Goal: Task Accomplishment & Management: Manage account settings

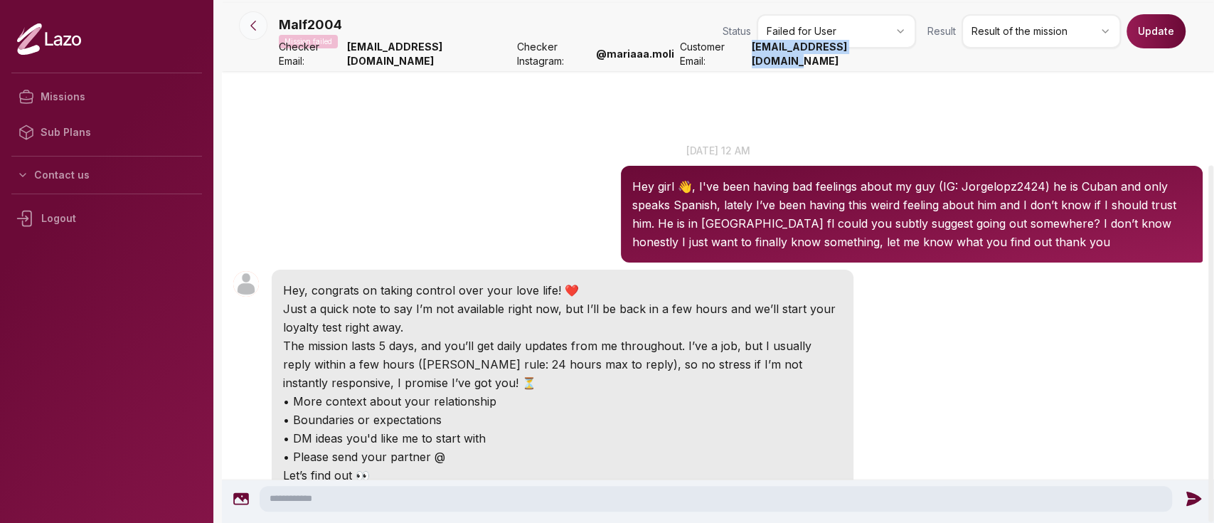
scroll to position [241, 0]
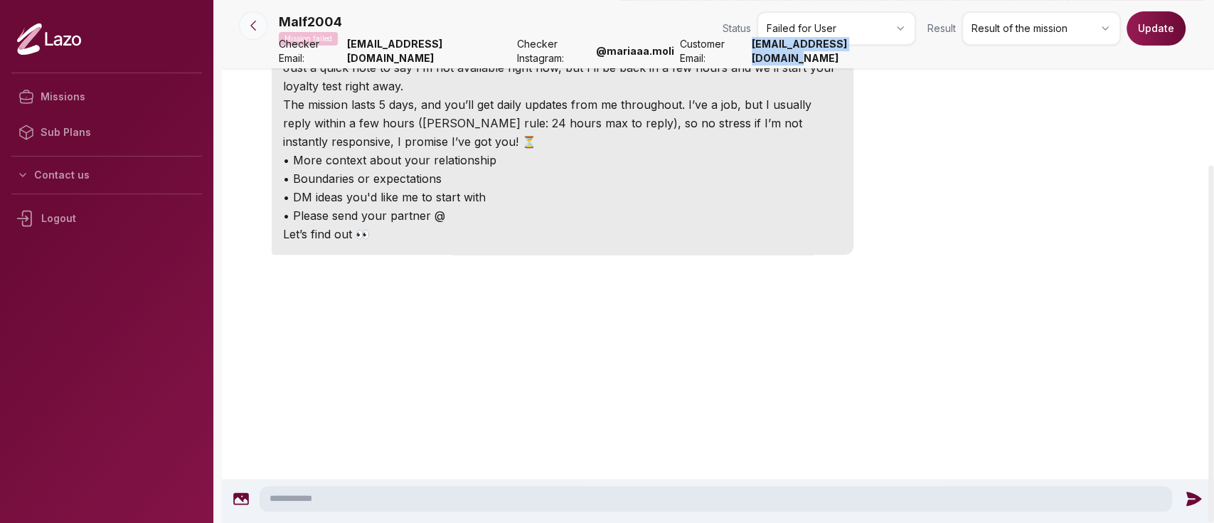
click at [267, 21] on button at bounding box center [253, 25] width 28 height 28
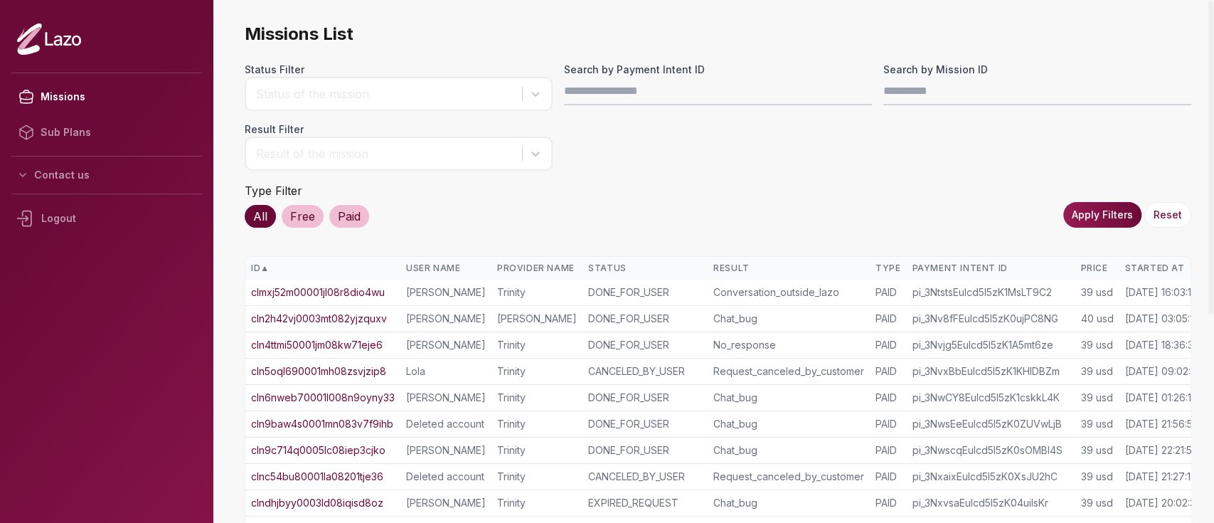
click at [1140, 270] on div "Started At" at bounding box center [1163, 267] width 77 height 11
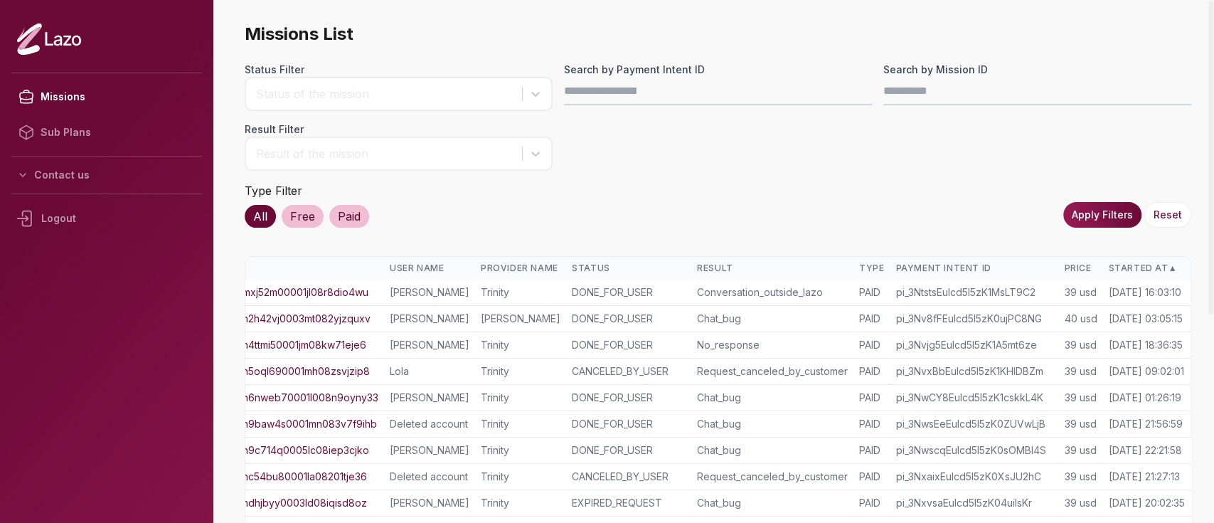
click at [1134, 262] on div "Started At ▲" at bounding box center [1146, 267] width 77 height 11
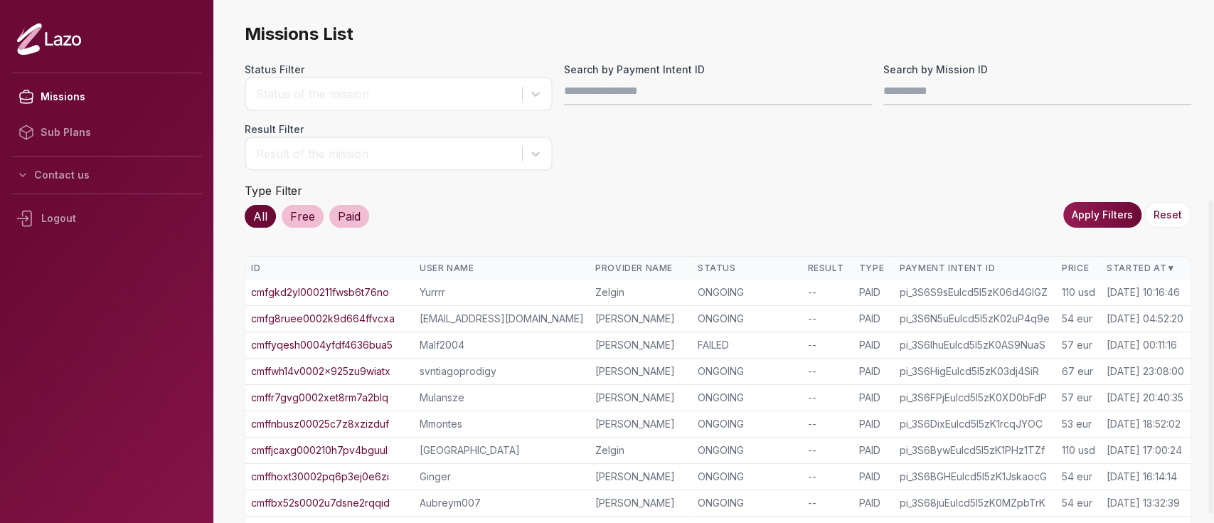
scroll to position [331, 0]
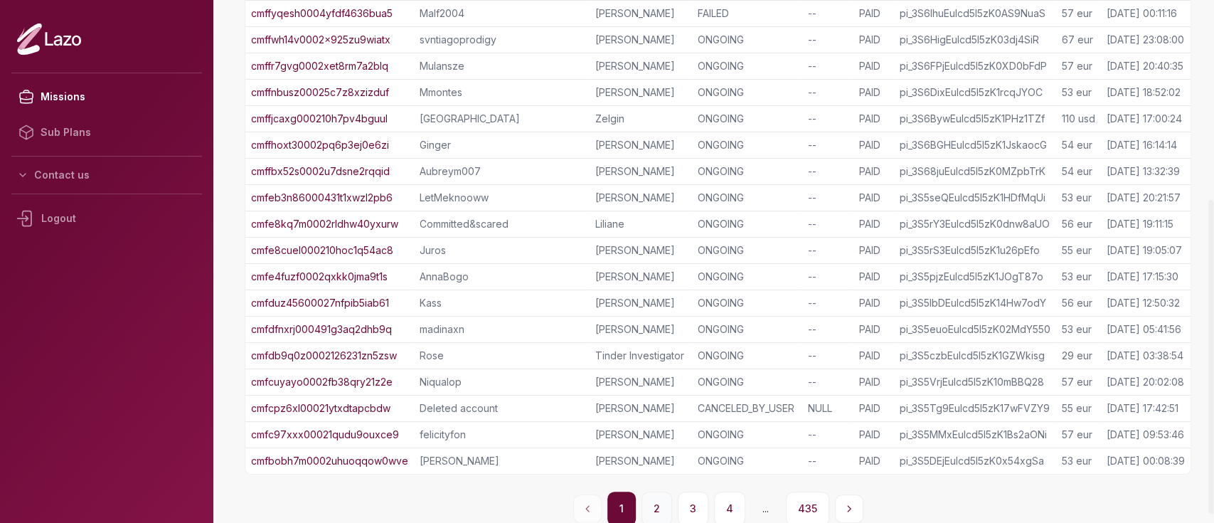
click at [659, 510] on button "2" at bounding box center [657, 508] width 31 height 34
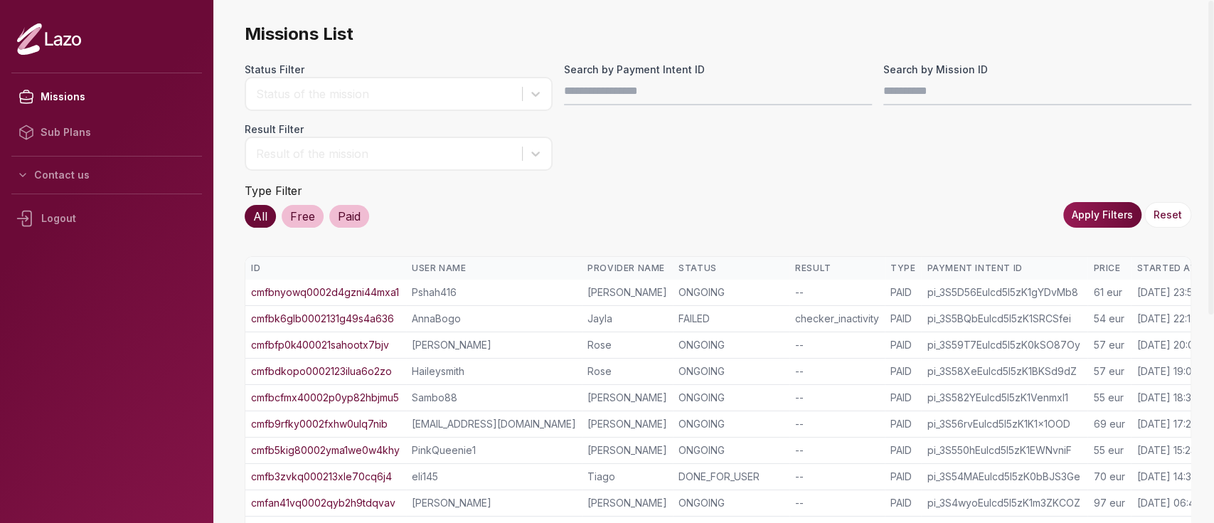
scroll to position [346, 0]
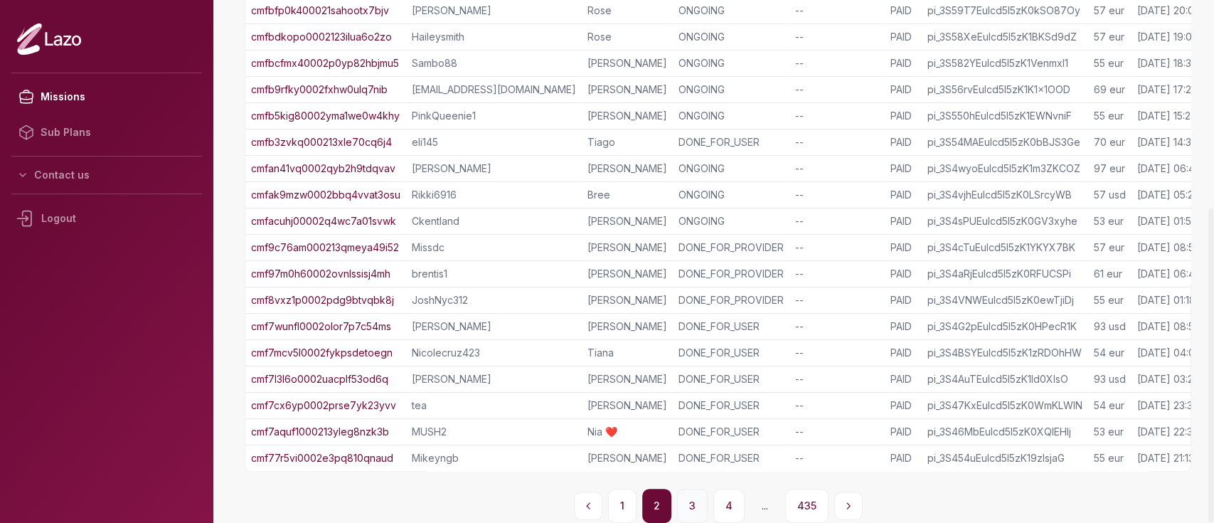
click at [692, 506] on button "3" at bounding box center [692, 506] width 31 height 34
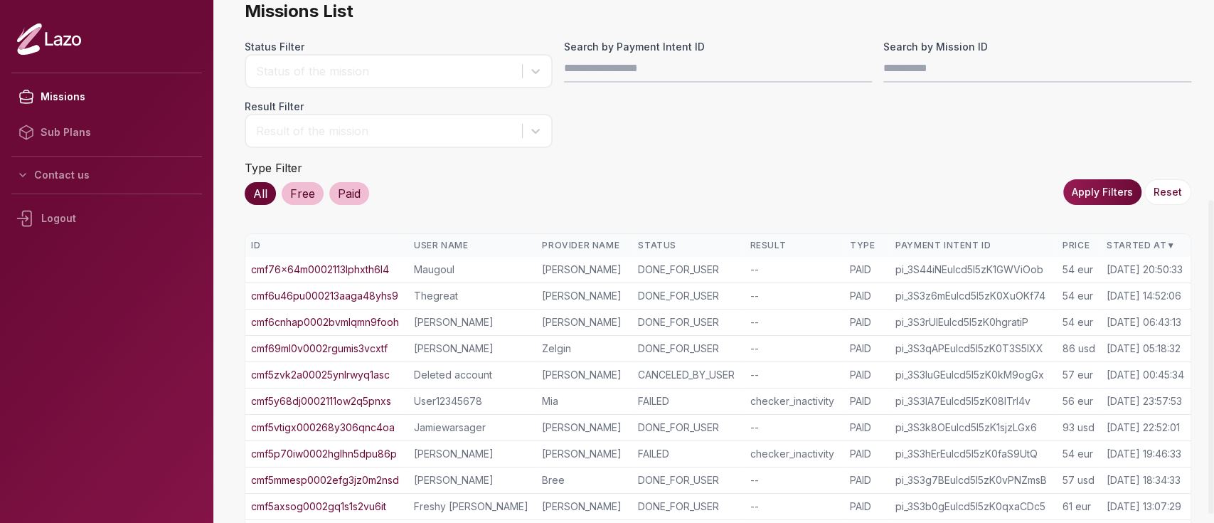
scroll to position [331, 0]
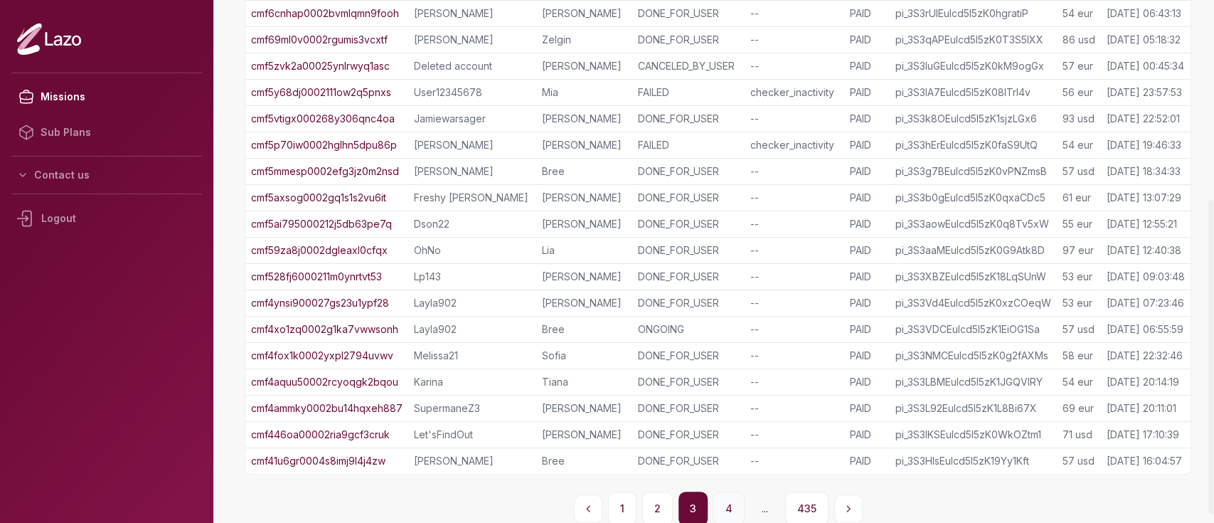
click at [732, 504] on button "4" at bounding box center [728, 508] width 31 height 34
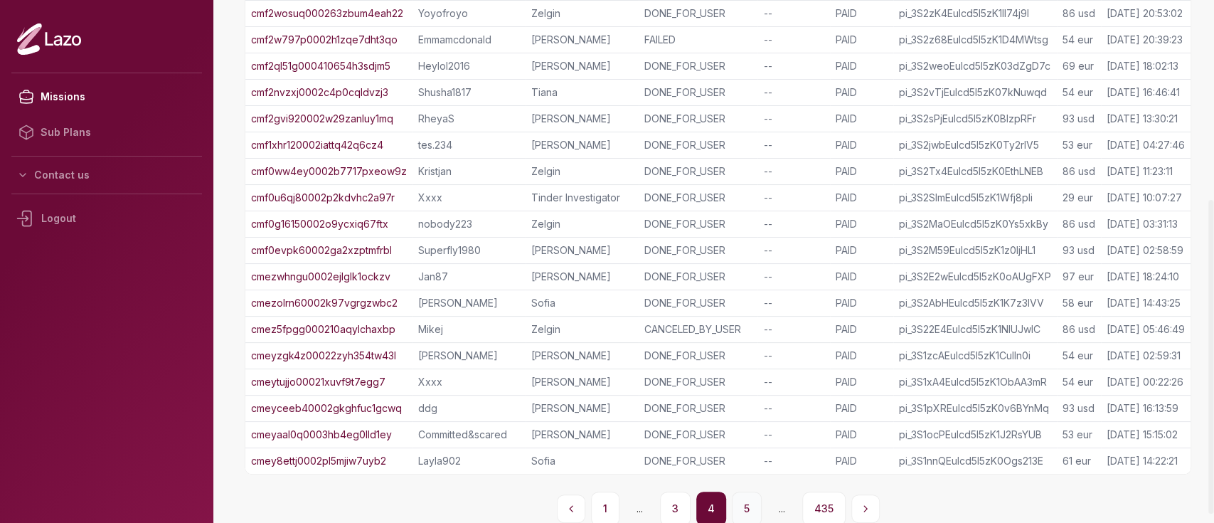
click at [745, 499] on button "5" at bounding box center [747, 508] width 30 height 34
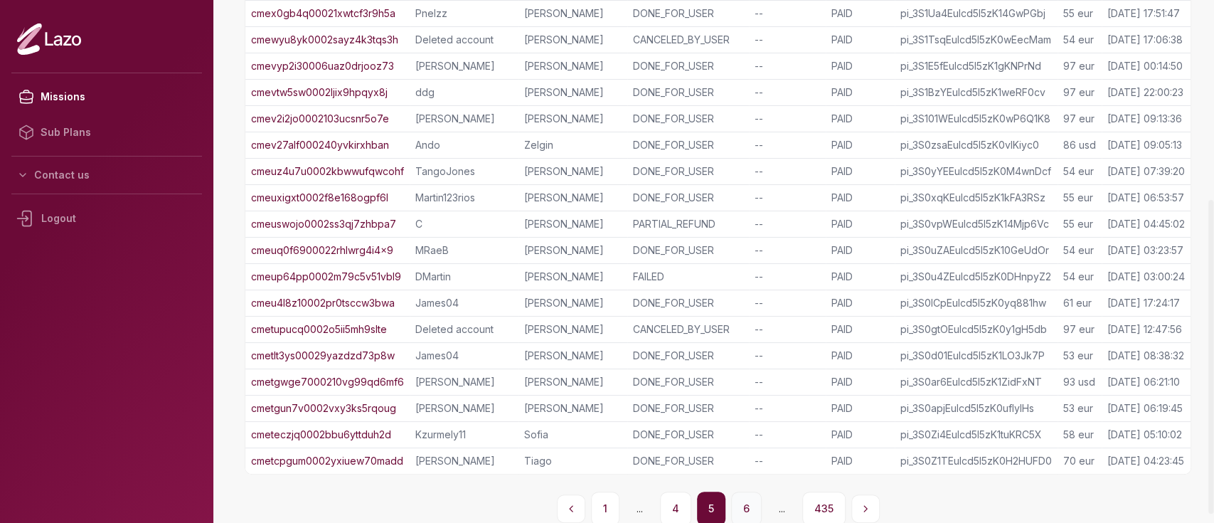
click at [745, 501] on button "6" at bounding box center [746, 508] width 31 height 34
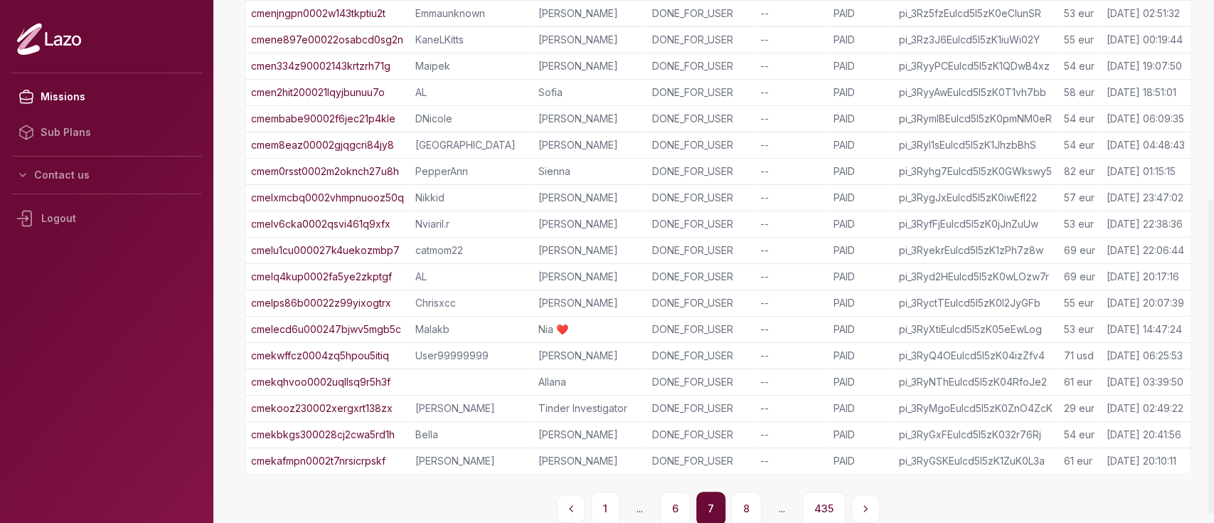
click at [745, 501] on button "8" at bounding box center [746, 508] width 31 height 34
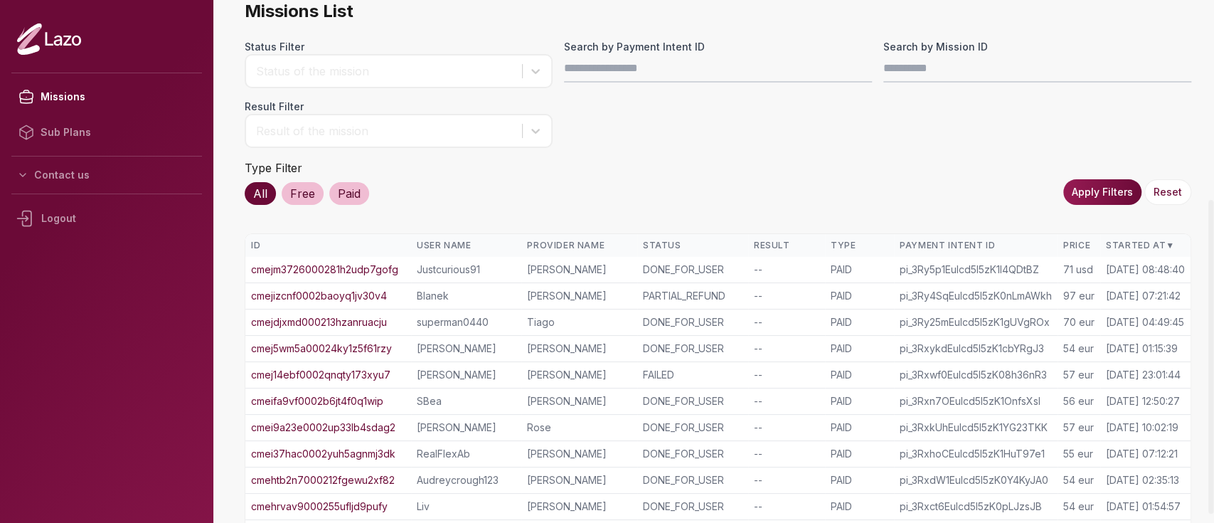
scroll to position [331, 0]
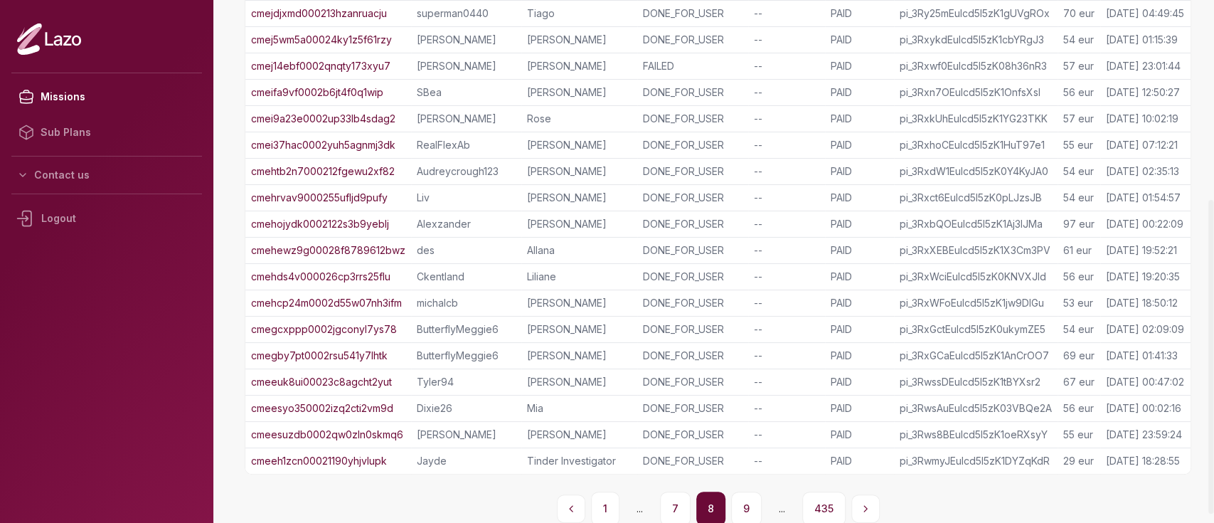
click at [745, 501] on button "9" at bounding box center [746, 508] width 31 height 34
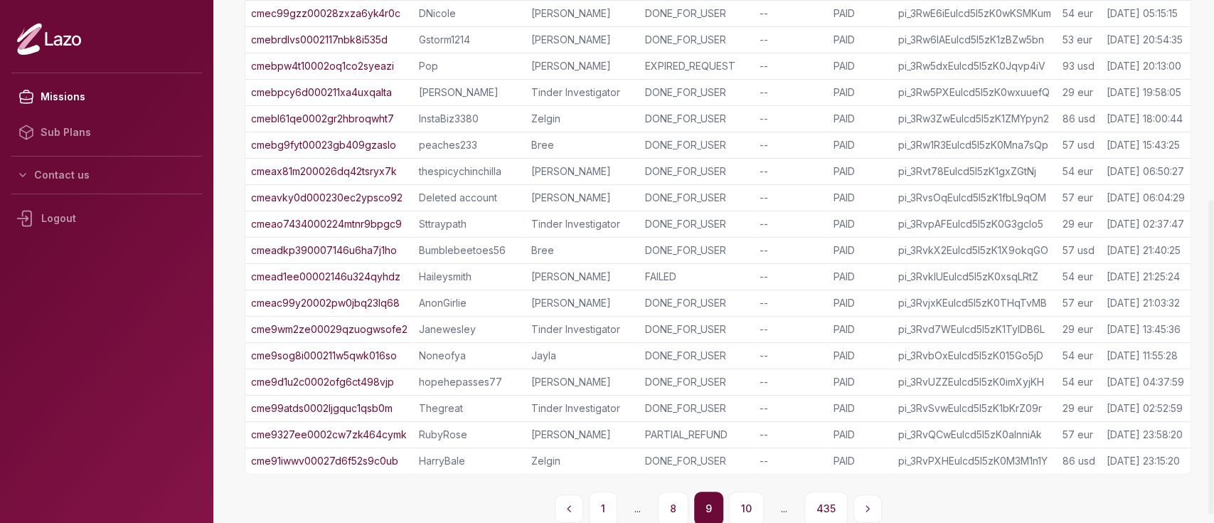
click at [745, 501] on button "10" at bounding box center [746, 508] width 35 height 34
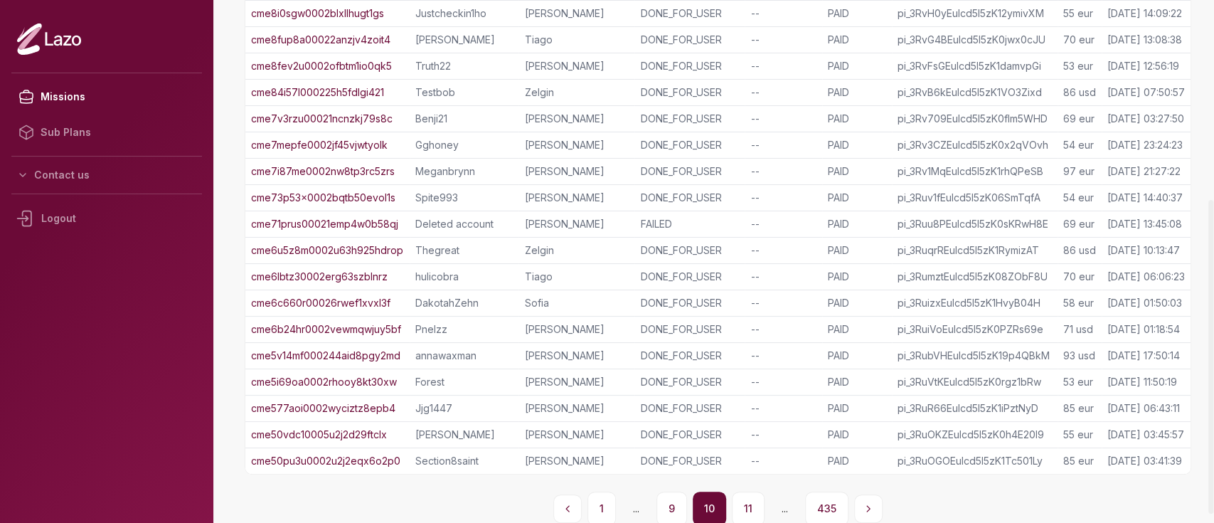
click at [745, 501] on button "11" at bounding box center [748, 508] width 33 height 34
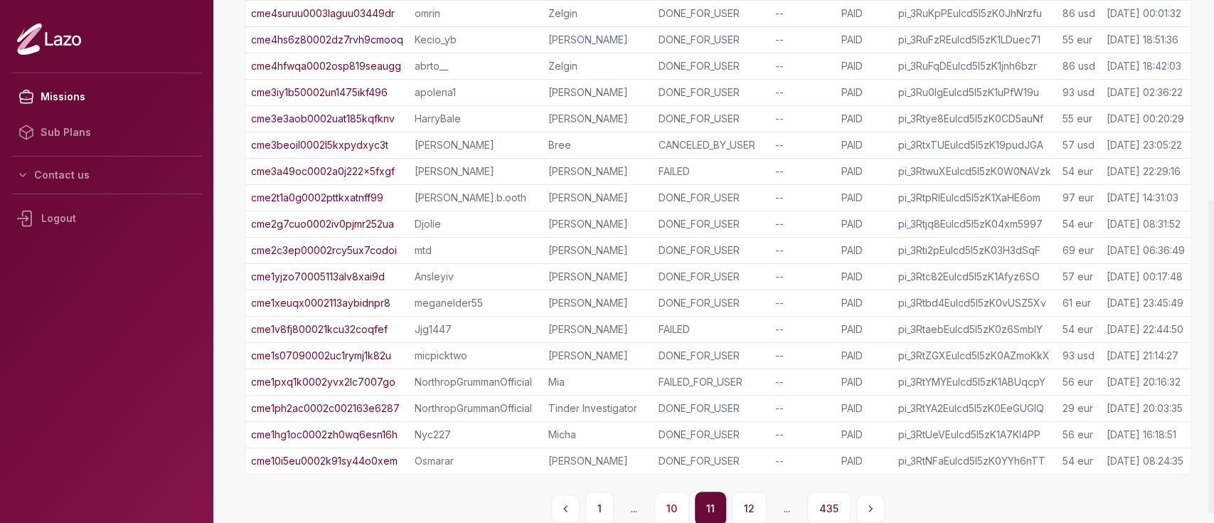
click at [745, 501] on button "12" at bounding box center [749, 508] width 35 height 34
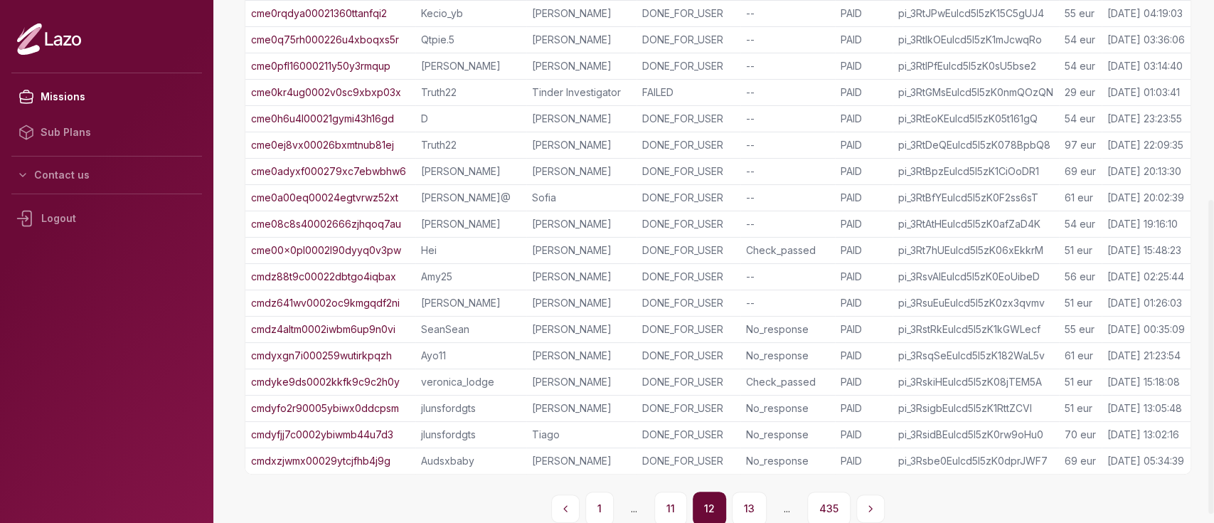
click at [745, 501] on button "13" at bounding box center [749, 508] width 35 height 34
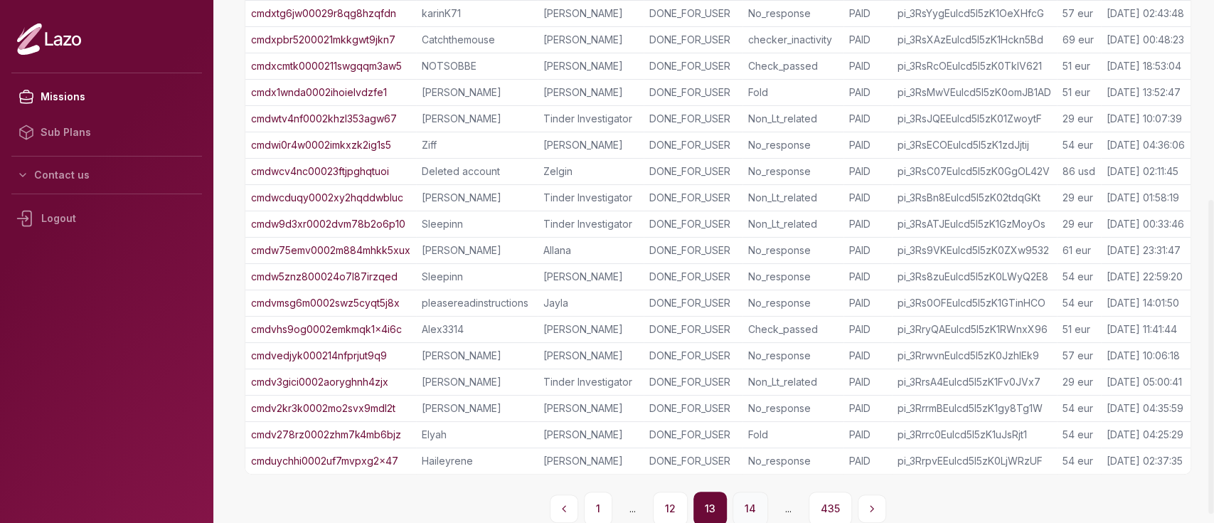
click at [757, 503] on button "14" at bounding box center [751, 508] width 36 height 34
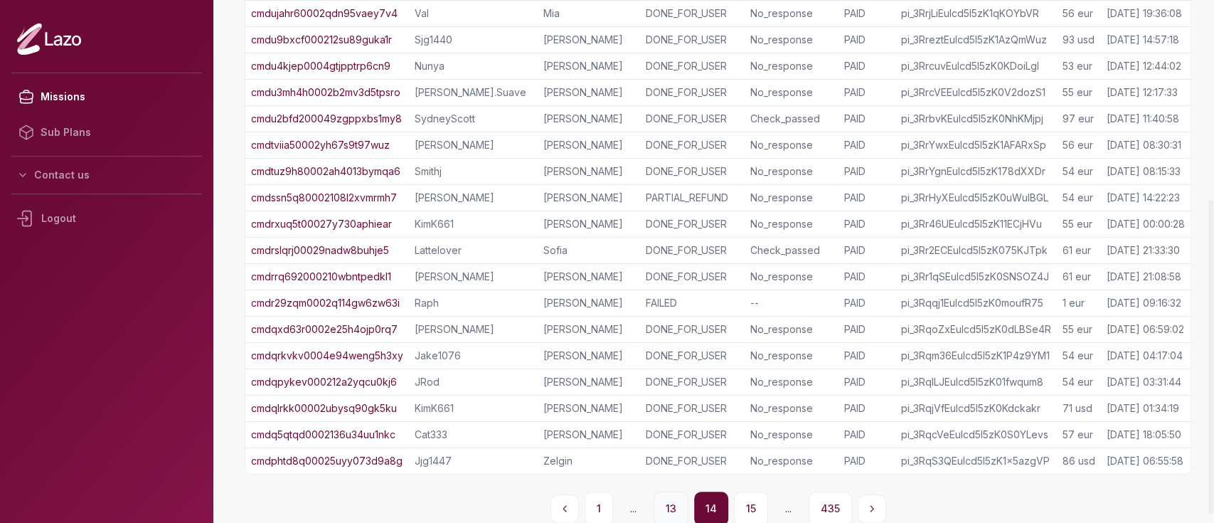
click at [674, 499] on button "13" at bounding box center [671, 508] width 35 height 34
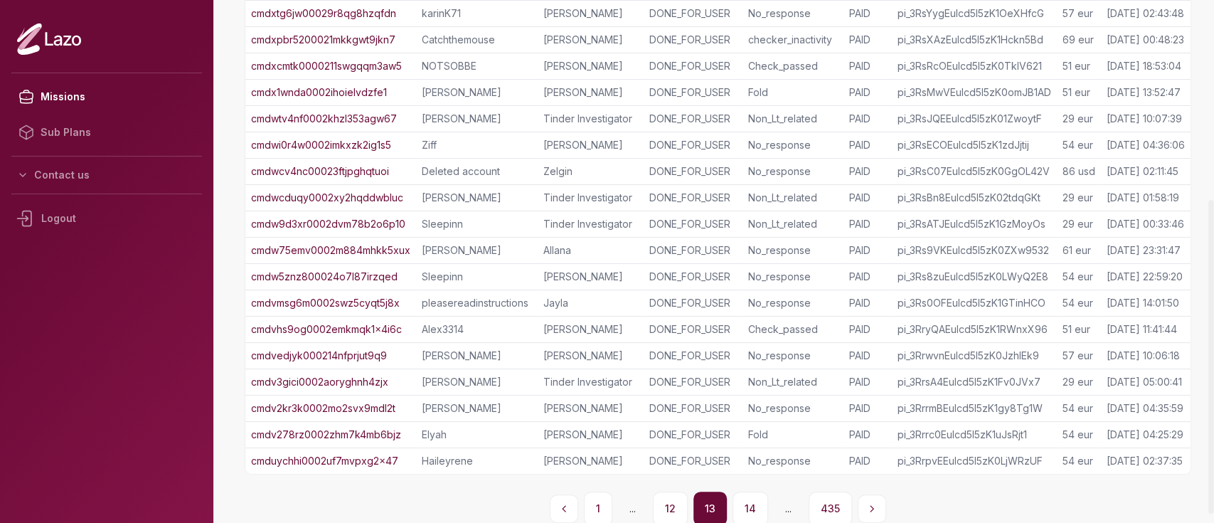
click at [674, 499] on button "12" at bounding box center [670, 508] width 35 height 34
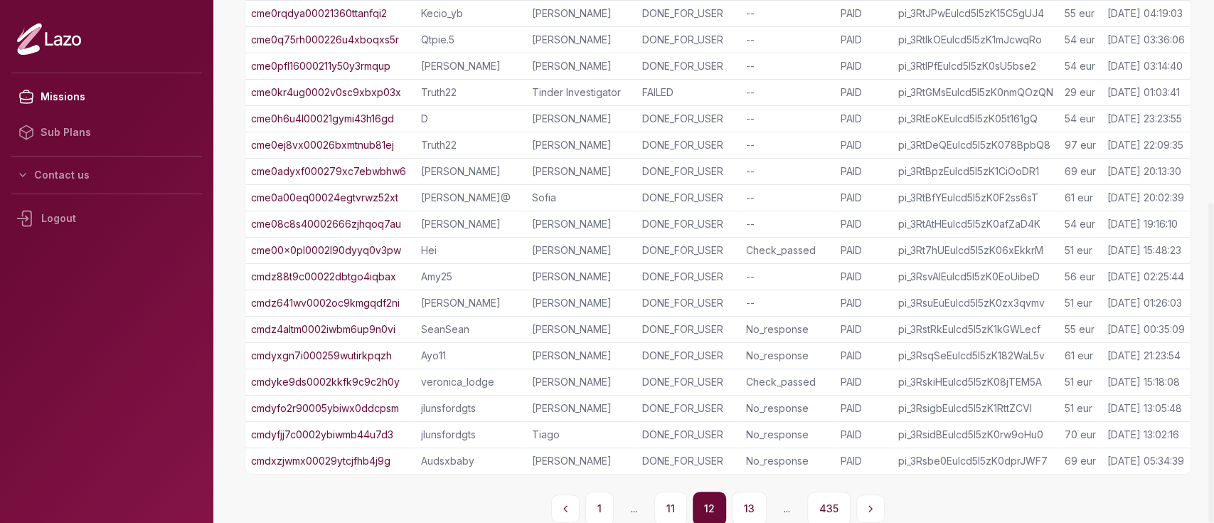
click at [394, 303] on link "cmdz641wv0002oc9kmgqdf2ni" at bounding box center [325, 303] width 149 height 14
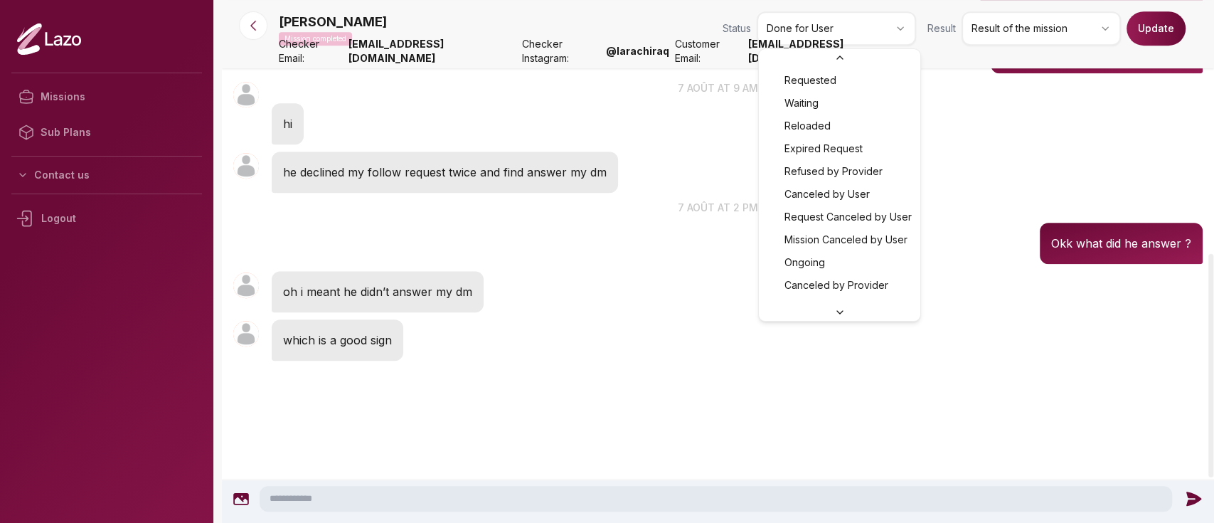
scroll to position [107, 0]
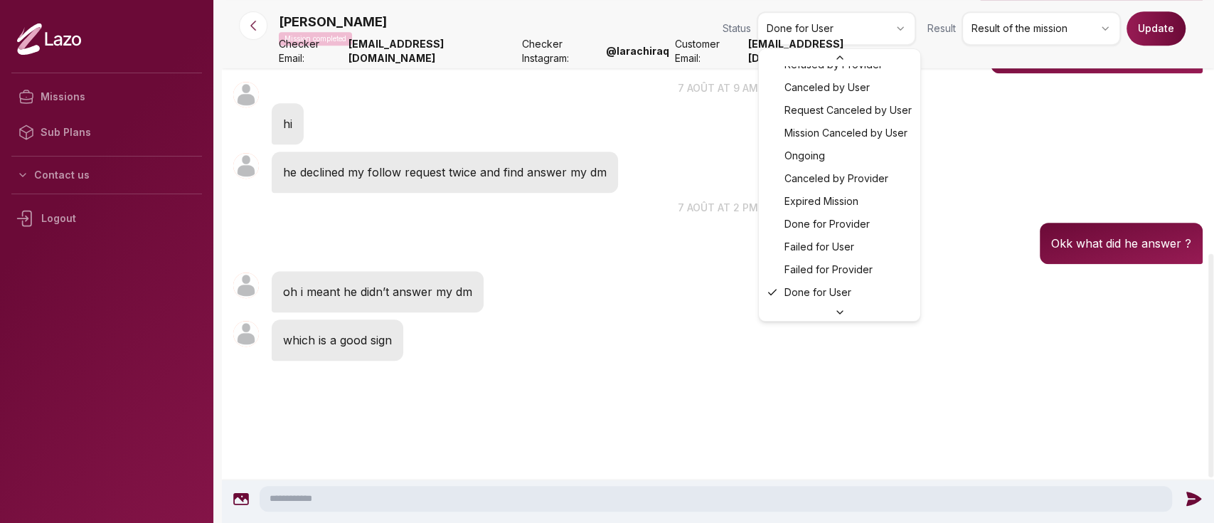
click at [812, 36] on html "Missions Sub Plans Contact us Logout Naomi Mission completed Status Done for Us…" at bounding box center [607, 261] width 1214 height 523
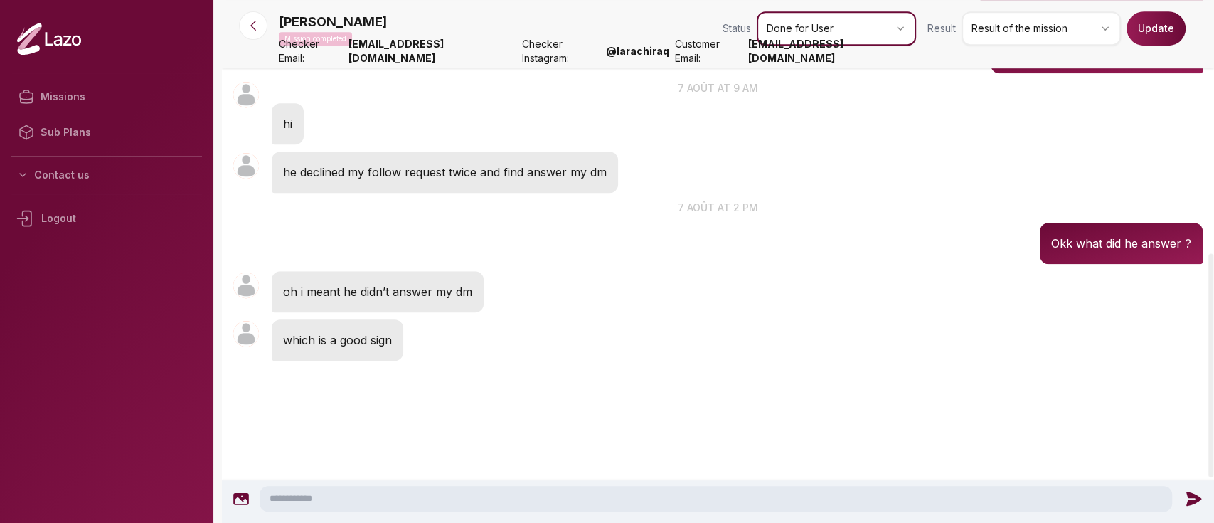
click at [989, 26] on html "Missions Sub Plans Contact us Logout Naomi Mission completed Status Done for Us…" at bounding box center [607, 261] width 1214 height 523
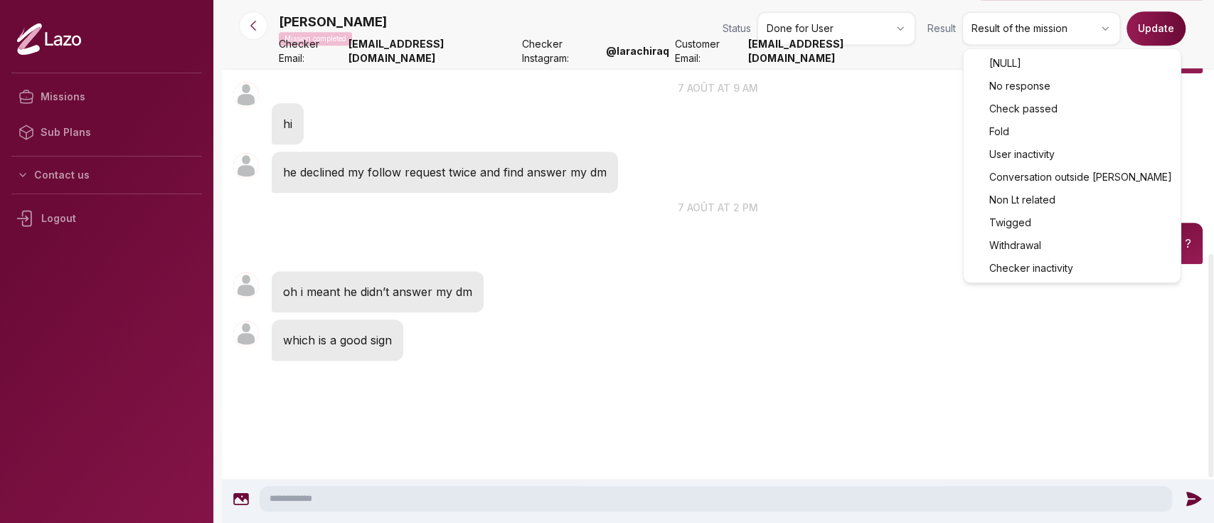
click at [989, 26] on html "Missions Sub Plans Contact us Logout Naomi Mission completed Status Done for Us…" at bounding box center [607, 261] width 1214 height 523
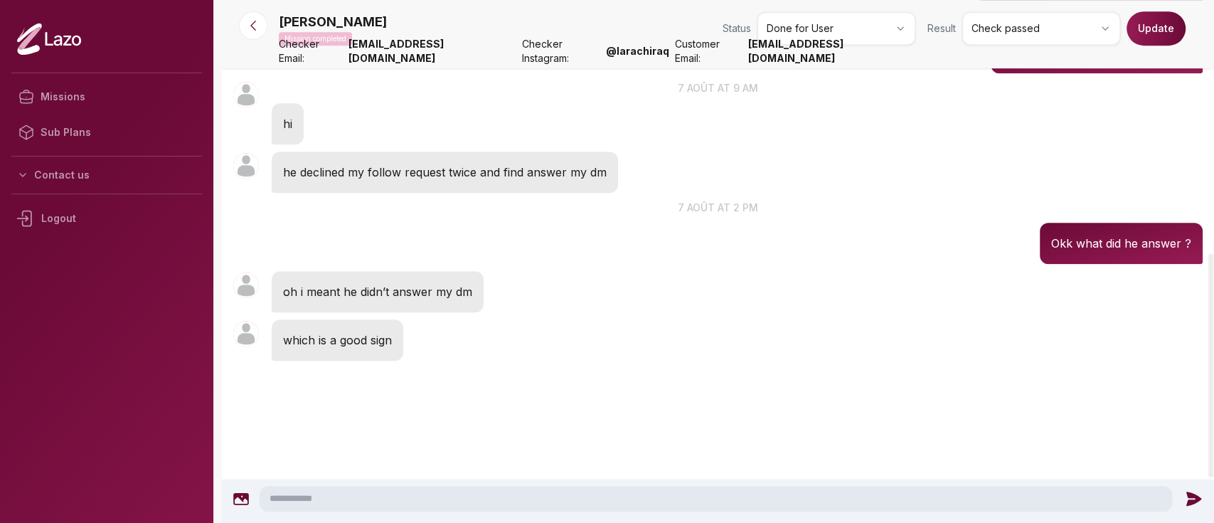
click at [1150, 30] on button "Update" at bounding box center [1156, 28] width 59 height 34
click at [1185, 24] on icon "close" at bounding box center [1189, 25] width 10 height 11
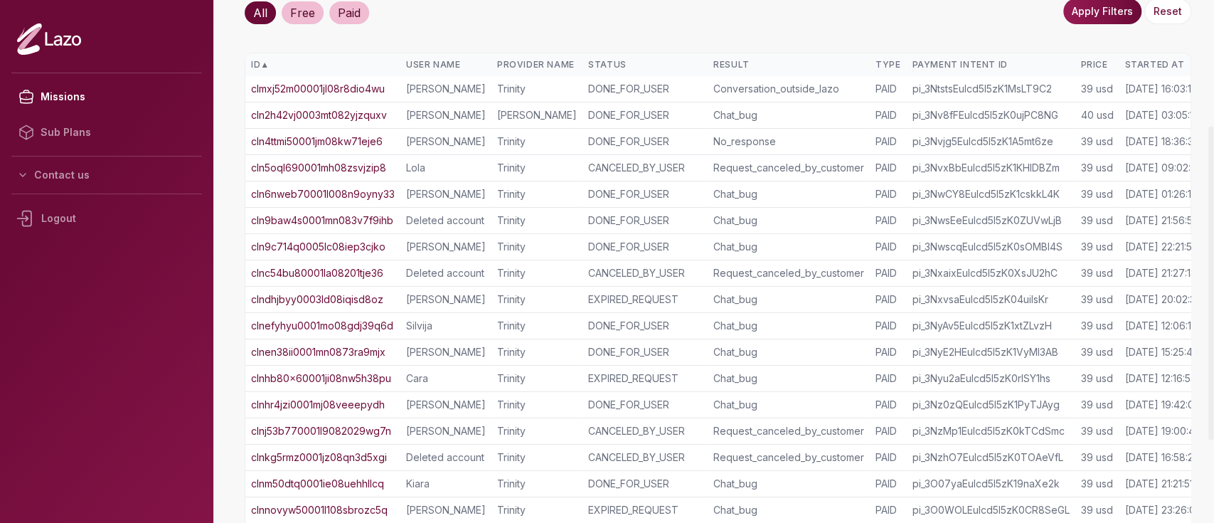
scroll to position [346, 0]
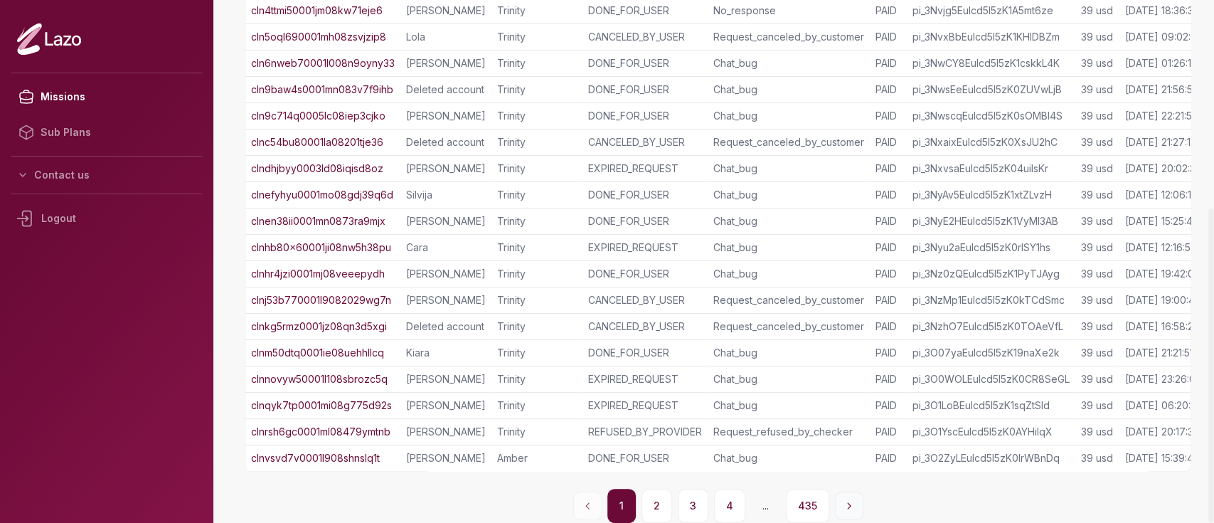
click at [847, 504] on icon "Next page" at bounding box center [849, 505] width 11 height 11
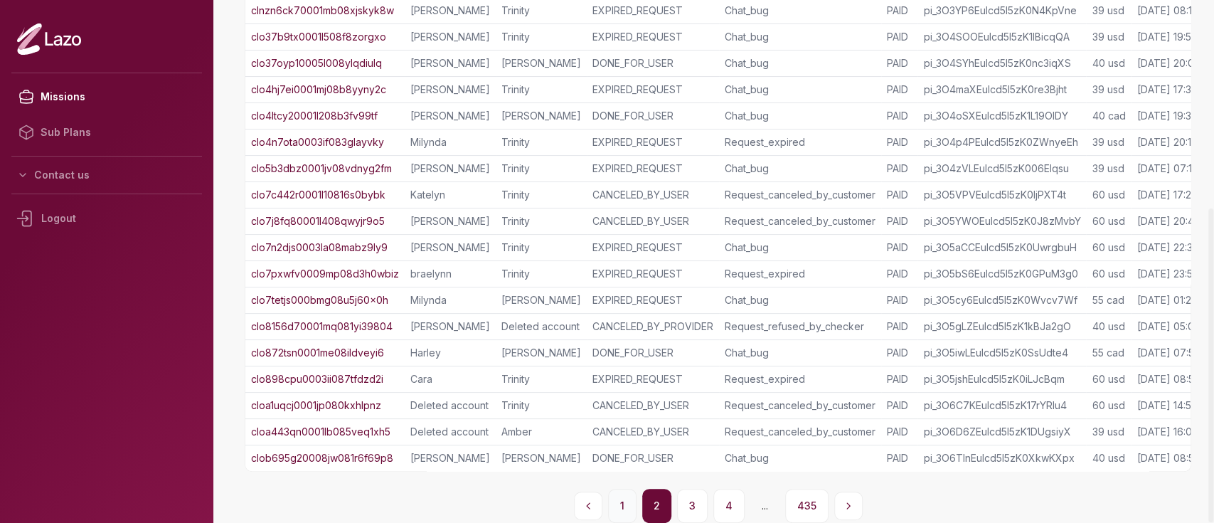
click at [610, 504] on button "1" at bounding box center [622, 506] width 28 height 34
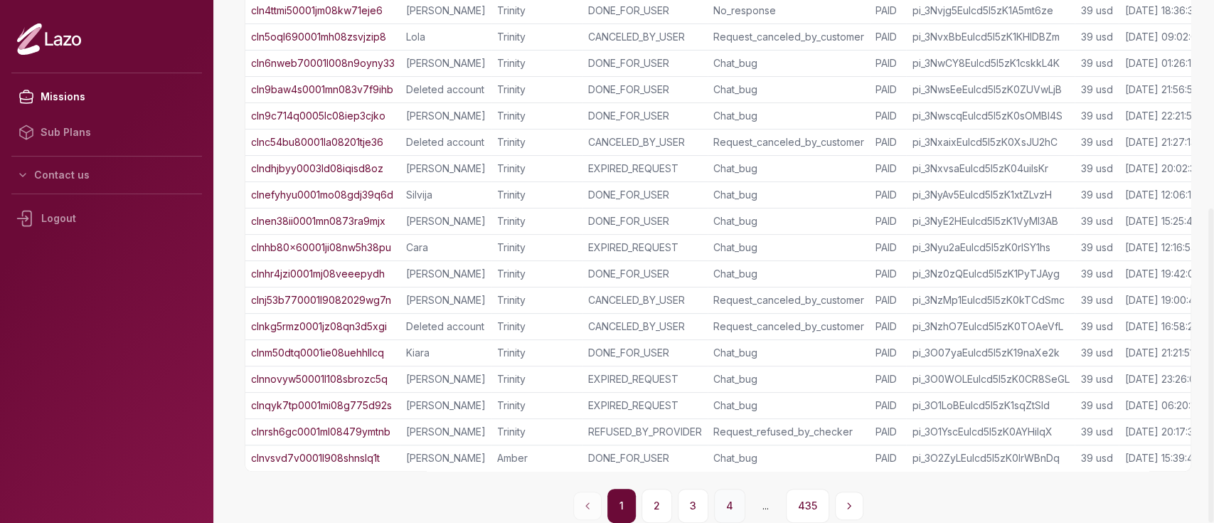
click at [734, 497] on button "4" at bounding box center [729, 506] width 31 height 34
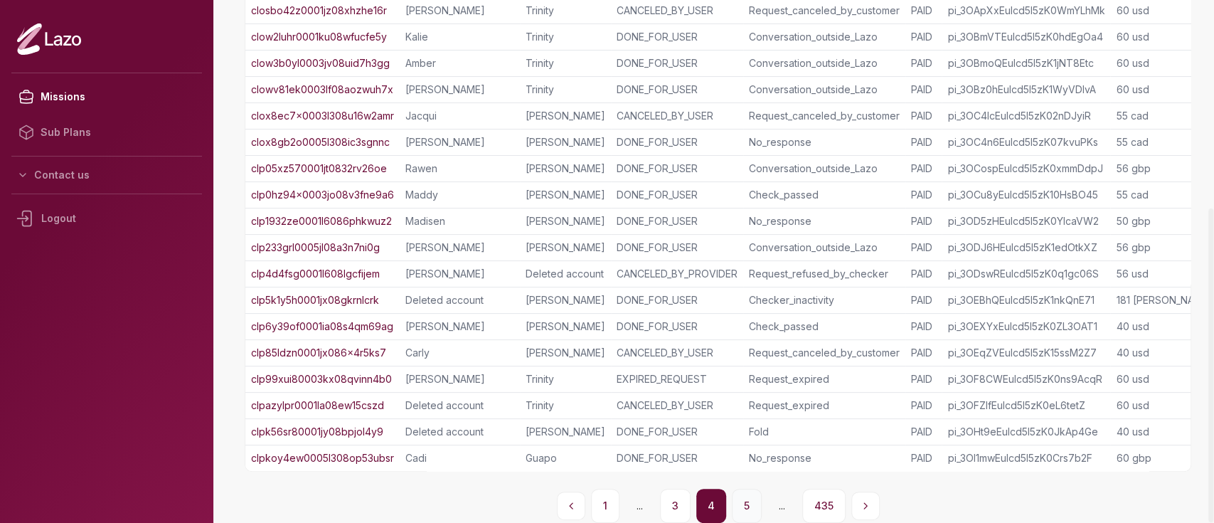
click at [745, 500] on button "5" at bounding box center [747, 506] width 30 height 34
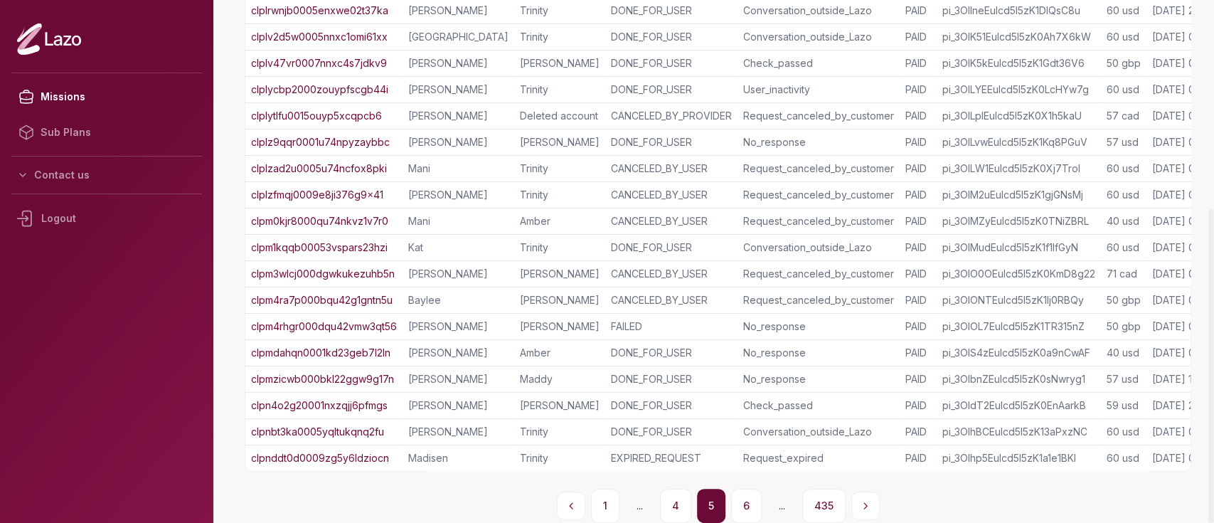
click at [745, 500] on button "6" at bounding box center [746, 506] width 31 height 34
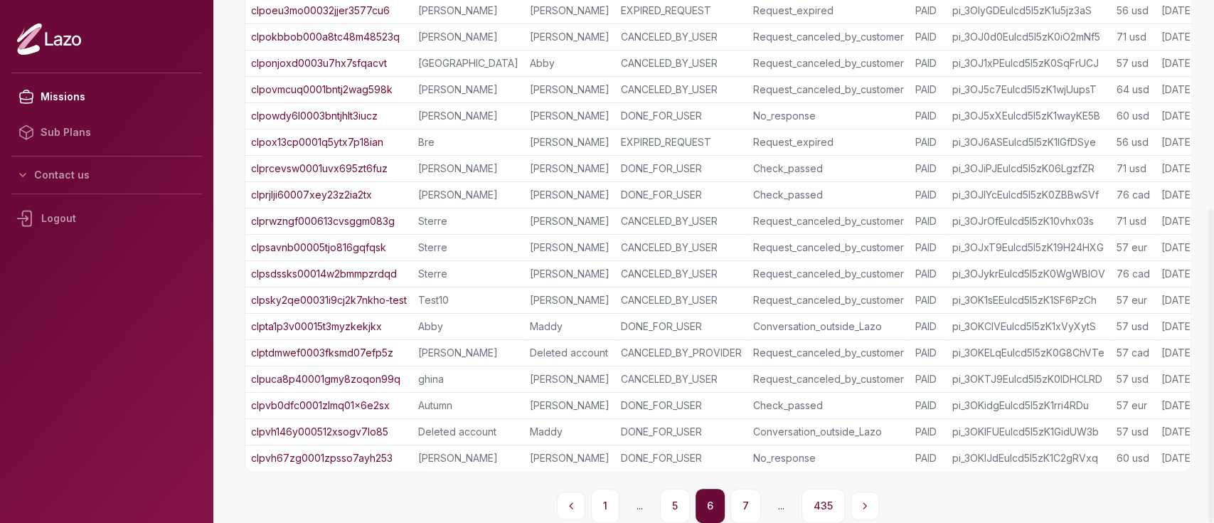
click at [745, 500] on button "7" at bounding box center [745, 506] width 31 height 34
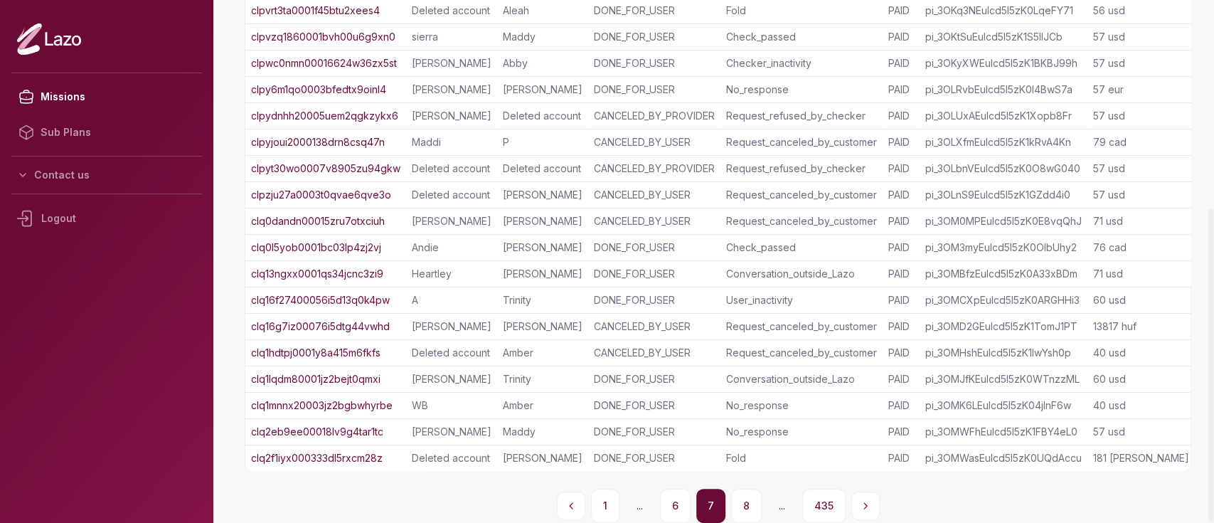
click at [745, 500] on button "8" at bounding box center [746, 506] width 31 height 34
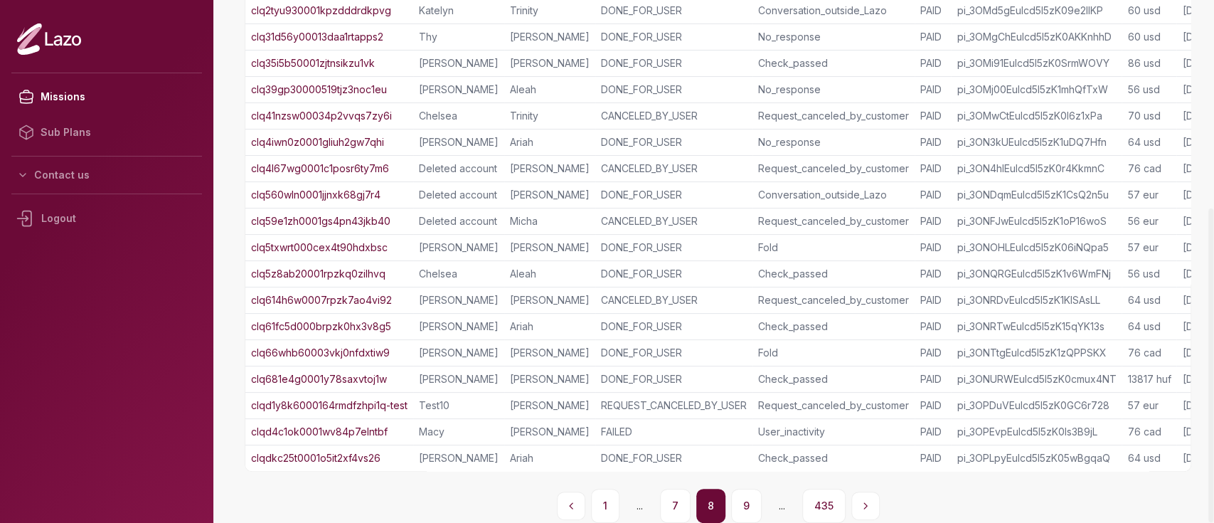
click at [745, 500] on button "9" at bounding box center [746, 506] width 31 height 34
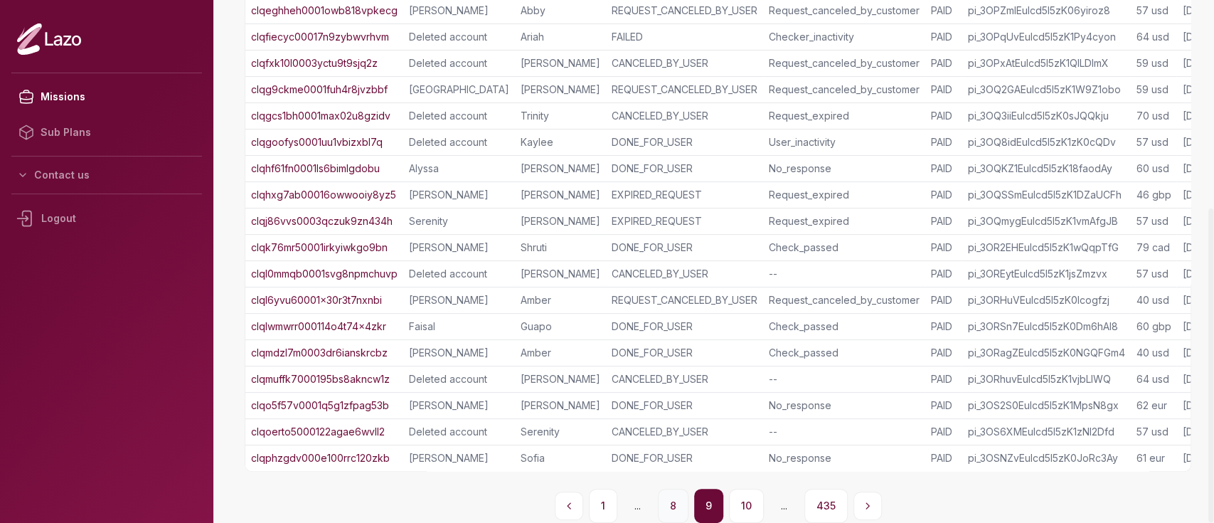
click at [677, 504] on button "8" at bounding box center [673, 506] width 31 height 34
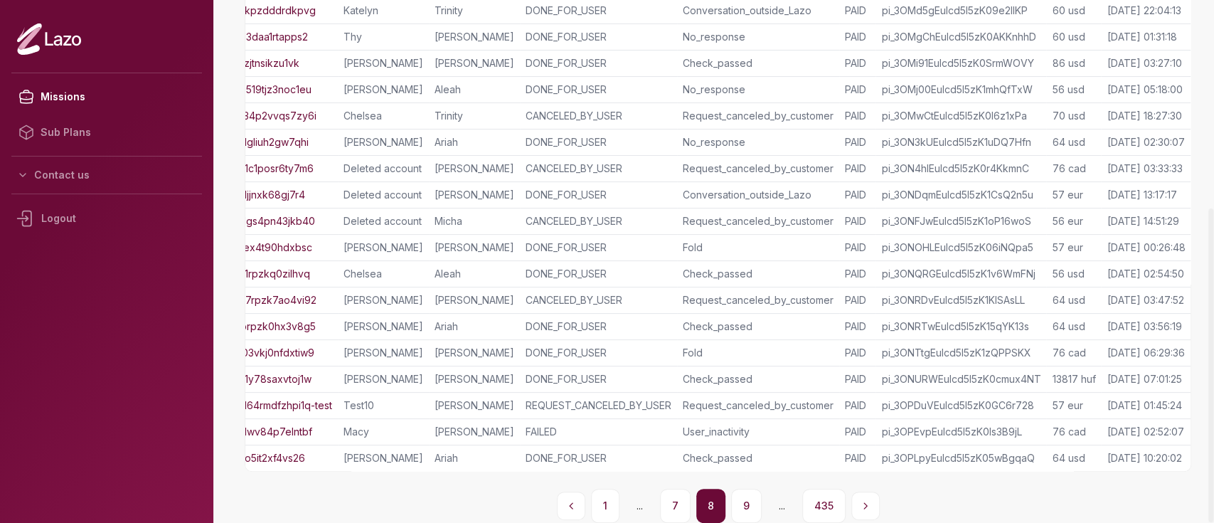
scroll to position [0, 0]
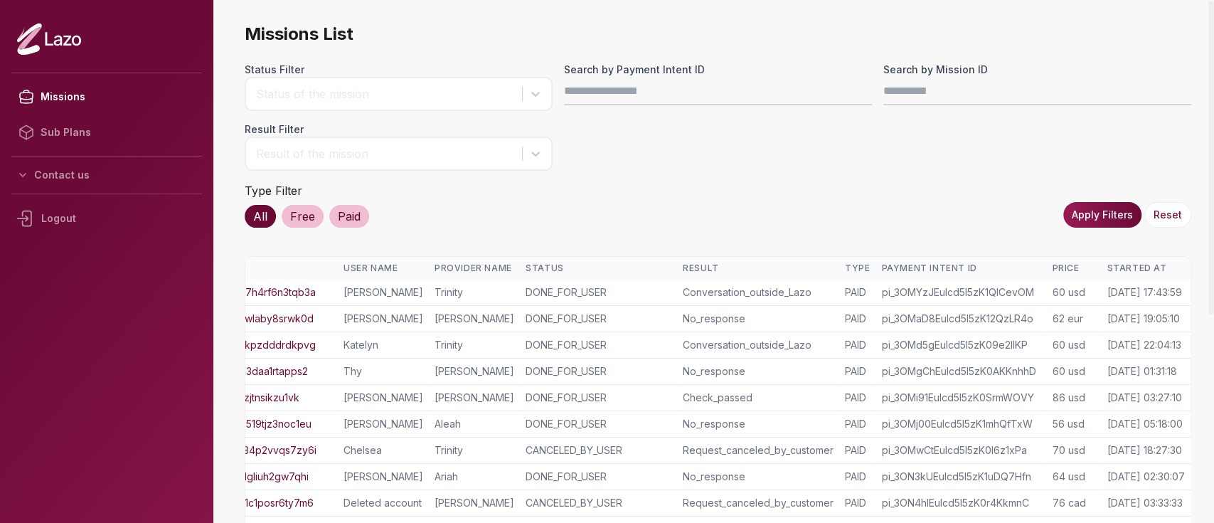
click at [1123, 259] on th "Started At" at bounding box center [1146, 268] width 90 height 23
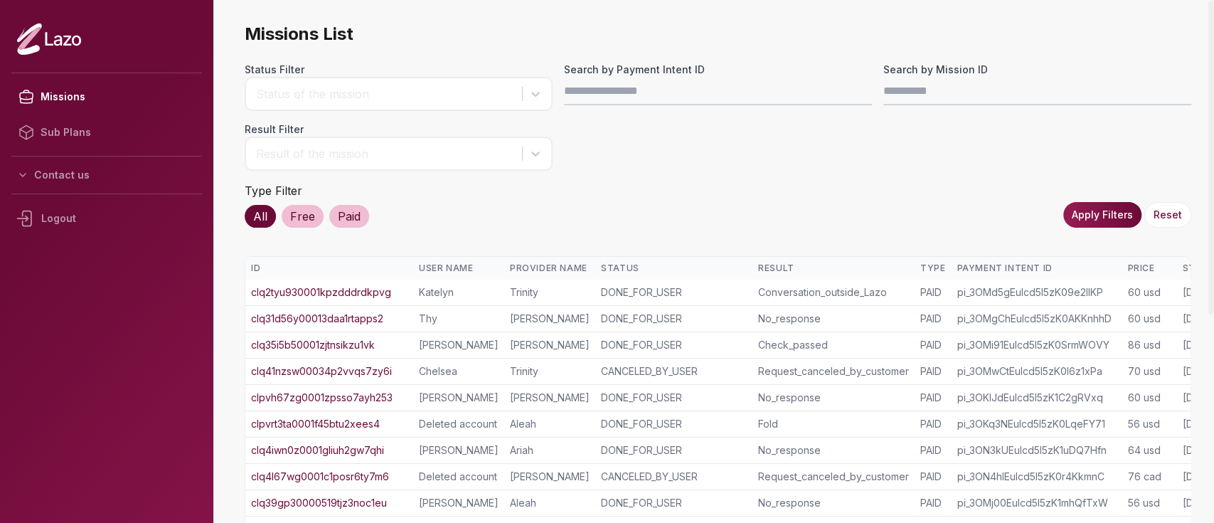
scroll to position [0, 99]
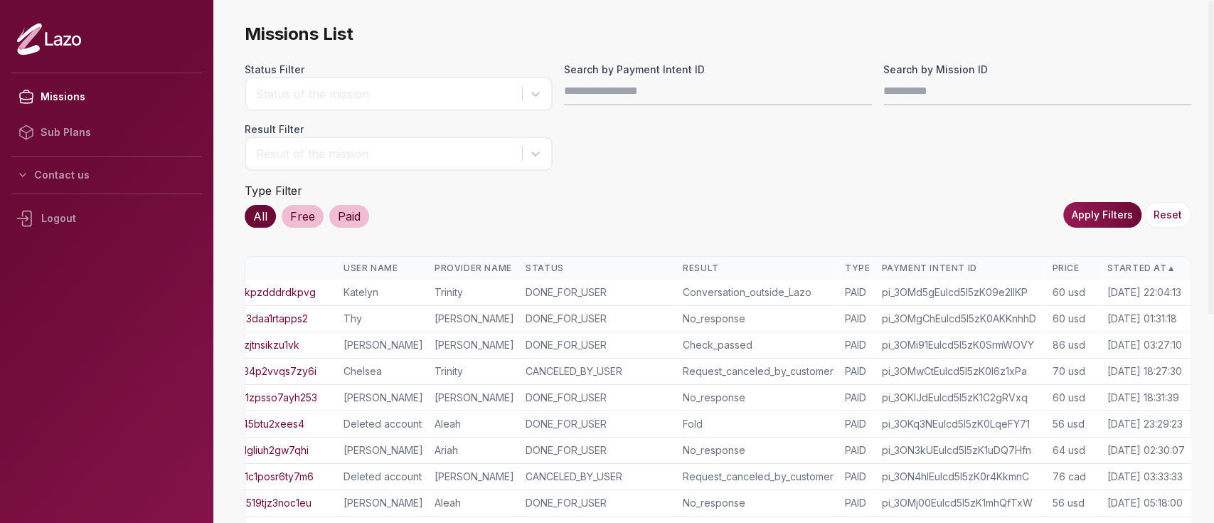
click at [1144, 259] on th "Started At ▲" at bounding box center [1146, 268] width 90 height 23
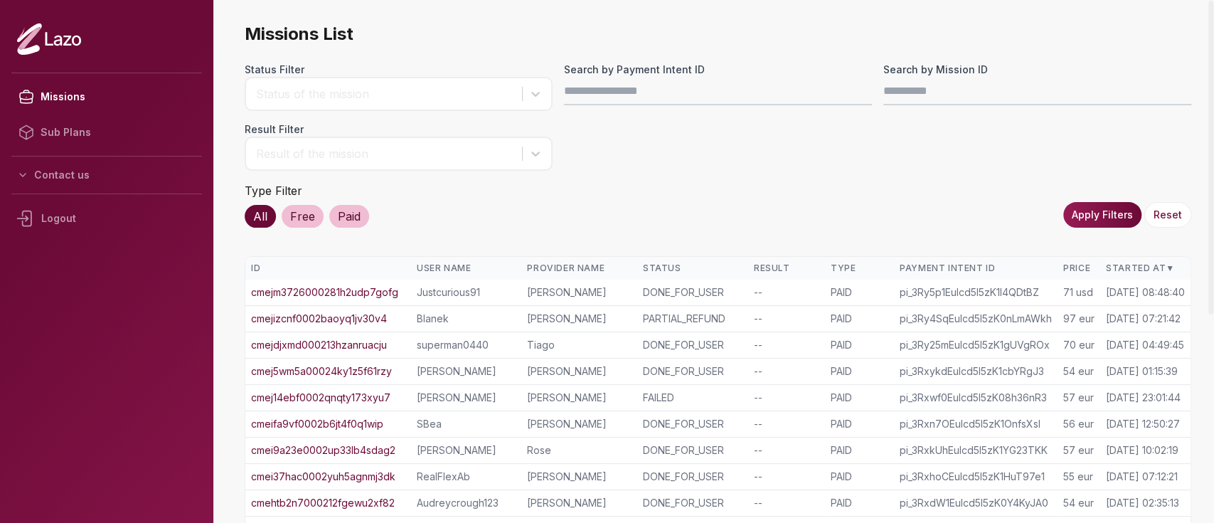
scroll to position [331, 0]
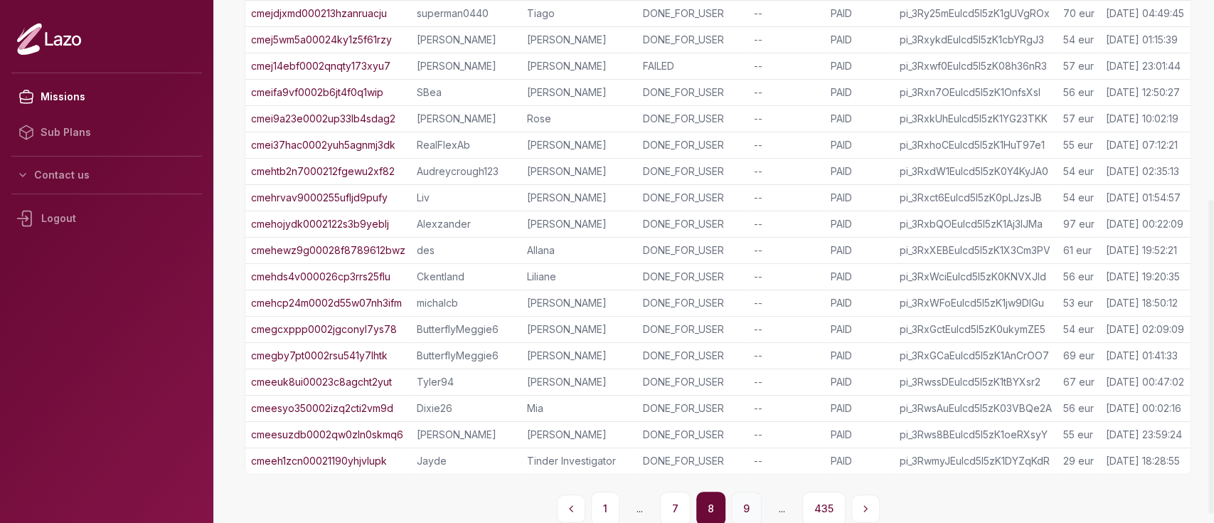
click at [744, 507] on button "9" at bounding box center [746, 508] width 31 height 34
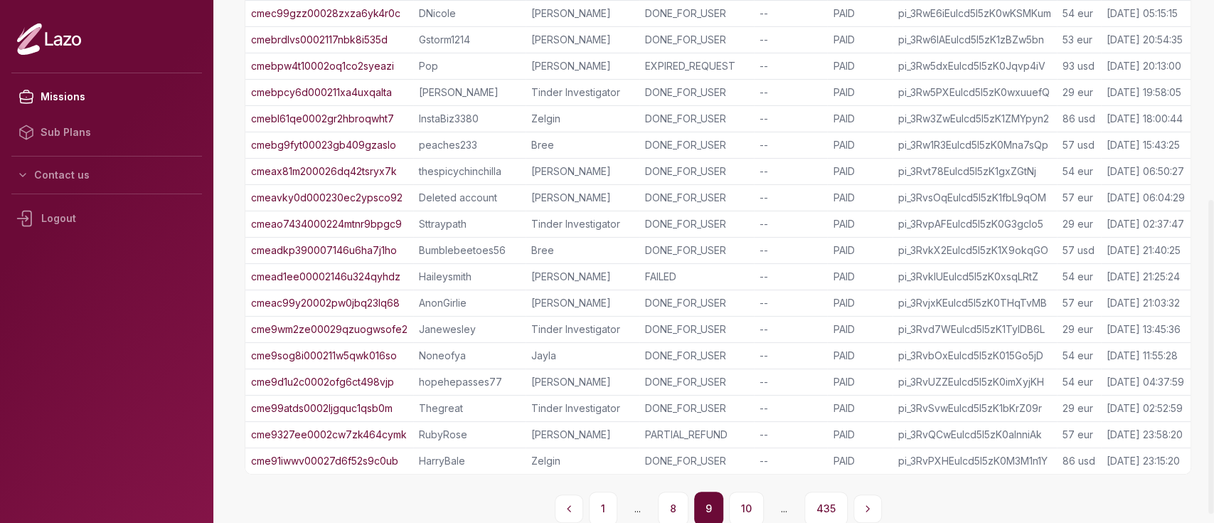
click at [744, 507] on button "10" at bounding box center [746, 508] width 35 height 34
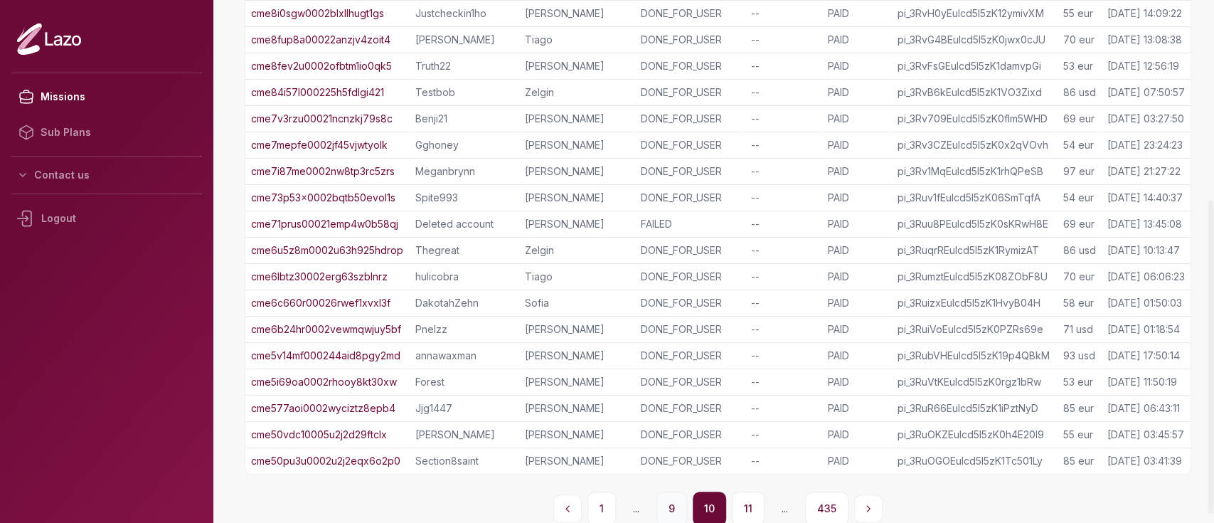
click at [744, 507] on button "11" at bounding box center [748, 508] width 33 height 34
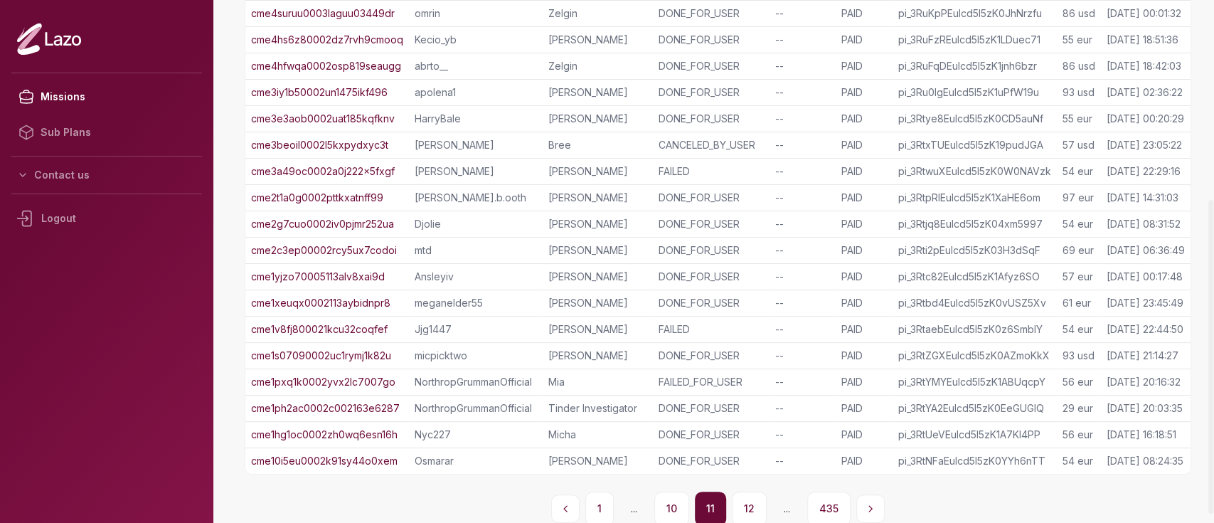
click at [744, 507] on button "12" at bounding box center [749, 508] width 35 height 34
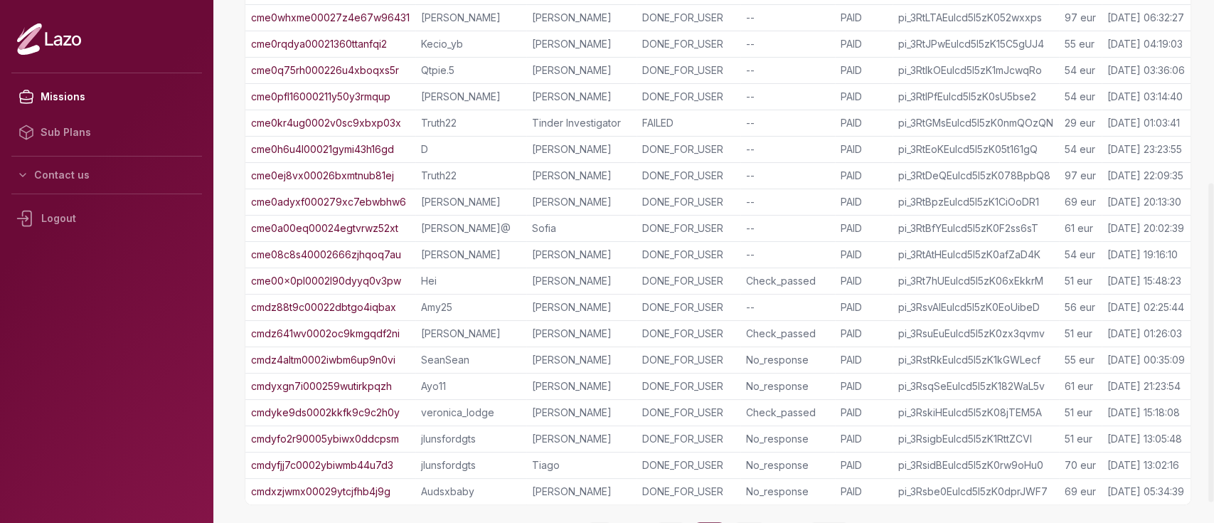
scroll to position [299, 0]
click at [377, 255] on link "cme08c8s40002666zjhqoq7au" at bounding box center [326, 257] width 150 height 14
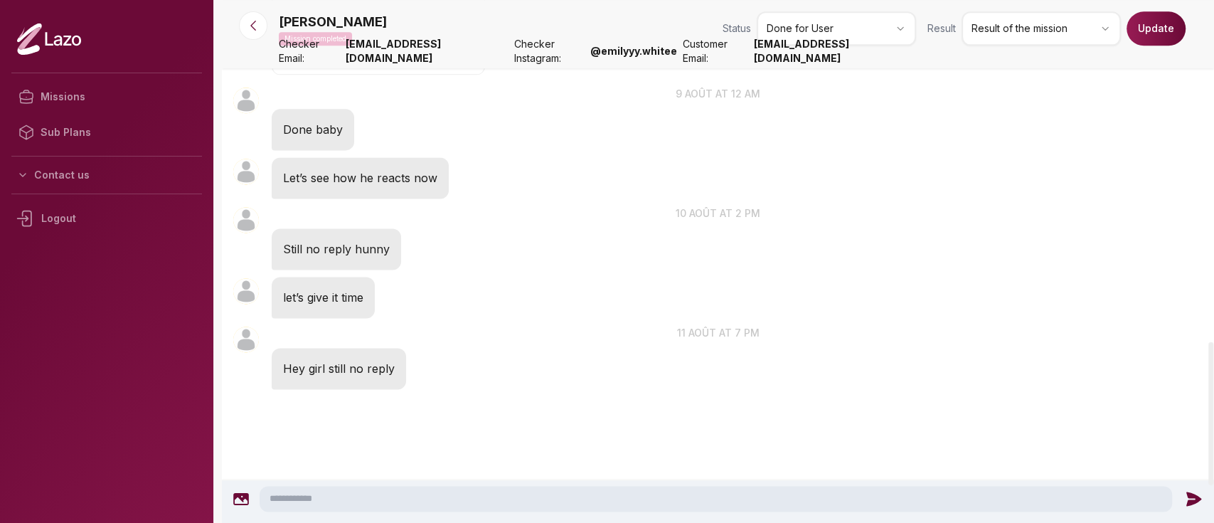
scroll to position [1246, 0]
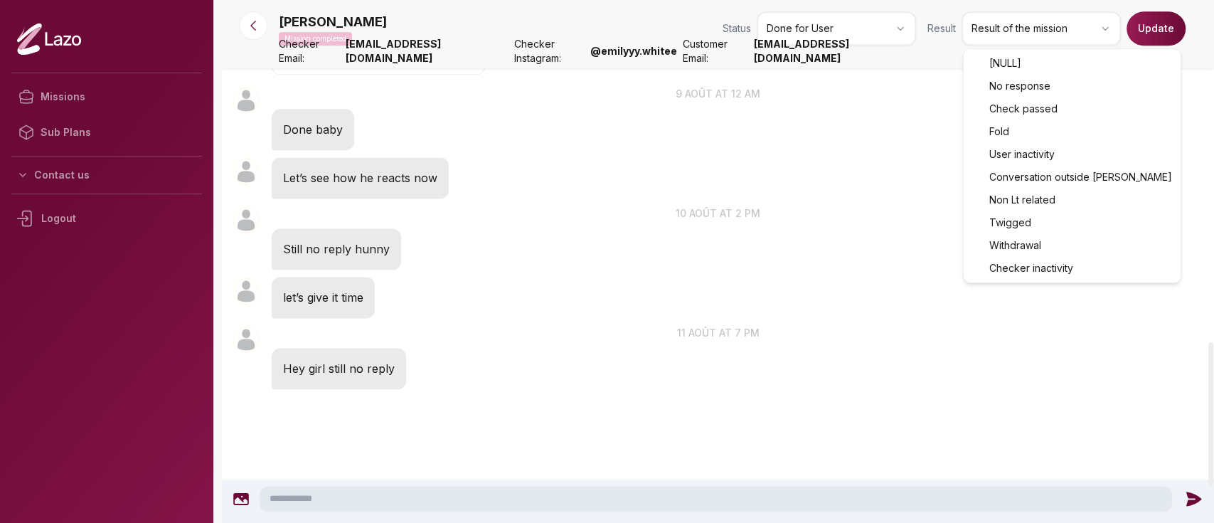
click at [1034, 31] on html "Missions Sub Plans Contact us Logout Dayna Mission completed Status Done for Us…" at bounding box center [607, 261] width 1214 height 523
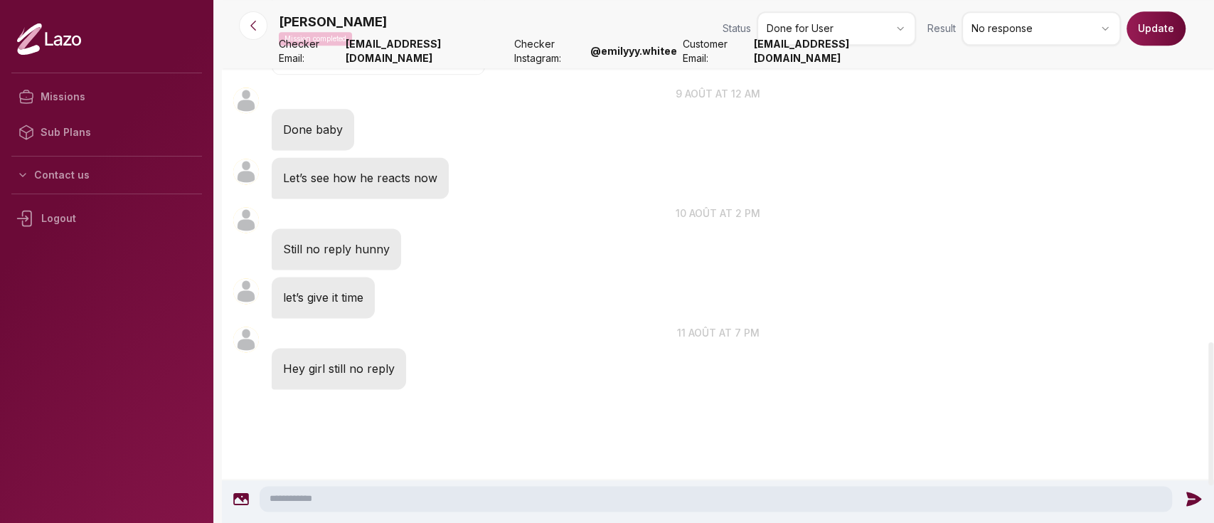
click at [1162, 40] on button "Update" at bounding box center [1156, 28] width 59 height 34
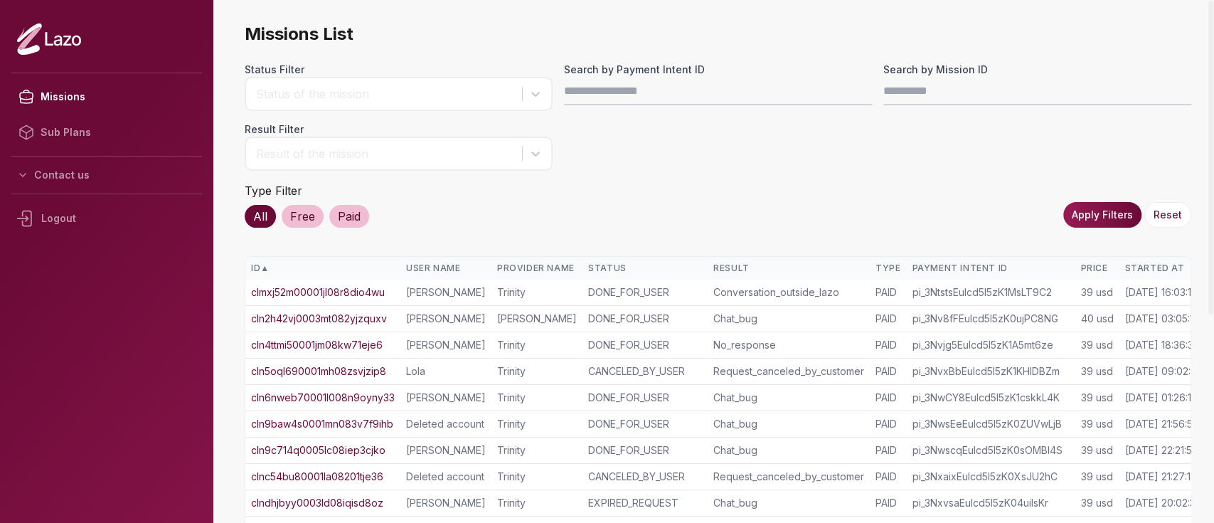
scroll to position [0, 38]
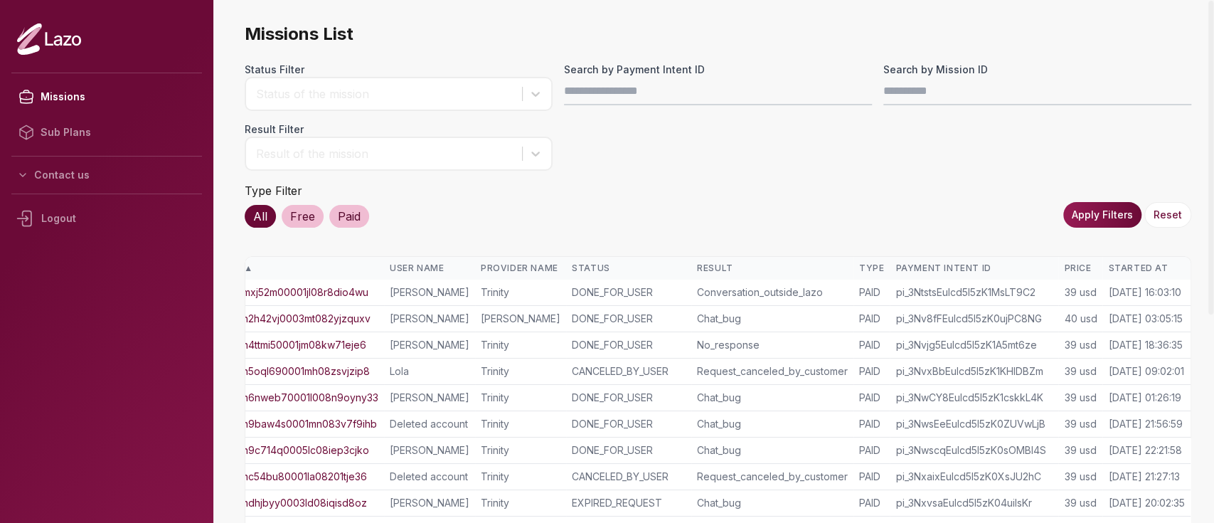
click at [1129, 263] on div "Started At" at bounding box center [1146, 267] width 77 height 11
click at [1129, 263] on div "Started At ▲" at bounding box center [1146, 267] width 77 height 11
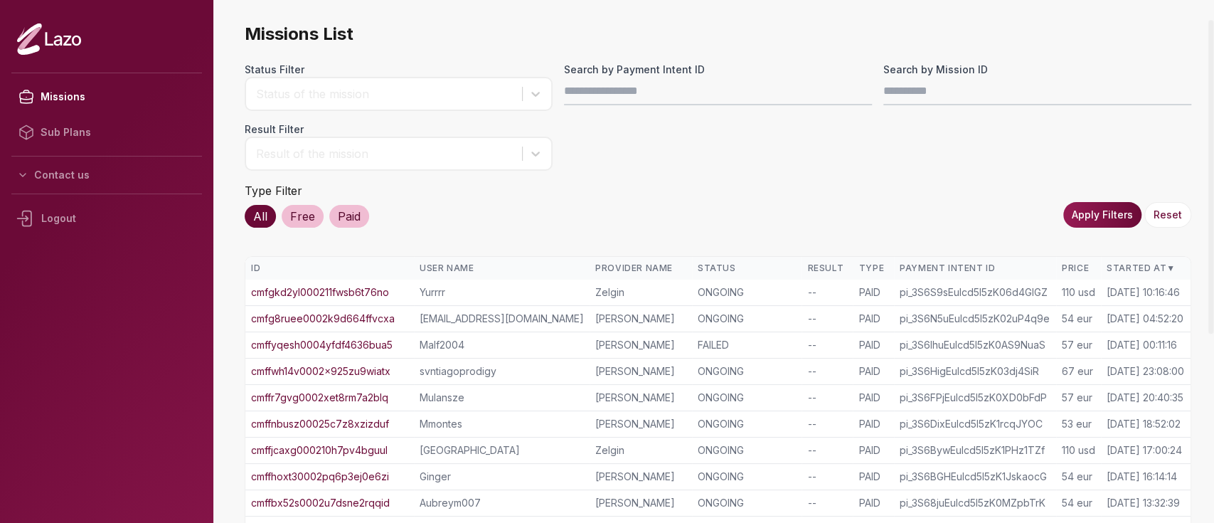
scroll to position [331, 0]
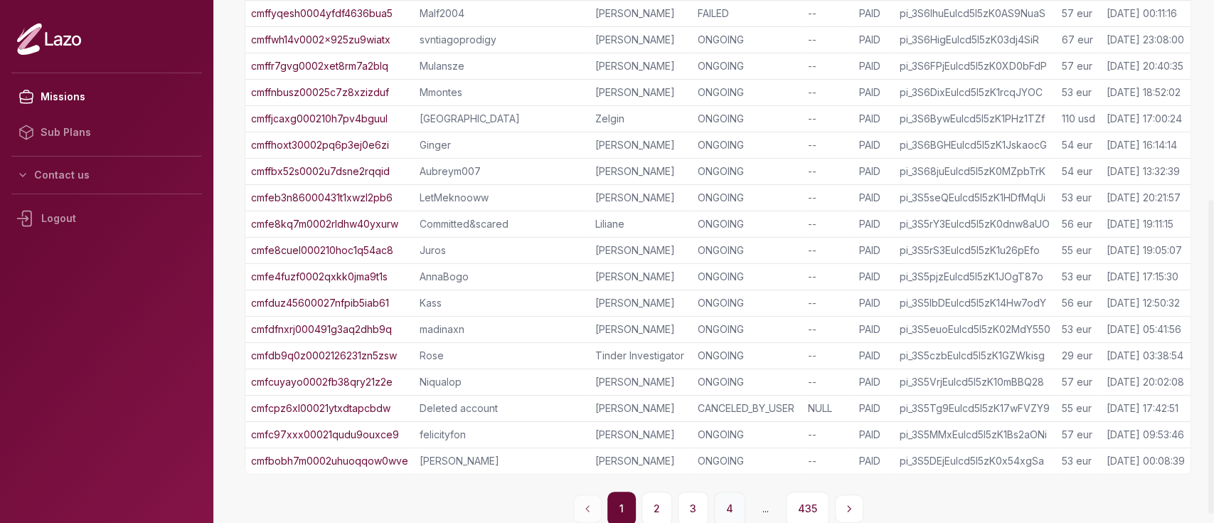
click at [728, 509] on button "4" at bounding box center [729, 508] width 31 height 34
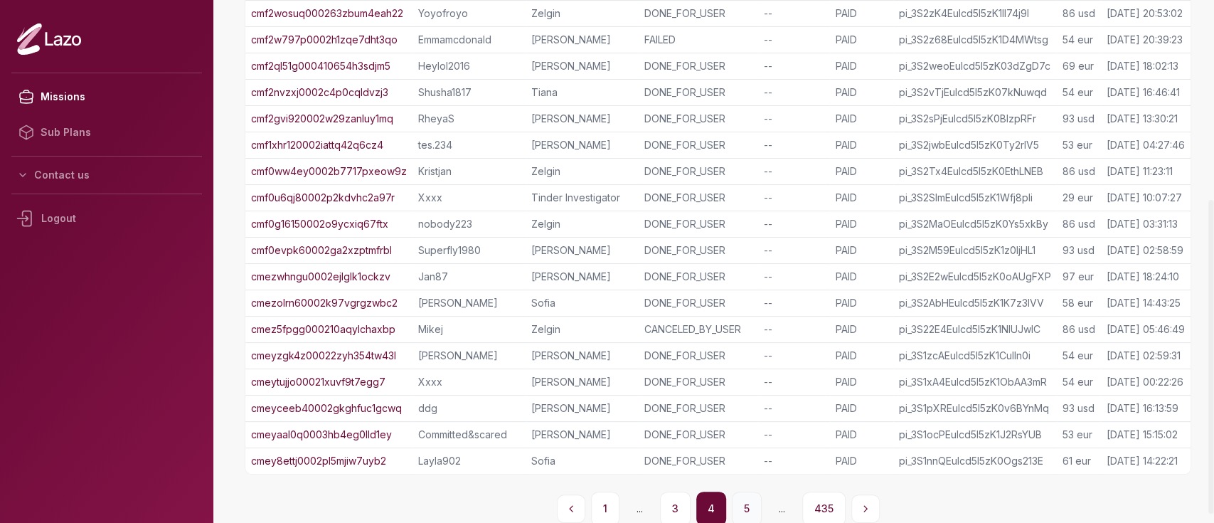
click at [745, 499] on button "5" at bounding box center [747, 508] width 30 height 34
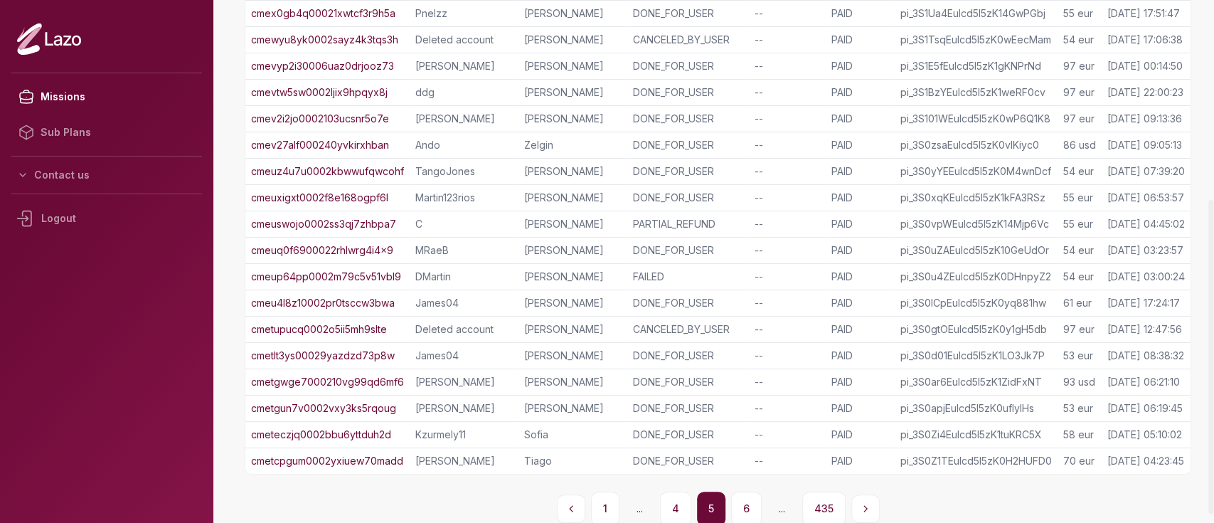
click at [745, 499] on button "6" at bounding box center [746, 508] width 31 height 34
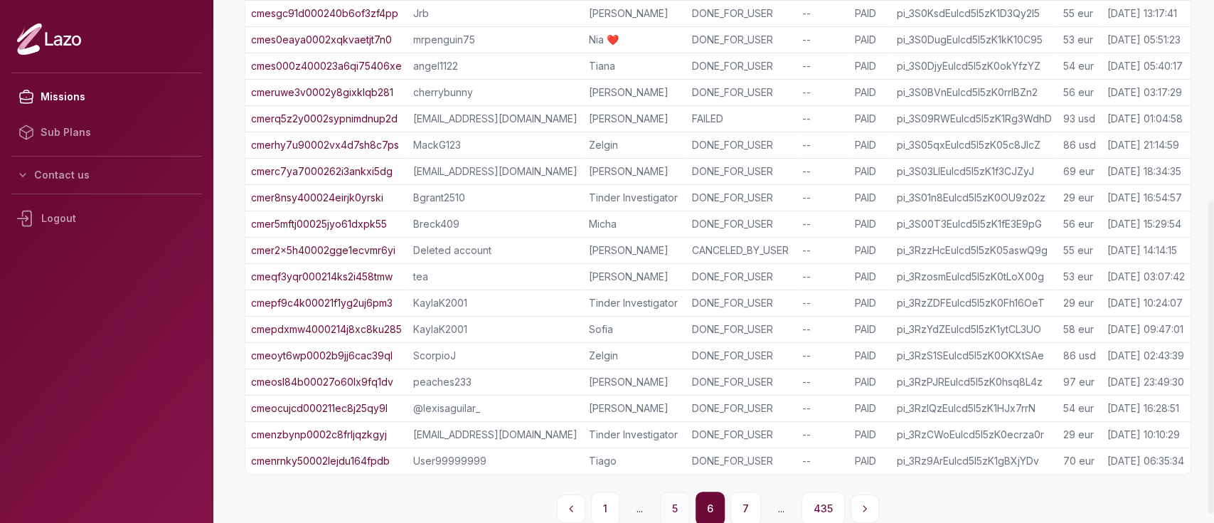
click at [745, 499] on button "7" at bounding box center [745, 508] width 31 height 34
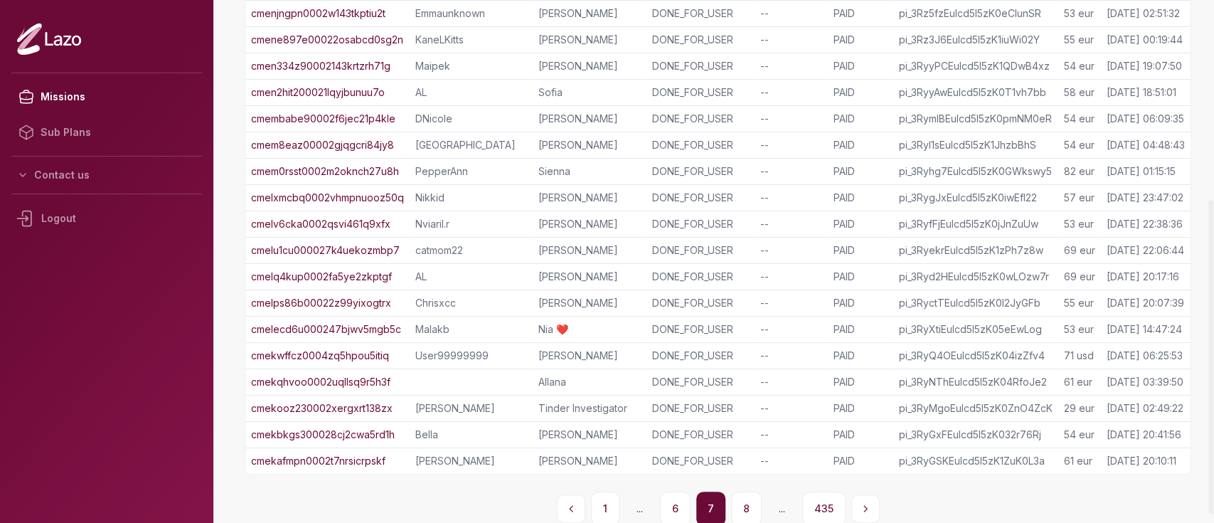
click at [745, 499] on button "8" at bounding box center [746, 508] width 31 height 34
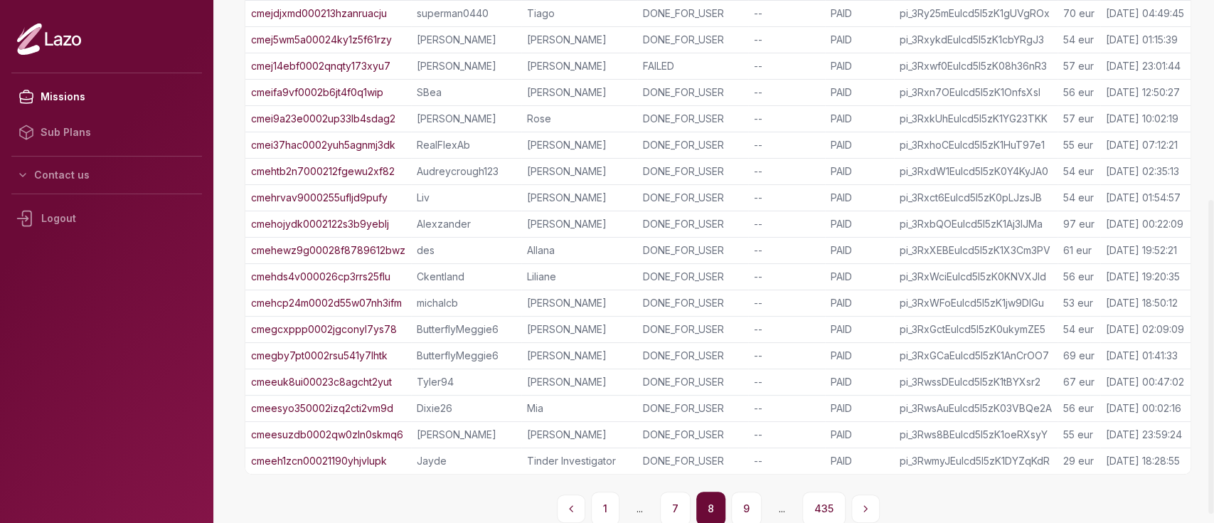
click at [745, 499] on button "9" at bounding box center [746, 508] width 31 height 34
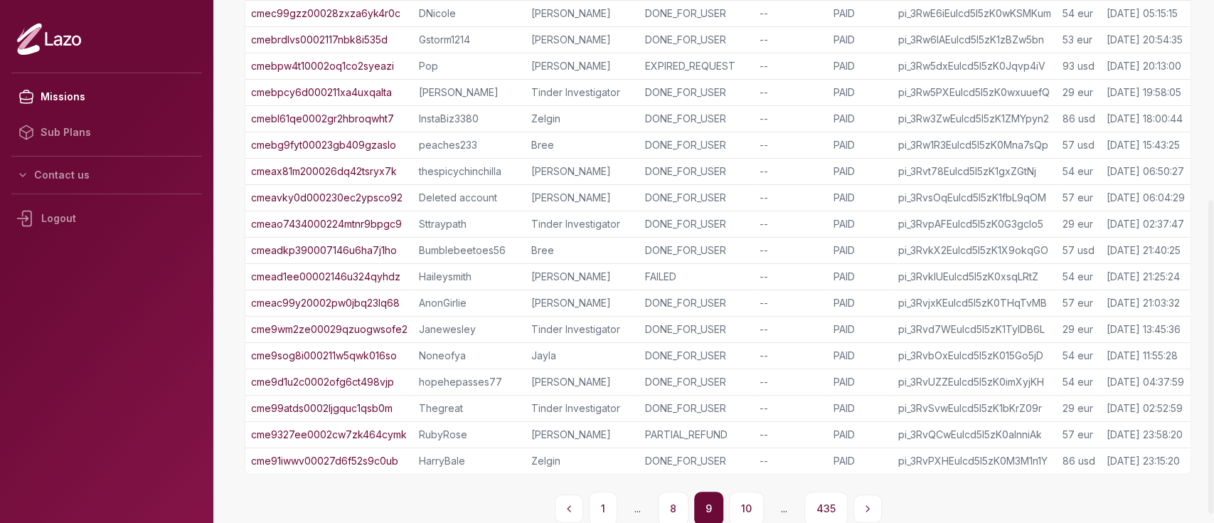
click at [745, 499] on button "10" at bounding box center [746, 508] width 35 height 34
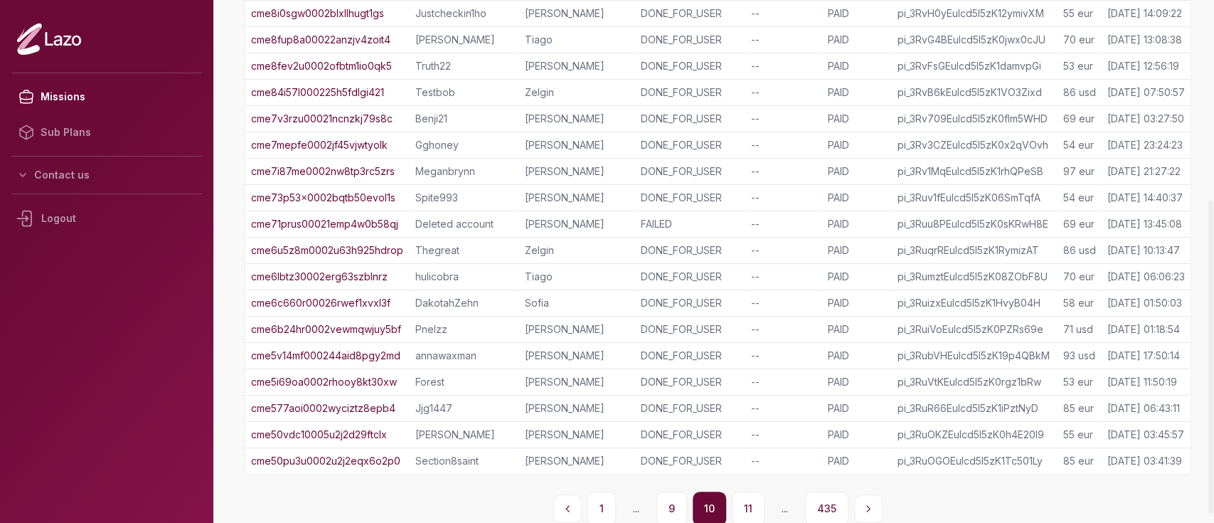
click at [745, 499] on button "11" at bounding box center [748, 508] width 33 height 34
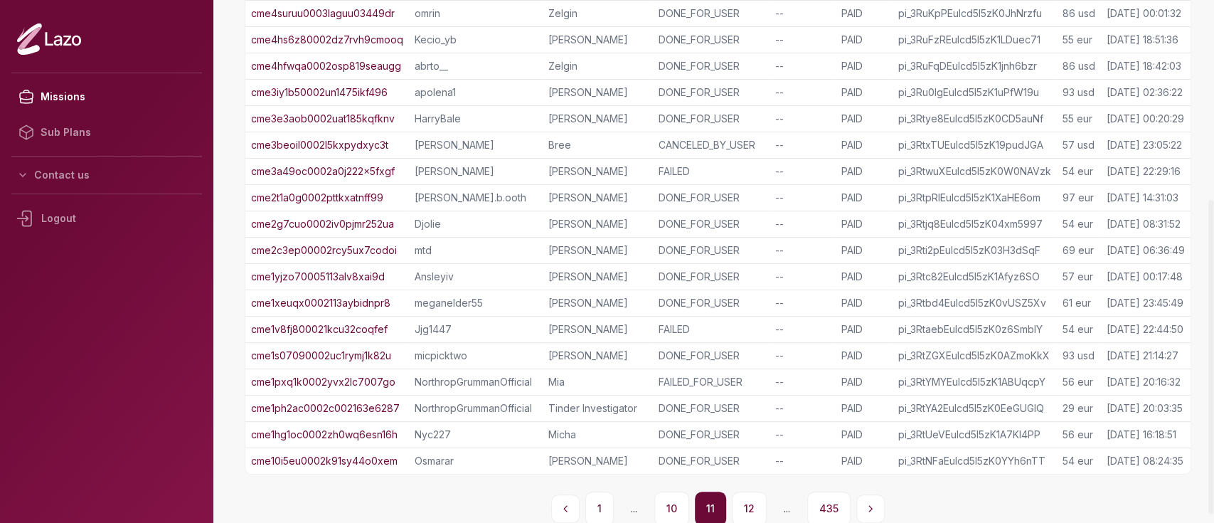
click at [745, 499] on button "12" at bounding box center [749, 508] width 35 height 34
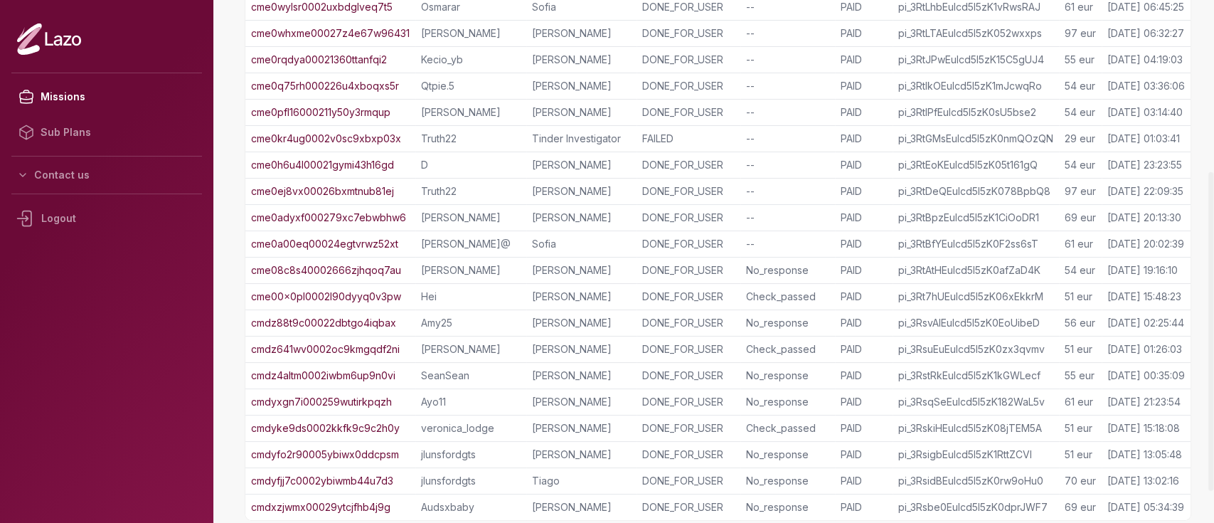
scroll to position [267, 0]
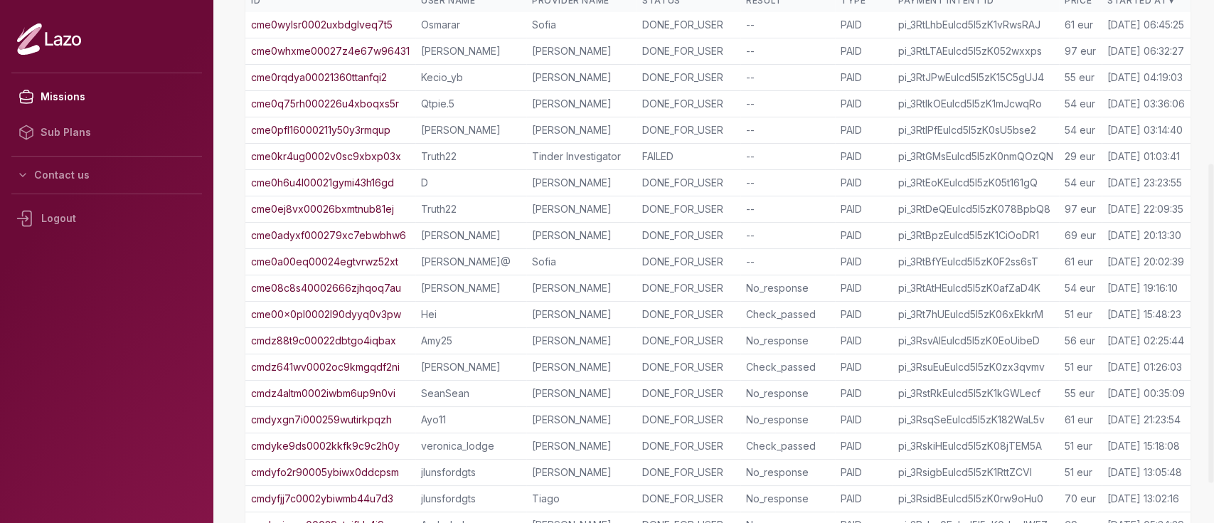
click at [354, 208] on link "cme0ej8vx00026bxmtnub81ej" at bounding box center [322, 209] width 143 height 14
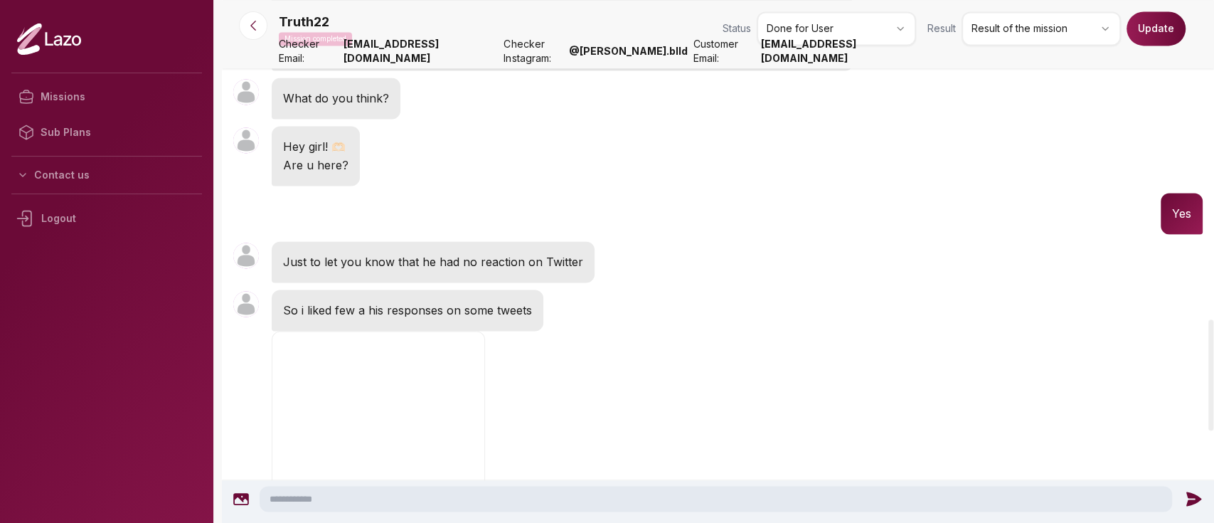
scroll to position [1500, 0]
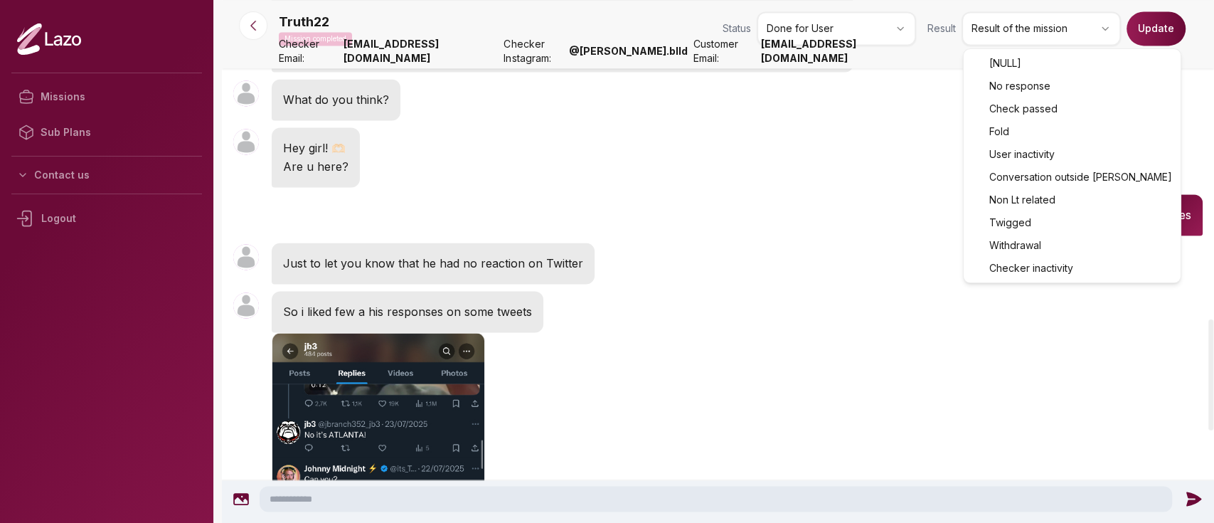
click at [1017, 18] on html "Missions Sub Plans Contact us Logout Truth22 Mission completed Status Done for …" at bounding box center [607, 261] width 1214 height 523
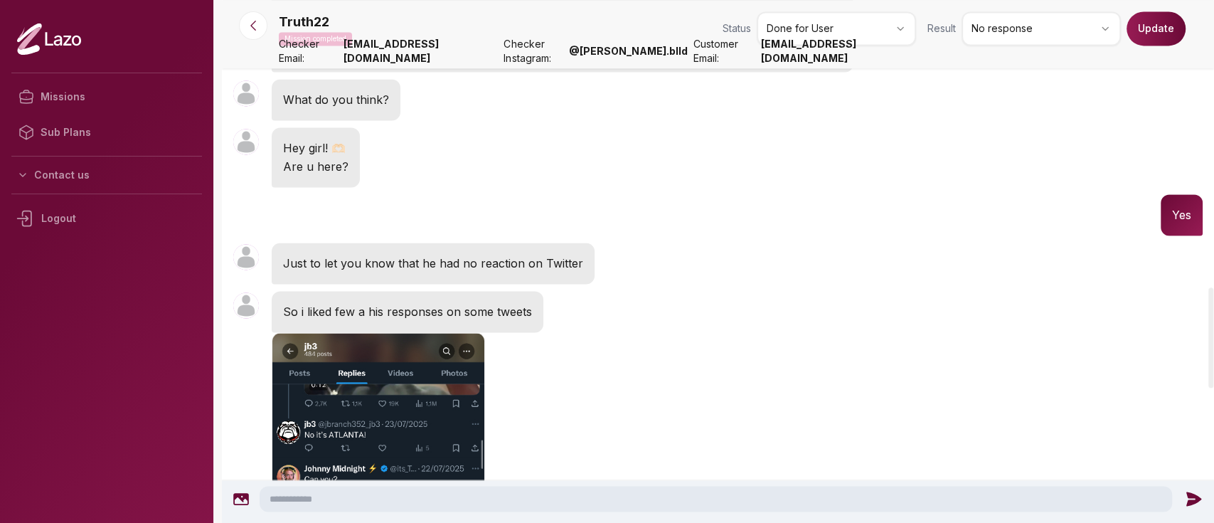
click at [1142, 43] on button "Update" at bounding box center [1156, 28] width 59 height 34
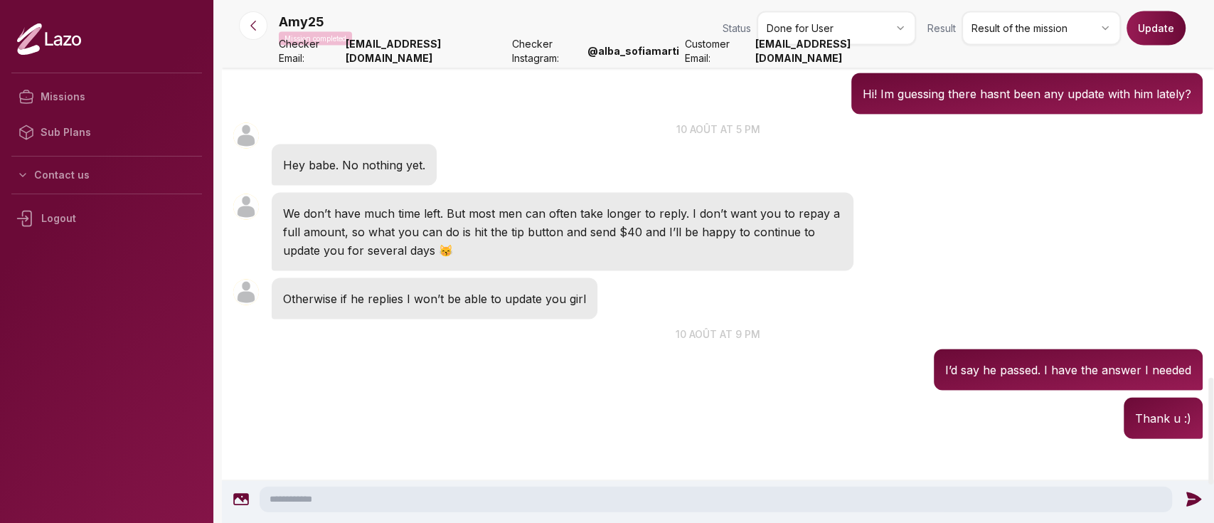
scroll to position [1841, 0]
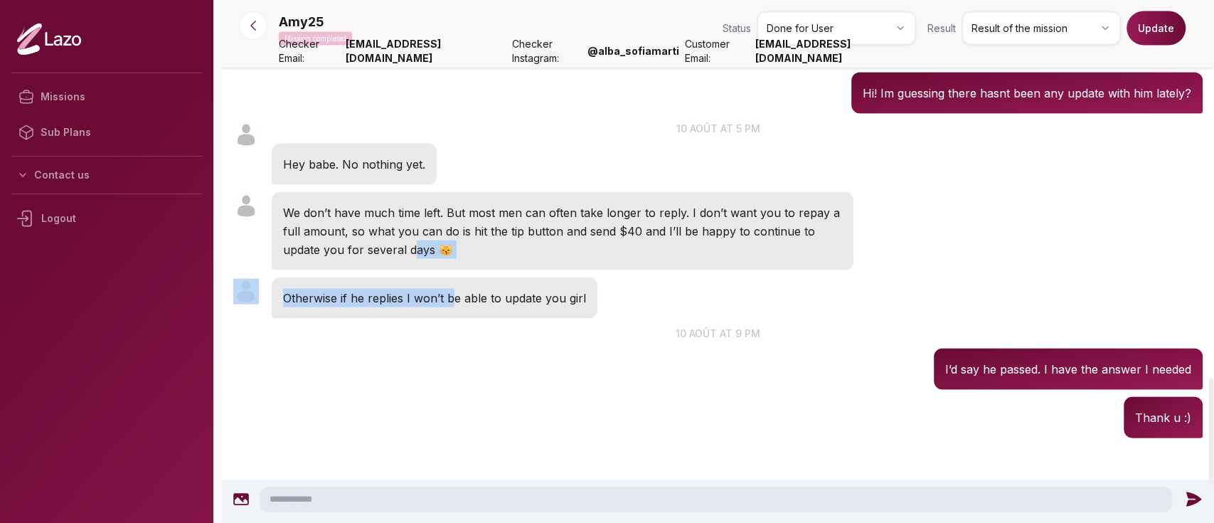
drag, startPoint x: 415, startPoint y: 252, endPoint x: 452, endPoint y: 281, distance: 47.7
click at [517, 326] on p "10 août at 9 pm" at bounding box center [718, 333] width 992 height 15
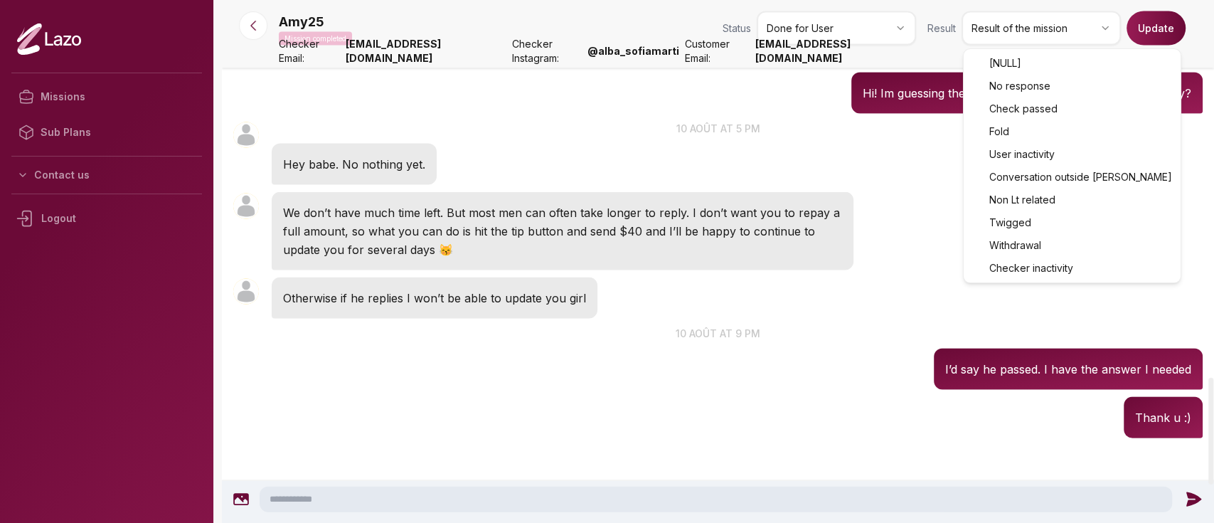
click at [992, 28] on html "Missions Sub Plans Contact us Logout Amy25 Mission completed Status Done for Us…" at bounding box center [607, 261] width 1214 height 523
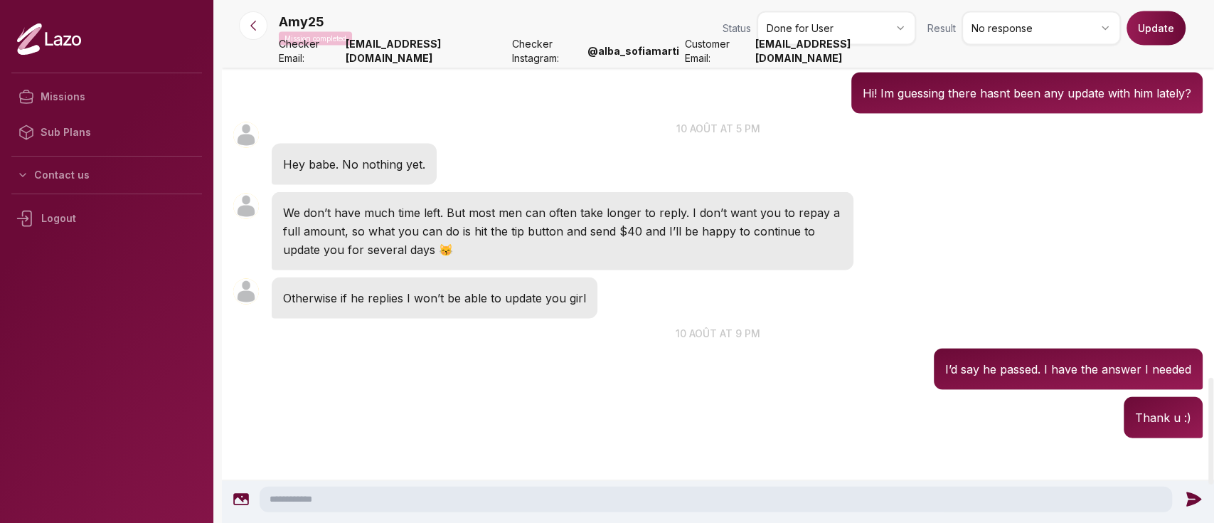
click at [1150, 26] on button "Update" at bounding box center [1156, 28] width 59 height 34
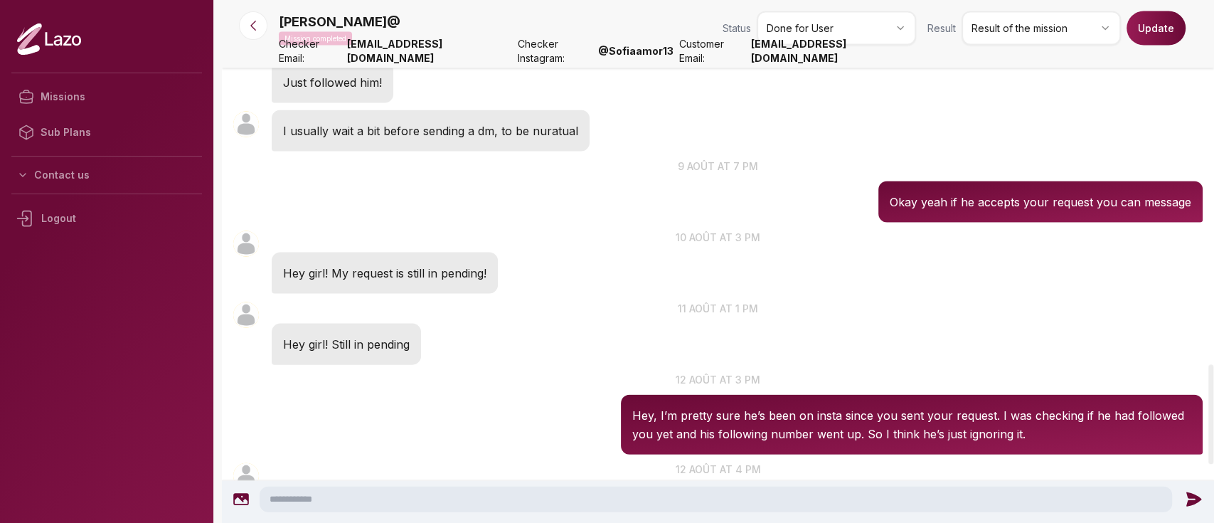
scroll to position [1910, 0]
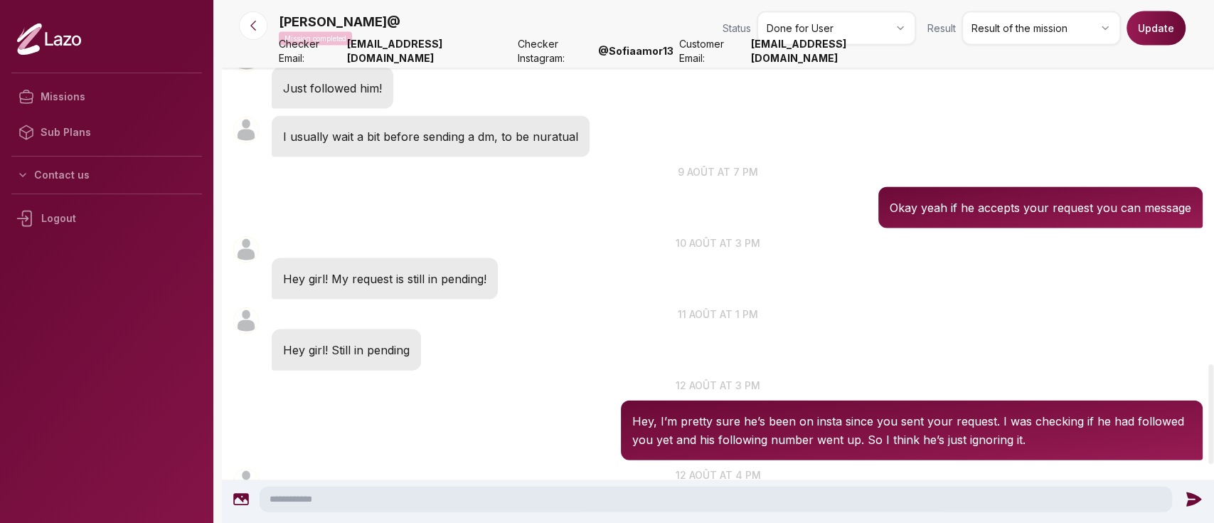
click at [397, 270] on p "Hey girl! My request is still in pending!" at bounding box center [384, 279] width 203 height 18
click at [363, 341] on p "Hey girl! Still in pending" at bounding box center [346, 350] width 127 height 18
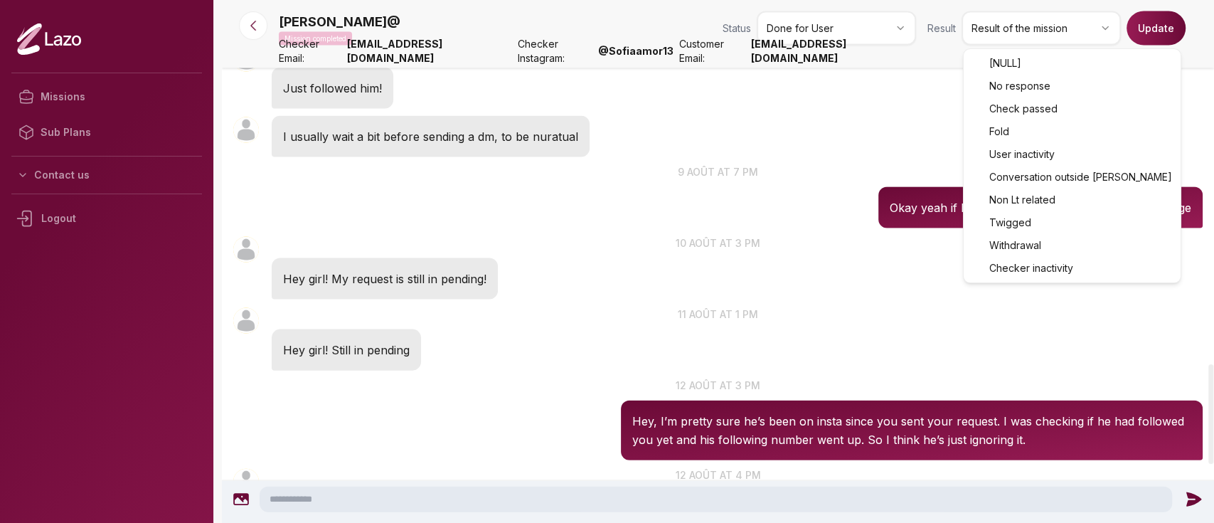
click at [1001, 25] on html "Missions Sub Plans Contact us Logout Marie@ Mission completed Status Done for U…" at bounding box center [607, 261] width 1214 height 523
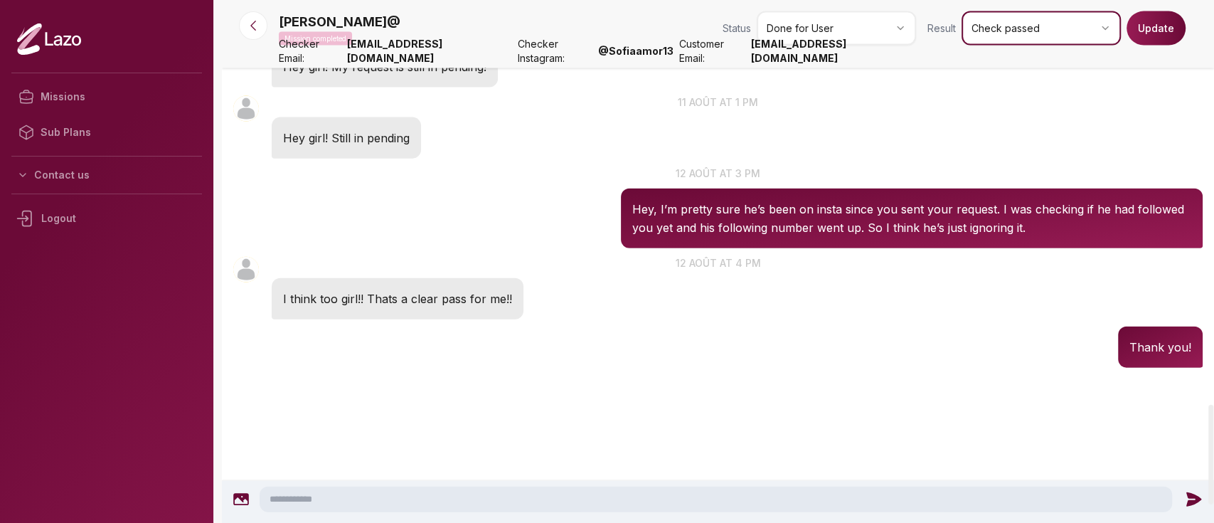
scroll to position [2122, 0]
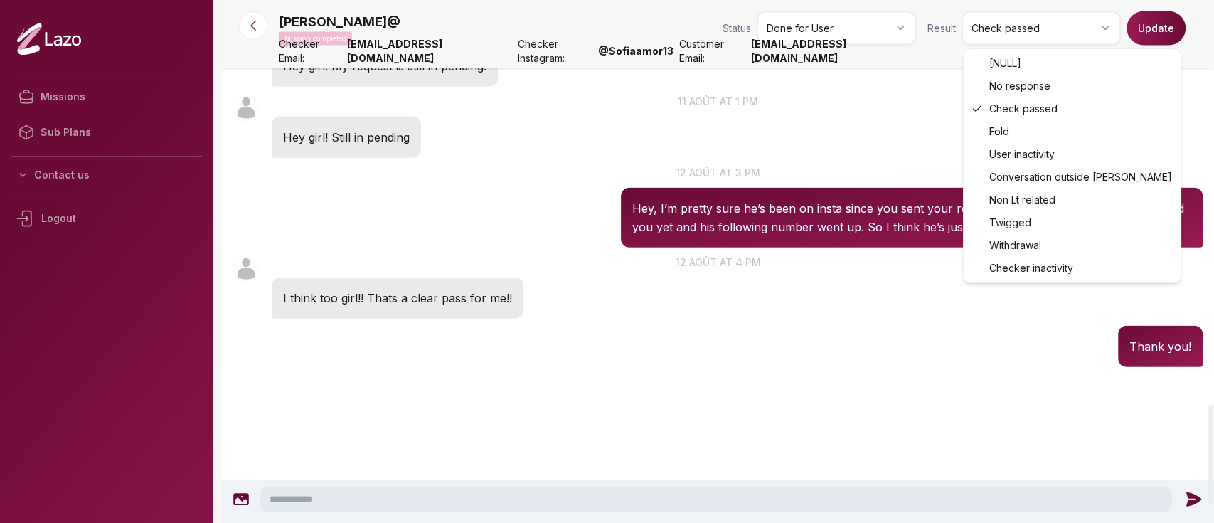
click at [1031, 31] on html "Missions Sub Plans Contact us Logout Marie@ Mission completed Status Done for U…" at bounding box center [607, 261] width 1214 height 523
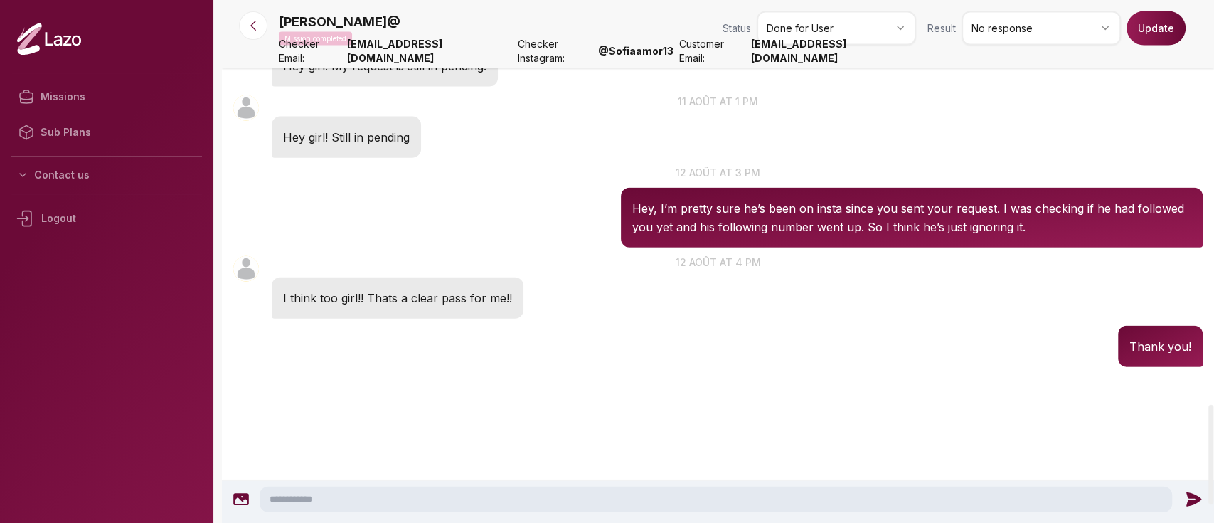
click at [1159, 41] on button "Update" at bounding box center [1156, 28] width 59 height 34
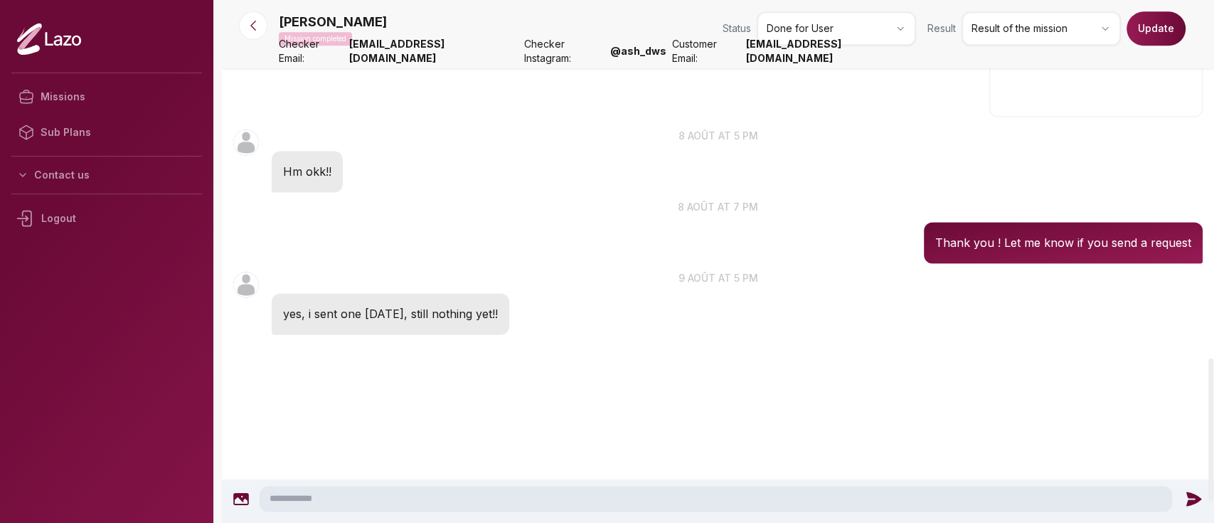
scroll to position [1311, 0]
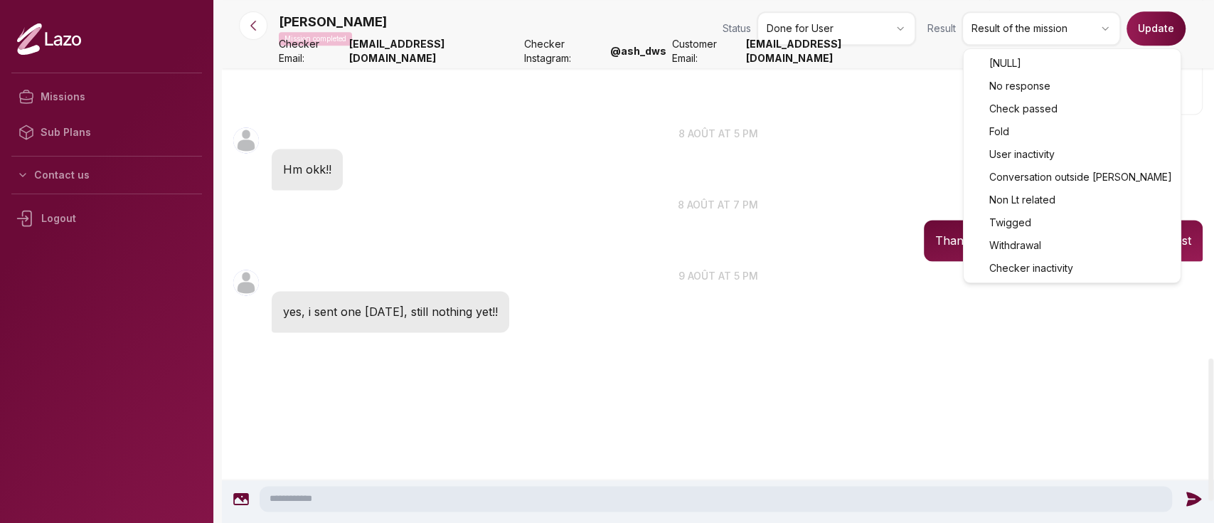
click at [994, 31] on html "Missions Sub Plans Contact us Logout [PERSON_NAME] Mission completed Status Don…" at bounding box center [607, 261] width 1214 height 523
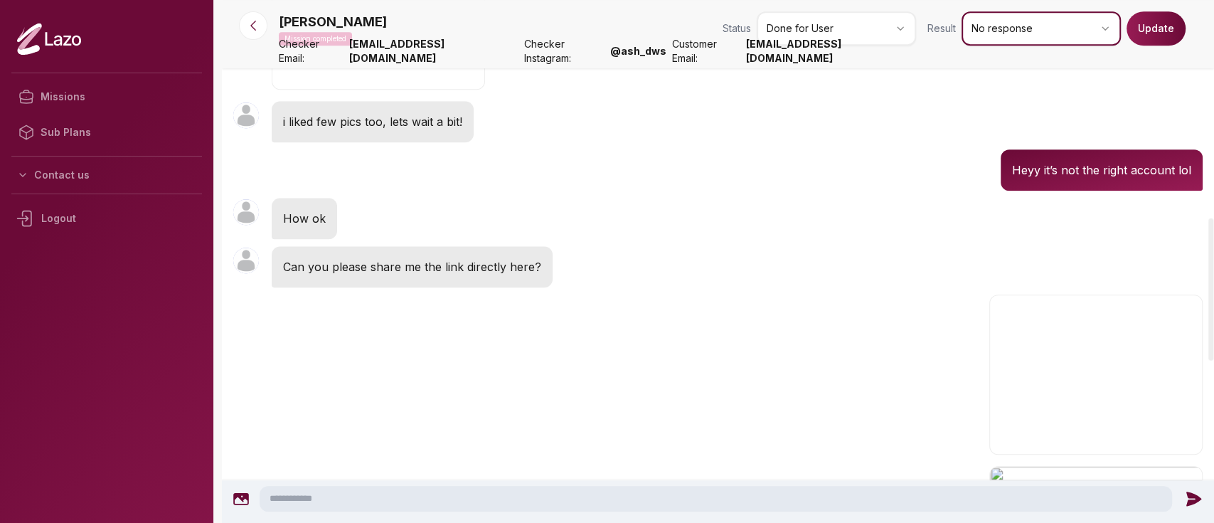
scroll to position [795, 0]
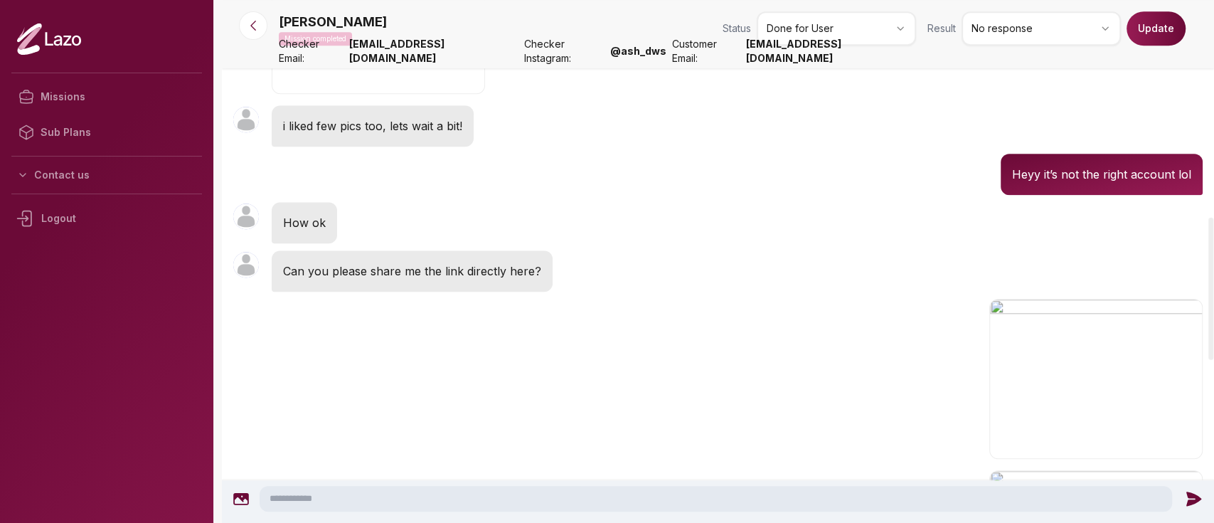
click at [1155, 44] on button "Update" at bounding box center [1156, 28] width 59 height 34
click at [248, 23] on icon at bounding box center [253, 25] width 14 height 14
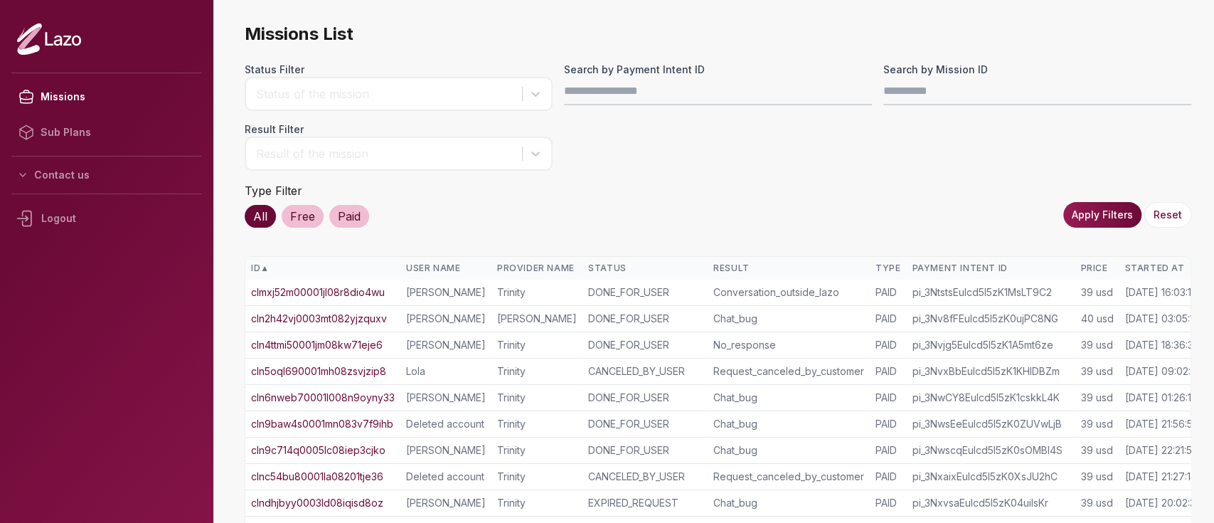
scroll to position [0, 38]
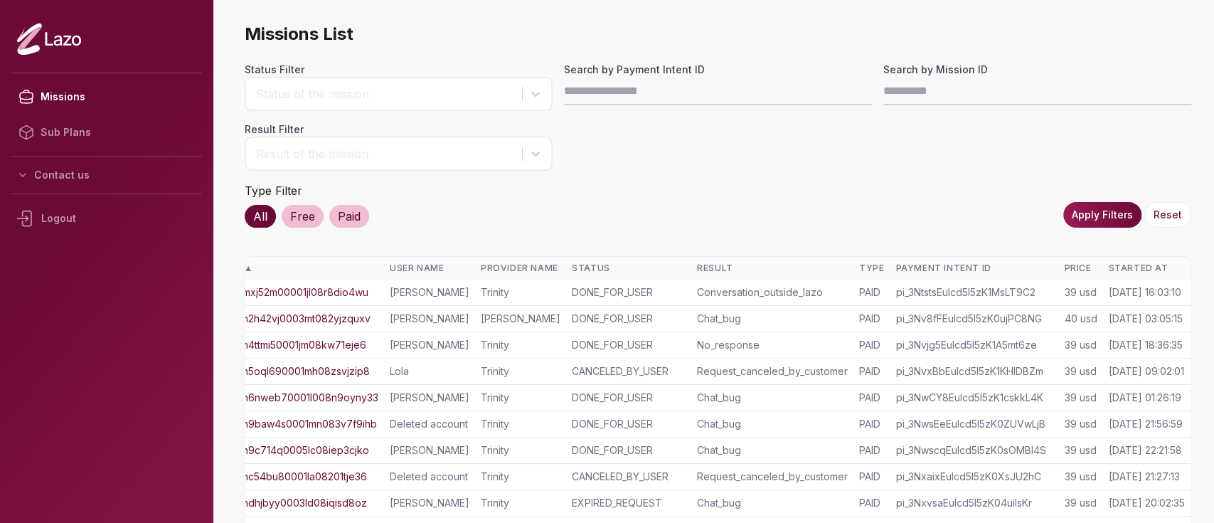
click at [1120, 268] on div "Started At" at bounding box center [1146, 267] width 77 height 11
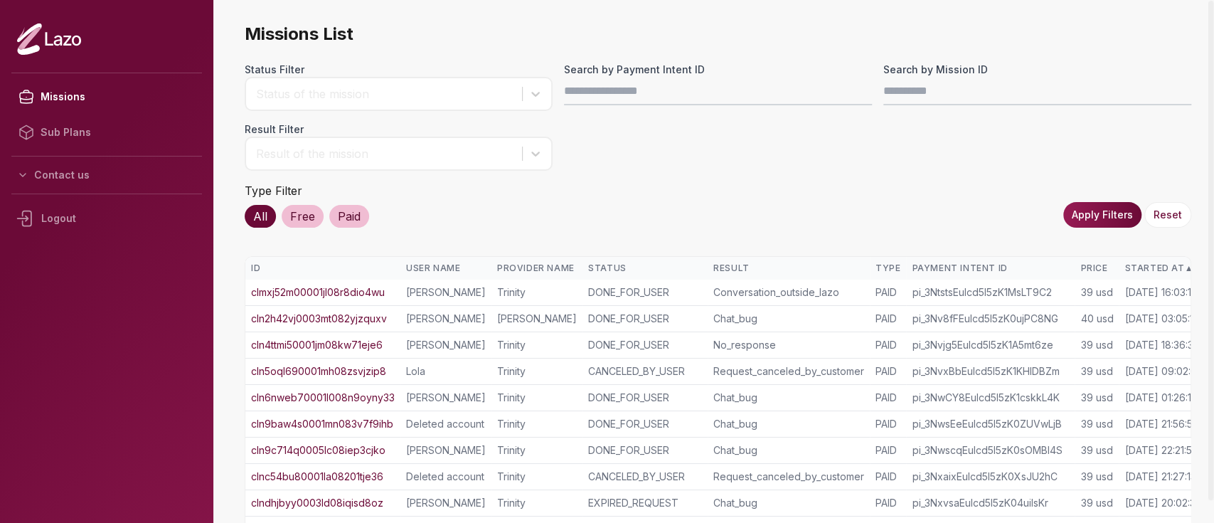
click at [1147, 265] on div "Started At ▲" at bounding box center [1163, 267] width 77 height 11
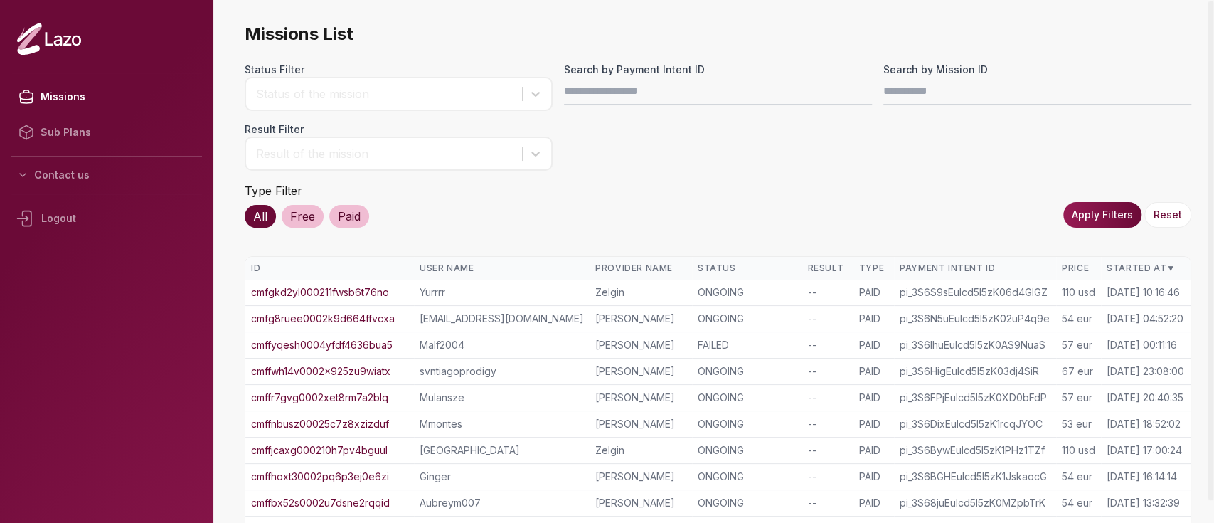
scroll to position [331, 0]
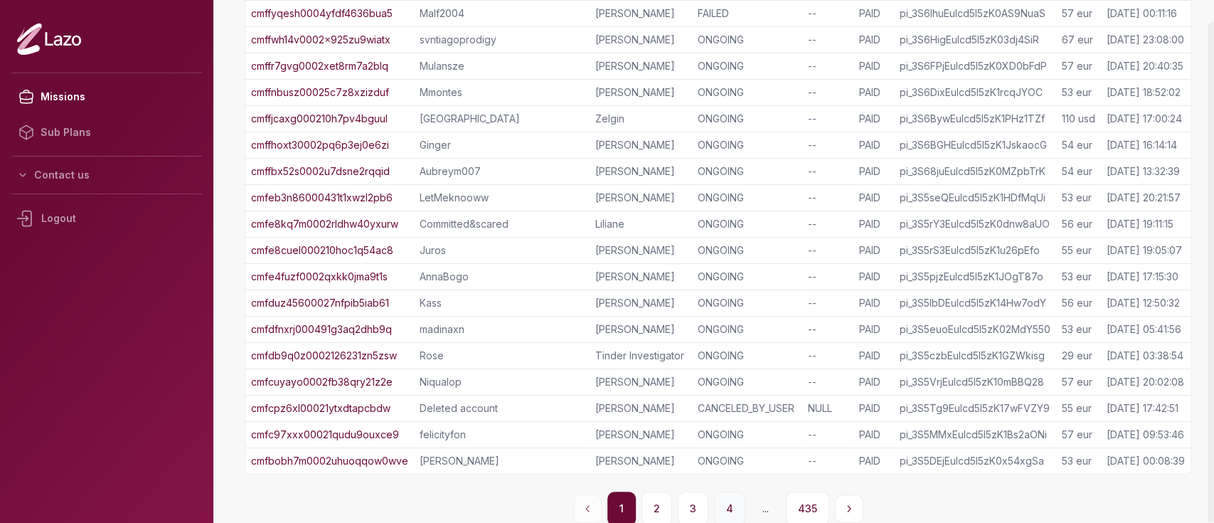
click at [724, 501] on button "4" at bounding box center [729, 508] width 31 height 34
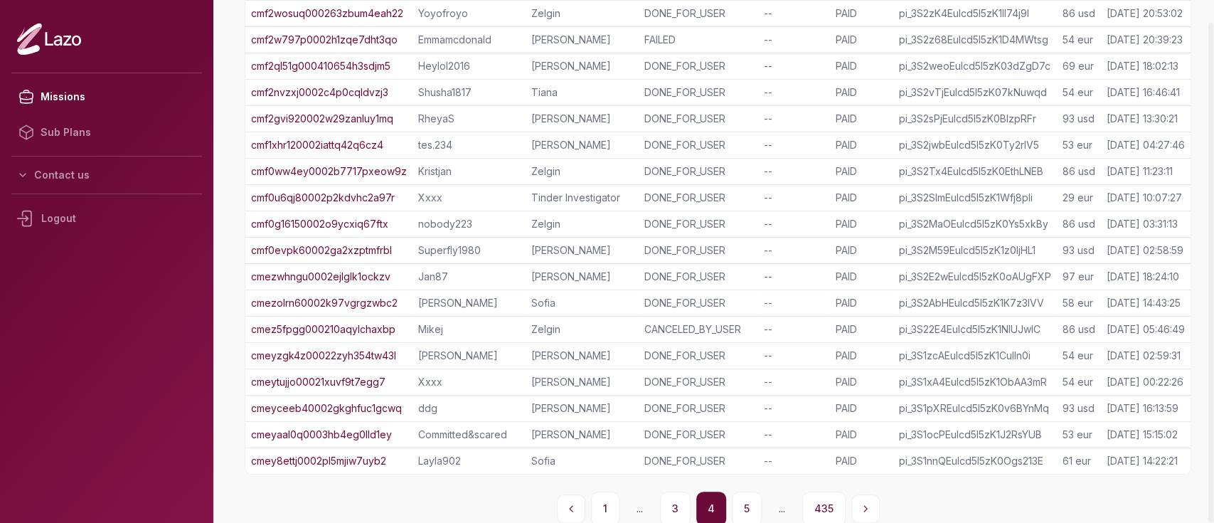
click at [724, 501] on button "4" at bounding box center [711, 508] width 30 height 34
click at [739, 502] on button "5" at bounding box center [747, 508] width 30 height 34
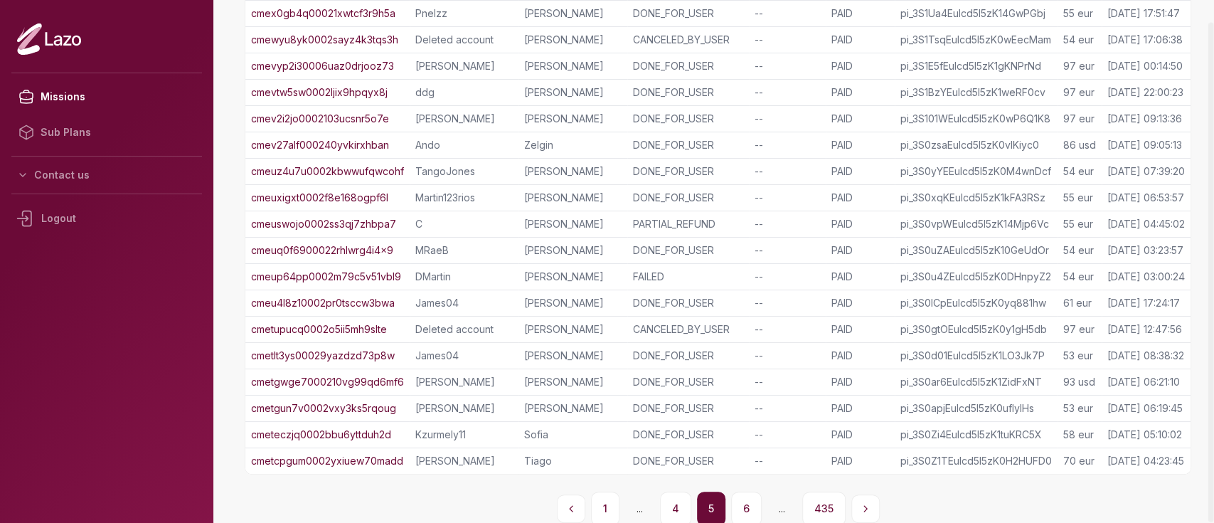
click at [739, 502] on button "6" at bounding box center [746, 508] width 31 height 34
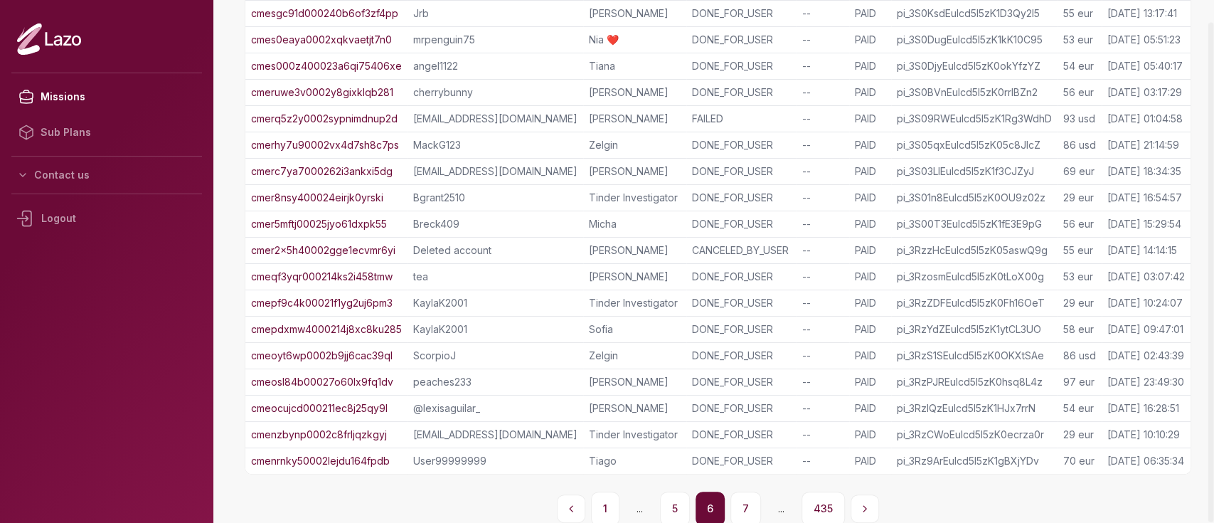
click at [739, 502] on button "7" at bounding box center [745, 508] width 31 height 34
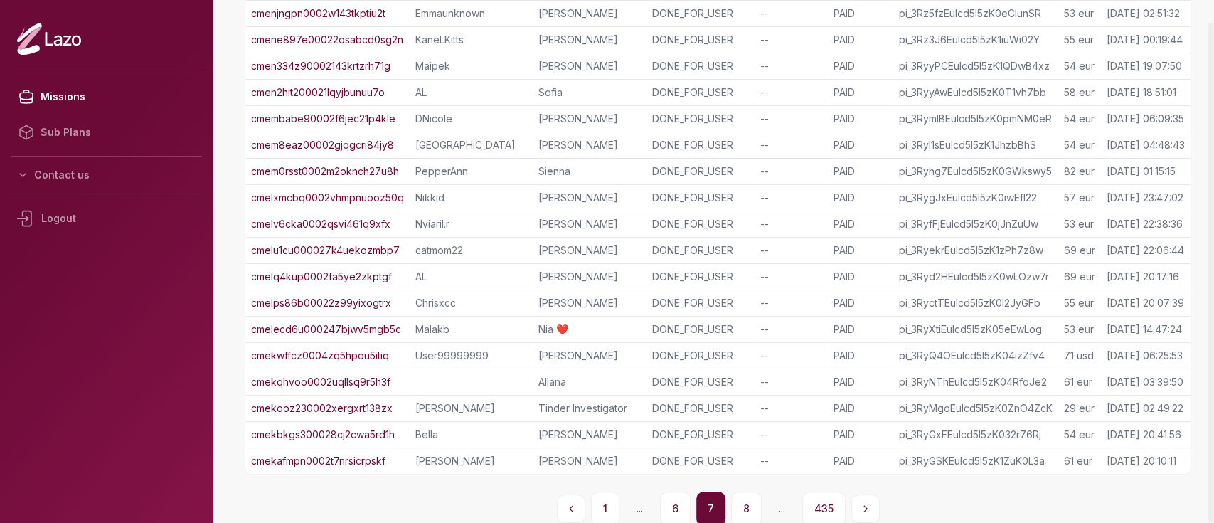
click at [739, 502] on button "8" at bounding box center [746, 508] width 31 height 34
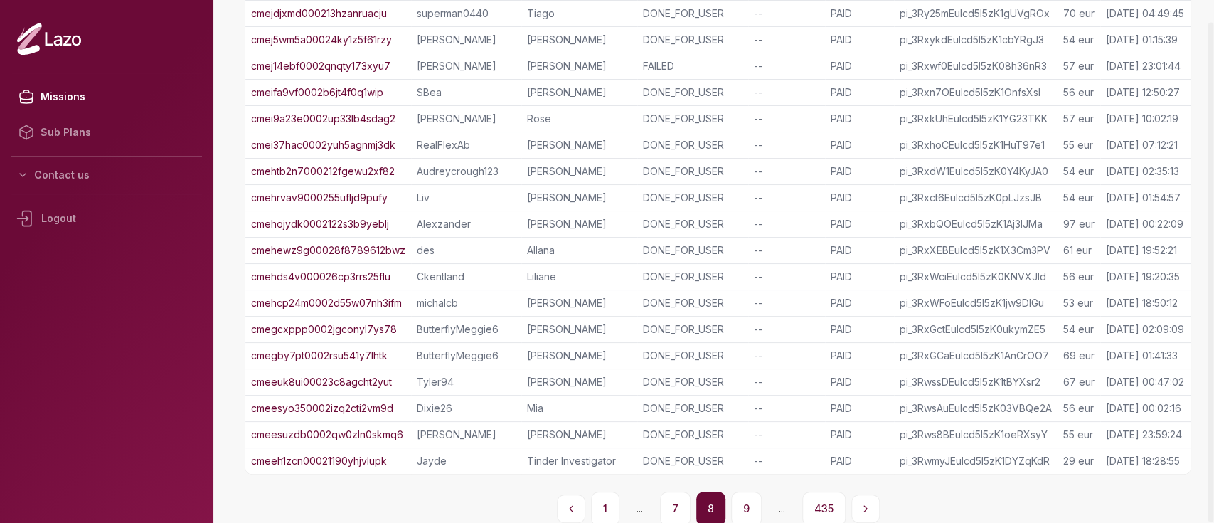
click at [739, 502] on button "9" at bounding box center [746, 508] width 31 height 34
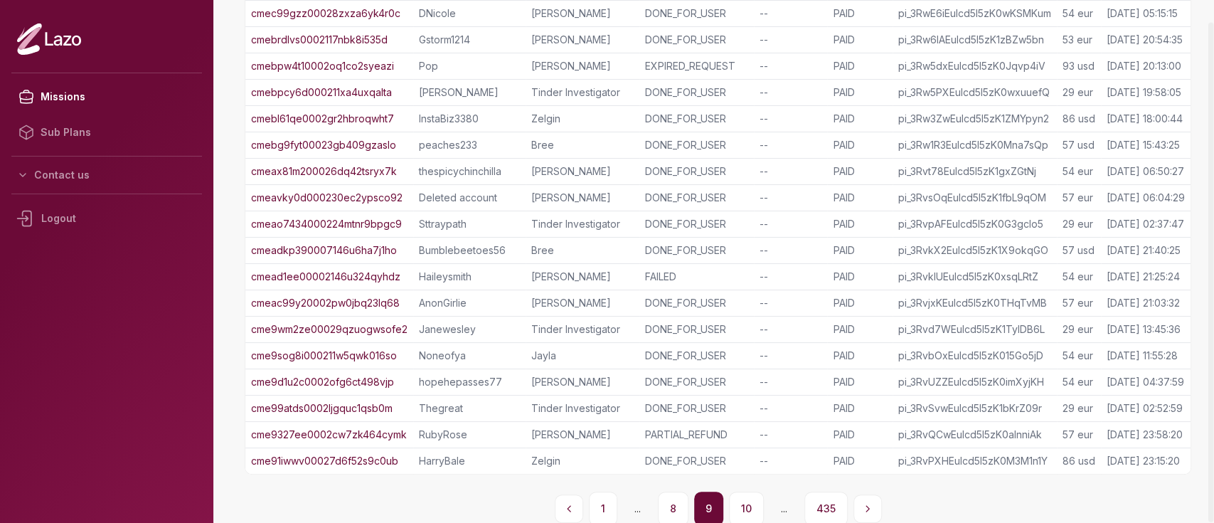
click at [739, 502] on button "10" at bounding box center [746, 508] width 35 height 34
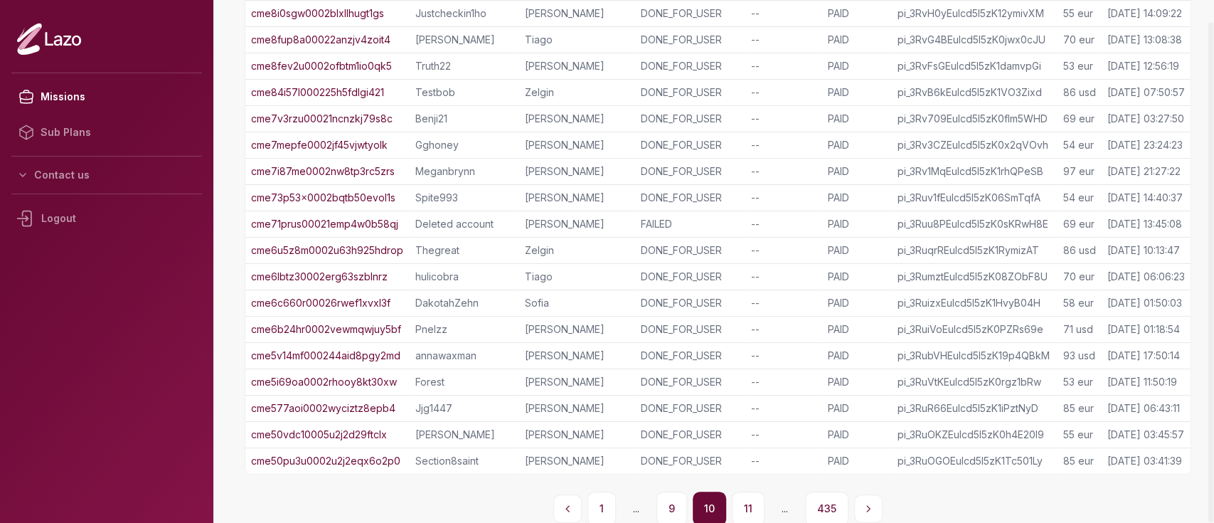
click at [739, 502] on button "11" at bounding box center [748, 508] width 33 height 34
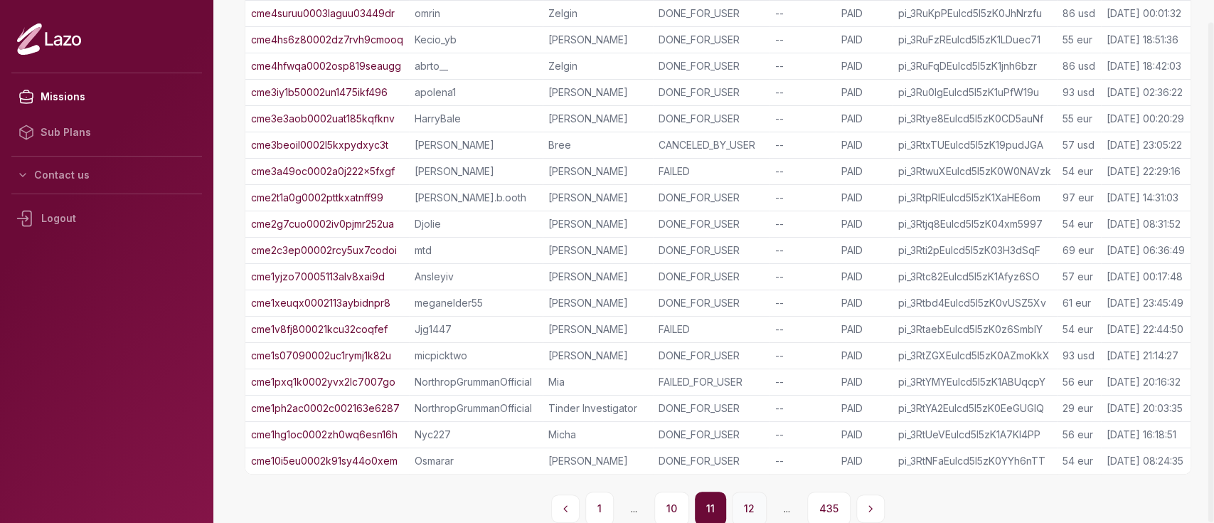
click at [745, 504] on button "12" at bounding box center [749, 508] width 35 height 34
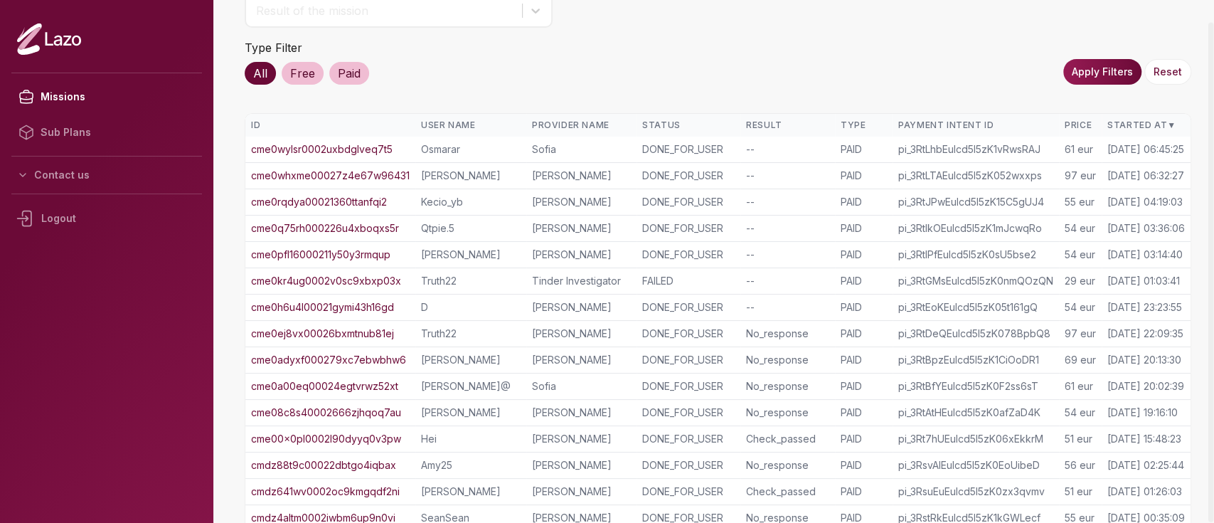
scroll to position [142, 0]
click at [361, 169] on link "cme0whxme00027z4e67w96431" at bounding box center [330, 176] width 159 height 14
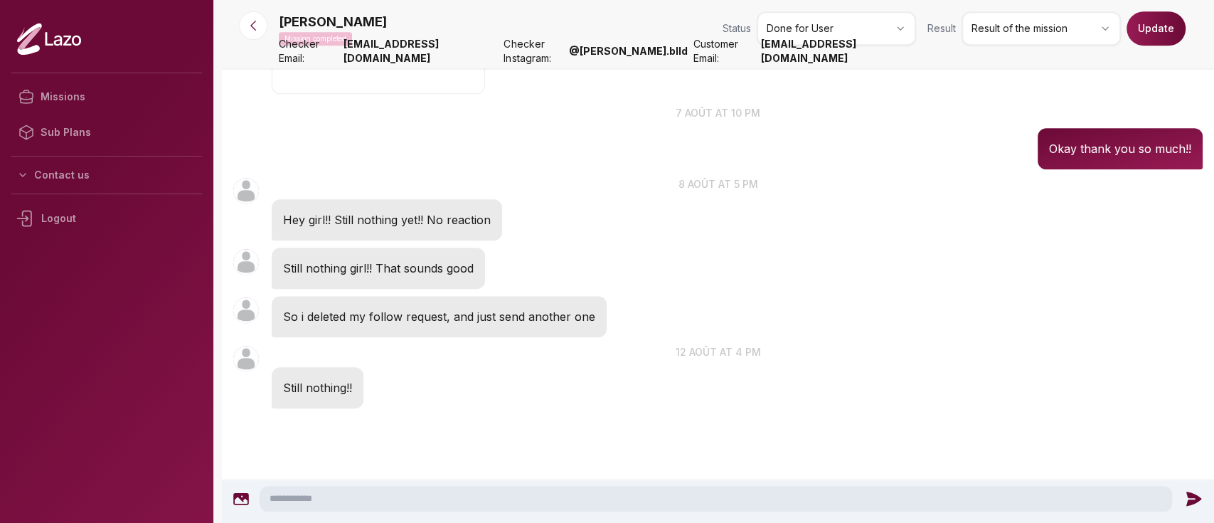
scroll to position [721, 0]
click at [260, 31] on icon at bounding box center [253, 25] width 14 height 14
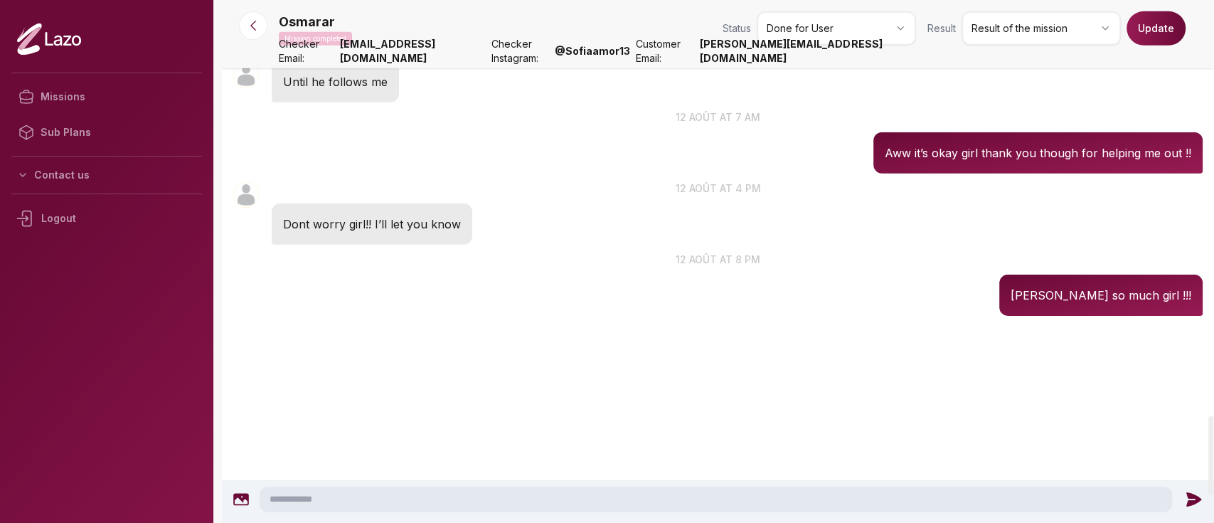
scroll to position [2747, 0]
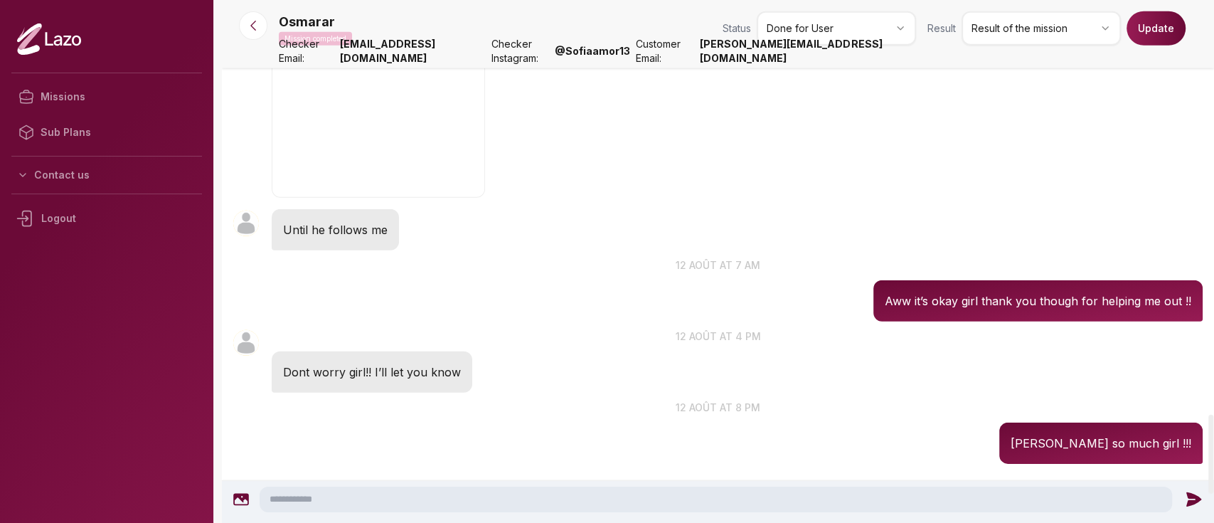
click at [984, 26] on html "Missions Sub Plans Contact us Logout Osmarar Mission completed Status Done for …" at bounding box center [607, 261] width 1214 height 523
click at [1154, 36] on button "Update" at bounding box center [1156, 28] width 59 height 34
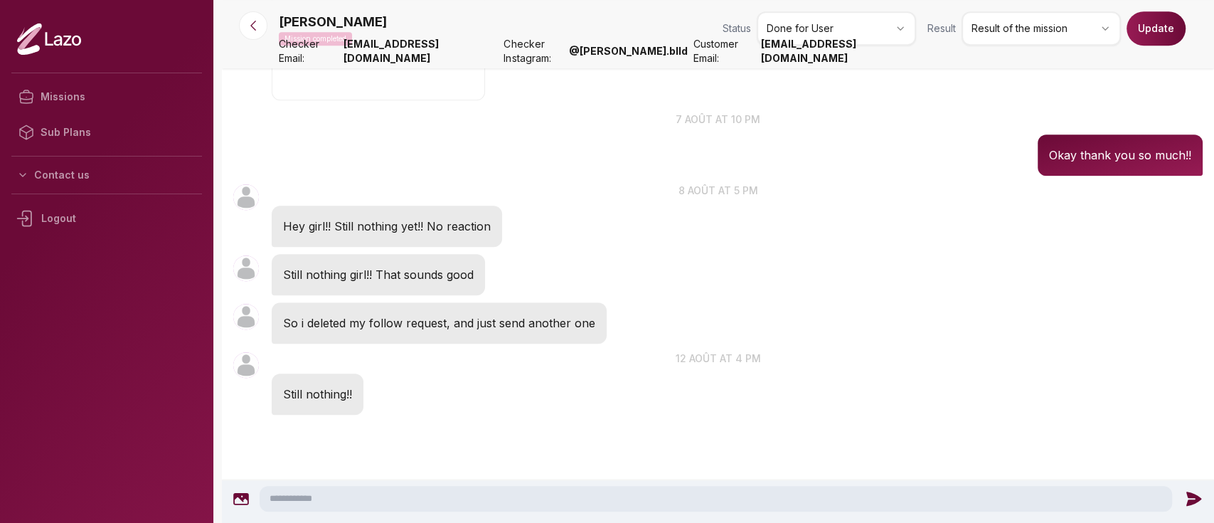
scroll to position [721, 0]
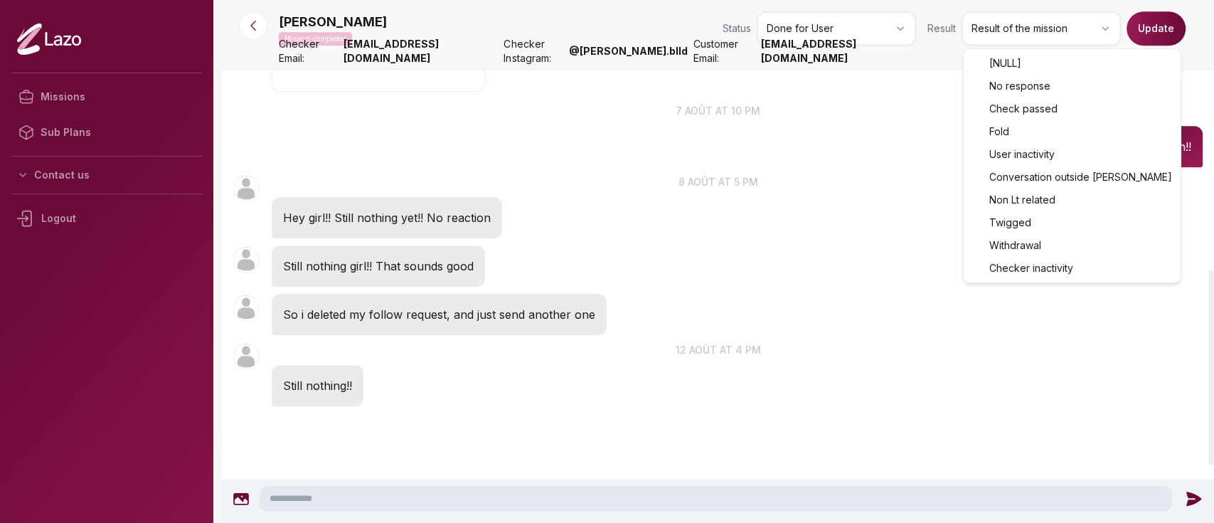
click at [1043, 36] on html "Missions Sub Plans Contact us Logout [PERSON_NAME] Mission completed Status Don…" at bounding box center [607, 261] width 1214 height 523
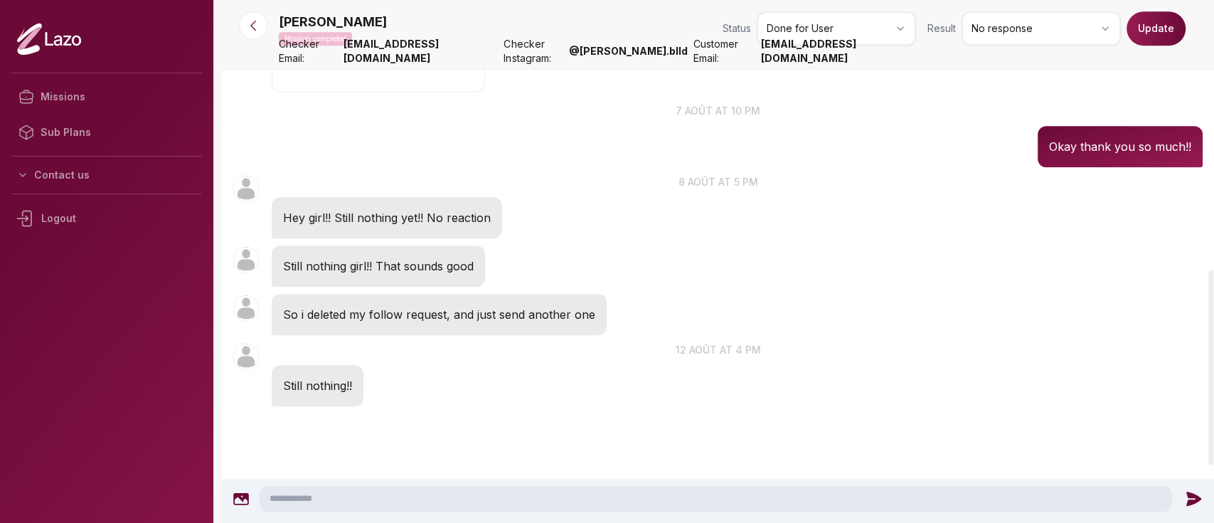
click at [1166, 33] on button "Update" at bounding box center [1156, 28] width 59 height 34
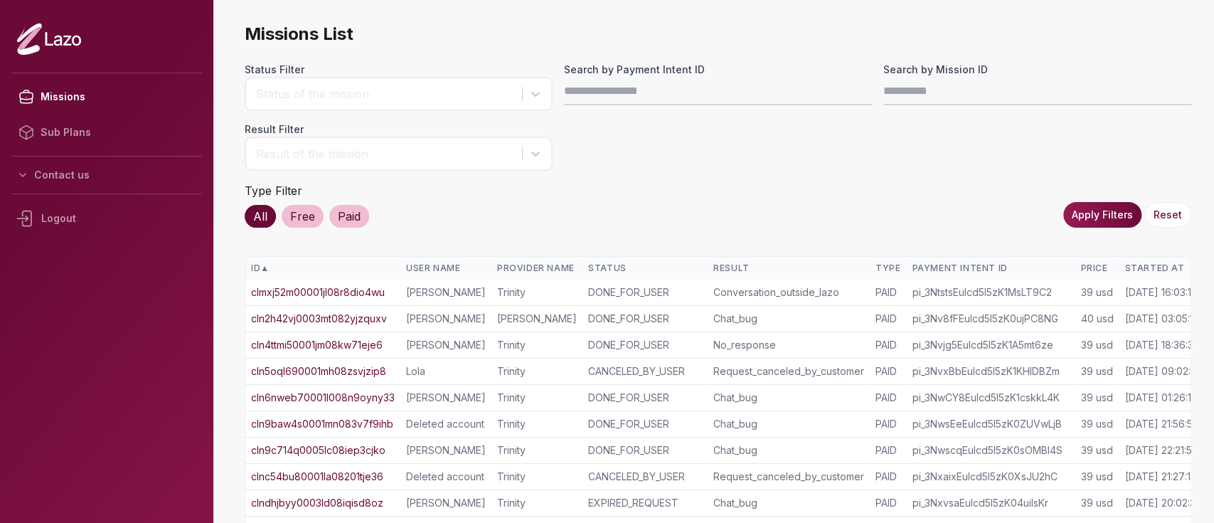
scroll to position [0, 38]
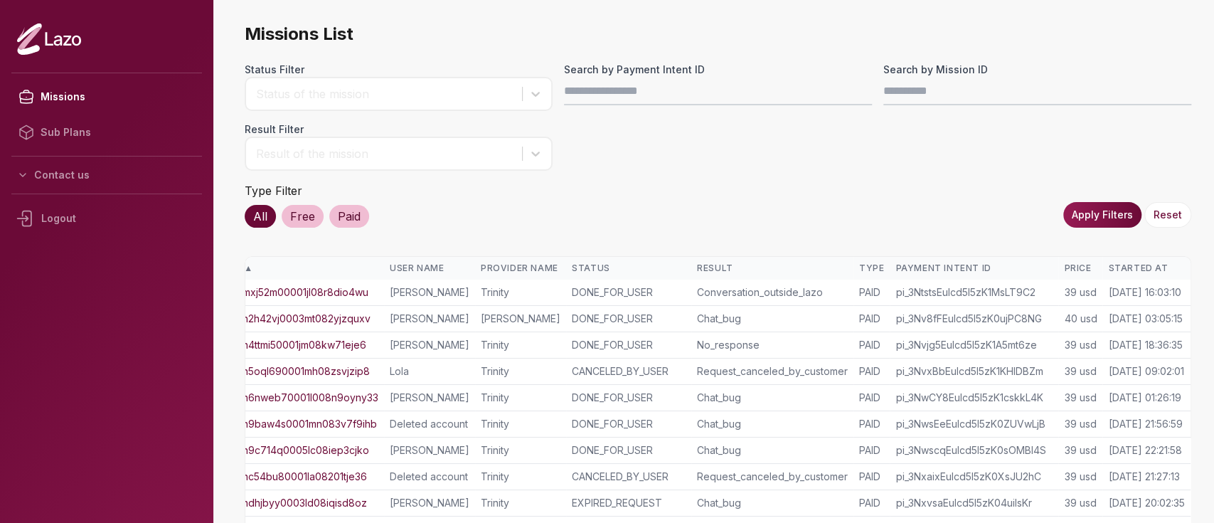
click at [1108, 267] on div "Started At" at bounding box center [1146, 267] width 77 height 11
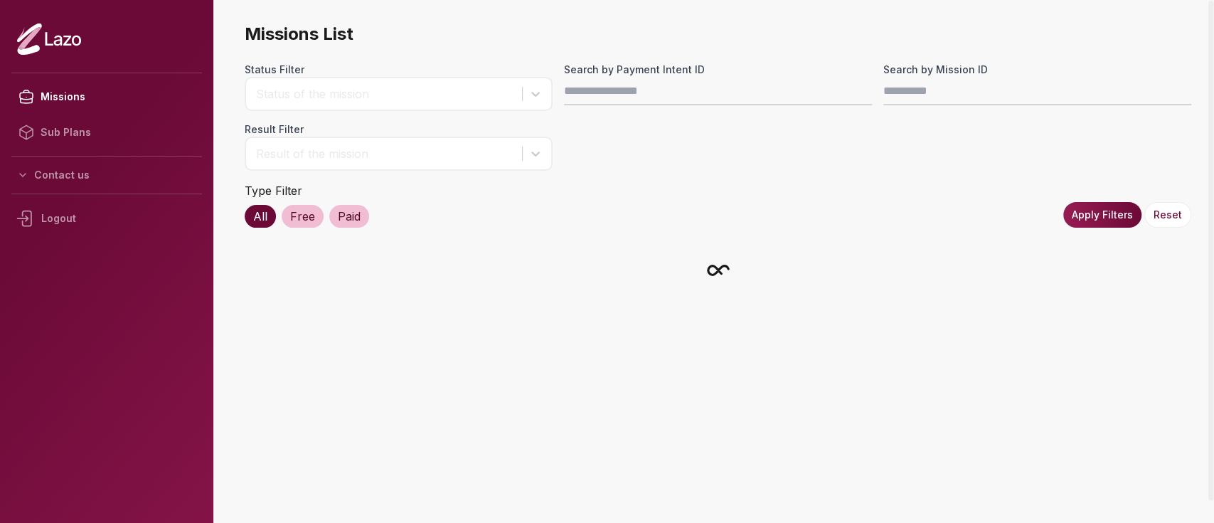
click at [1105, 267] on div at bounding box center [718, 270] width 947 height 28
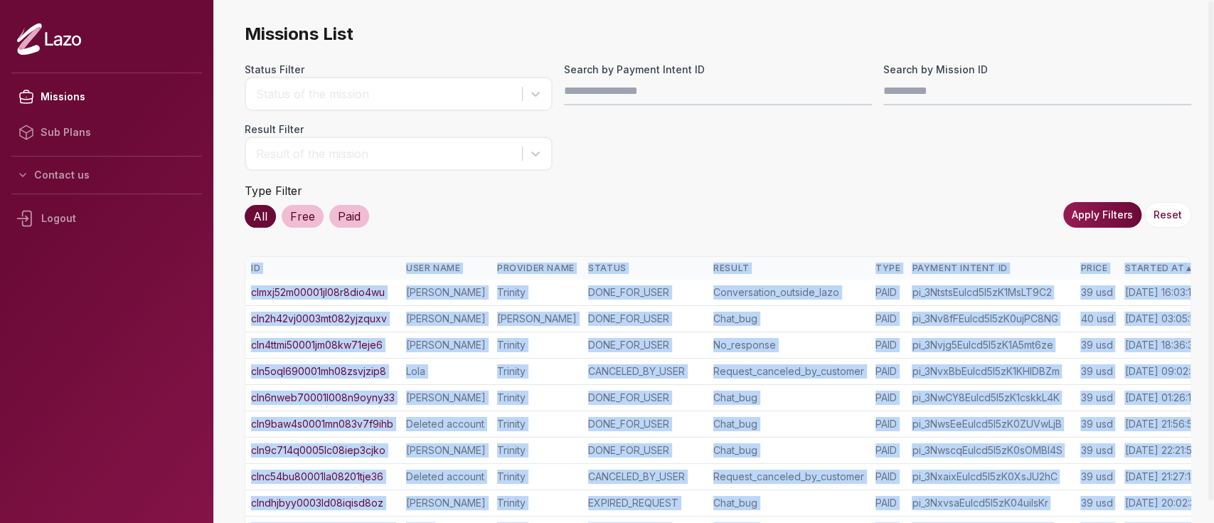
click at [1127, 250] on div "Missions List Status Filter Status of the mission Search by Payment Intent ID S…" at bounding box center [718, 440] width 947 height 834
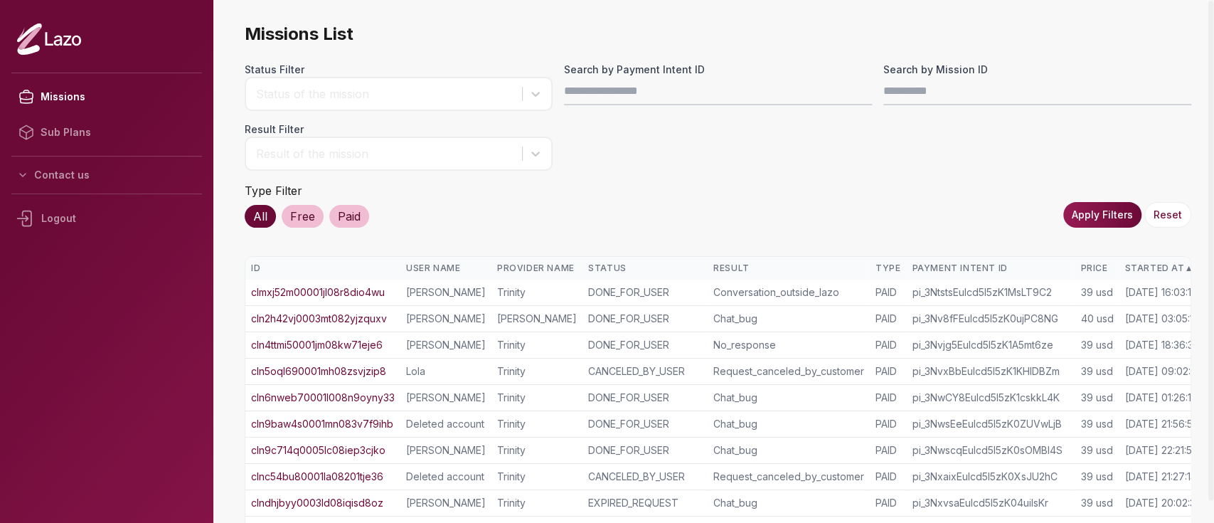
click at [1150, 274] on th "Started At ▲" at bounding box center [1163, 268] width 88 height 23
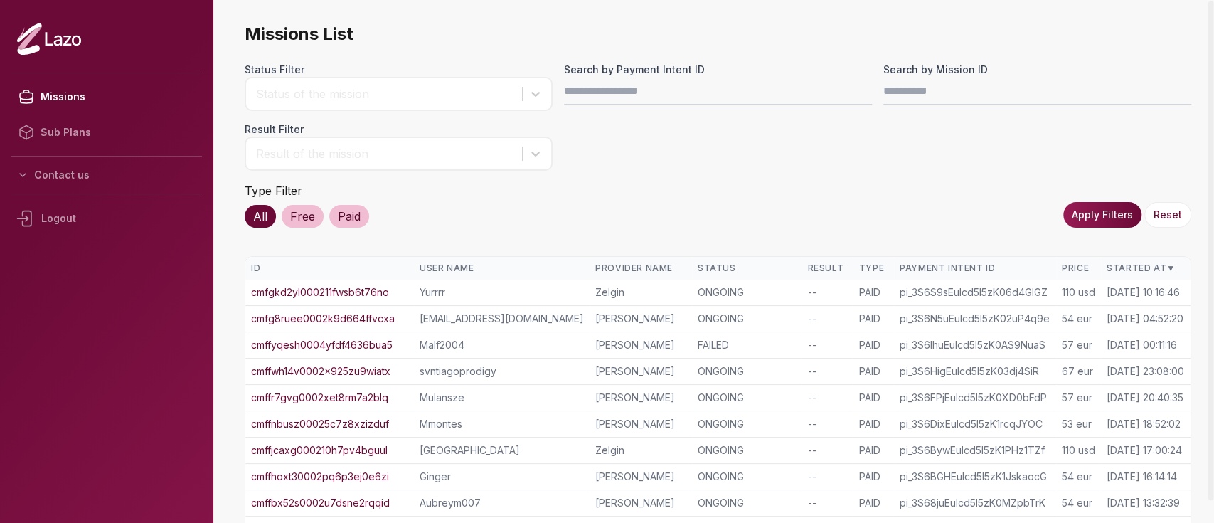
scroll to position [331, 0]
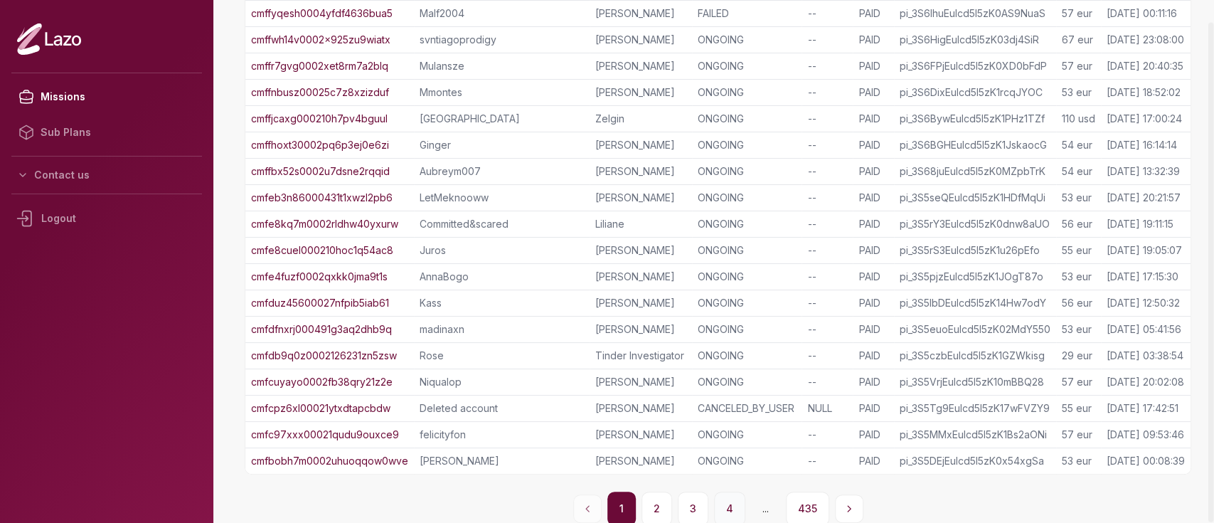
click at [724, 499] on button "4" at bounding box center [729, 508] width 31 height 34
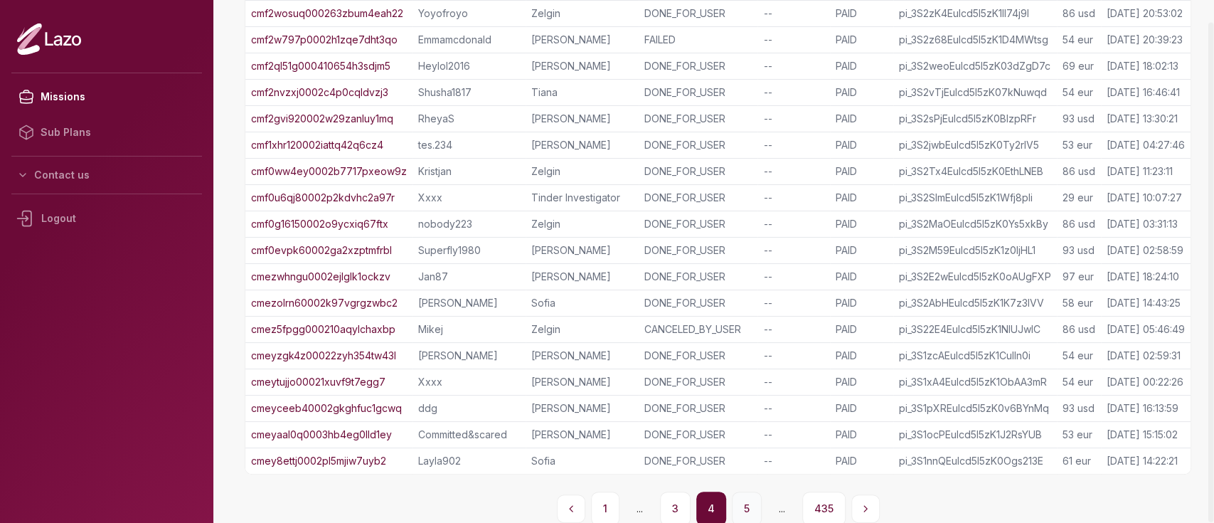
click at [733, 502] on button "5" at bounding box center [747, 508] width 30 height 34
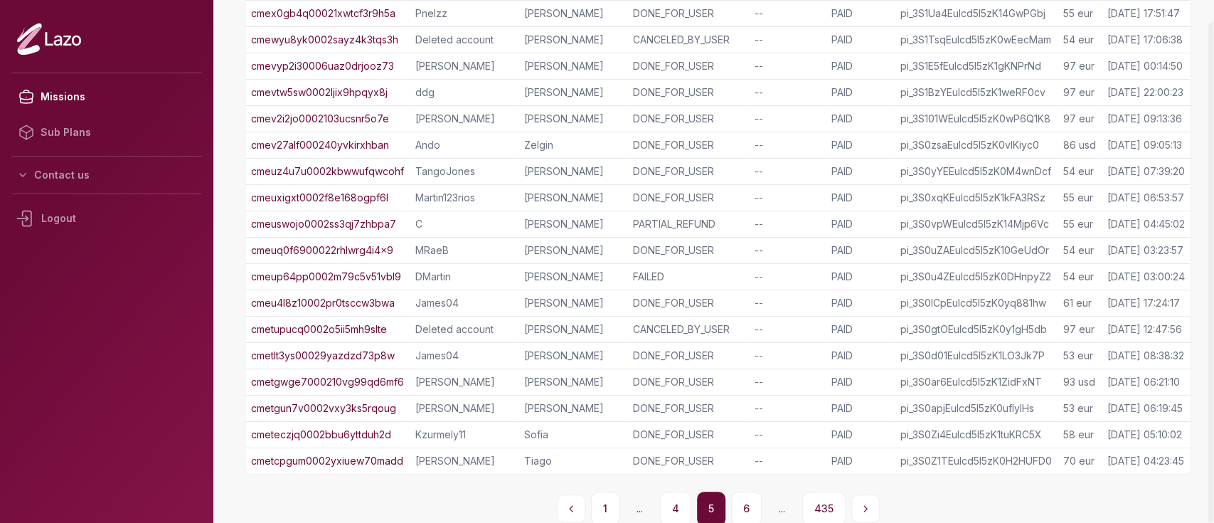
click at [733, 502] on button "6" at bounding box center [746, 508] width 31 height 34
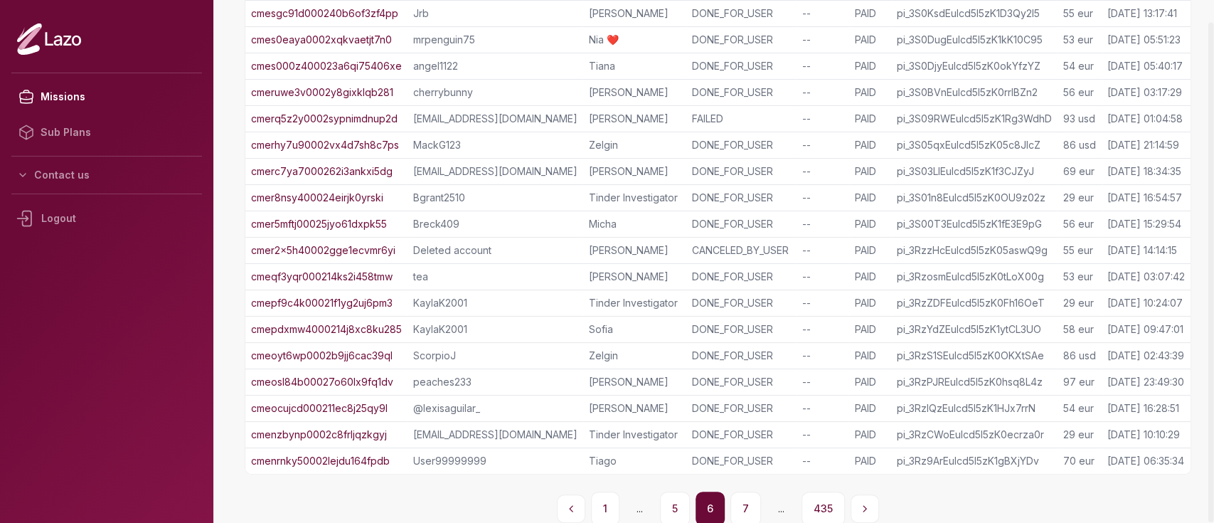
click at [733, 502] on button "7" at bounding box center [745, 508] width 31 height 34
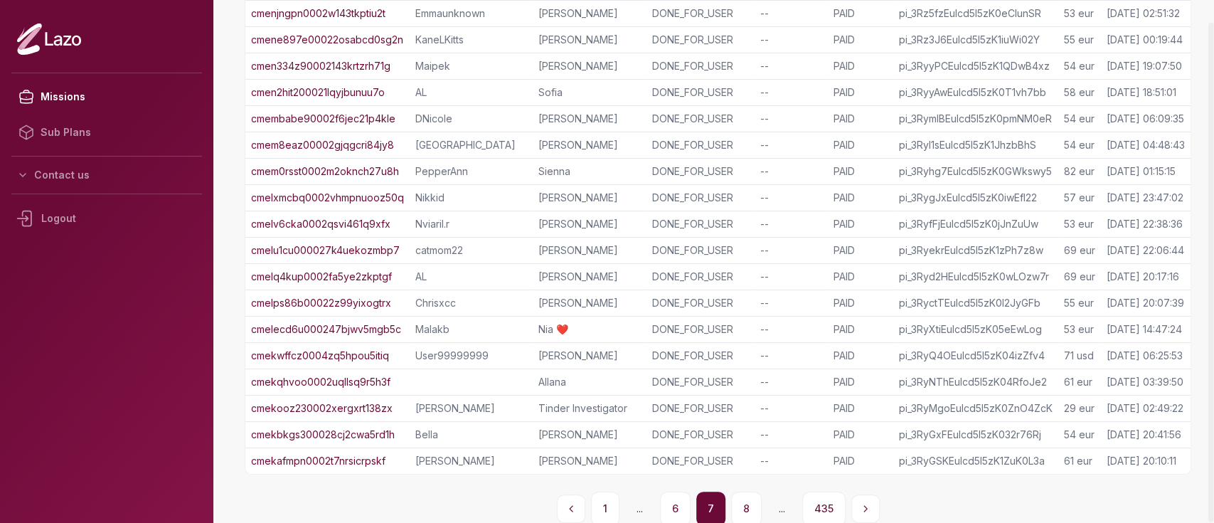
click at [733, 502] on button "8" at bounding box center [746, 508] width 31 height 34
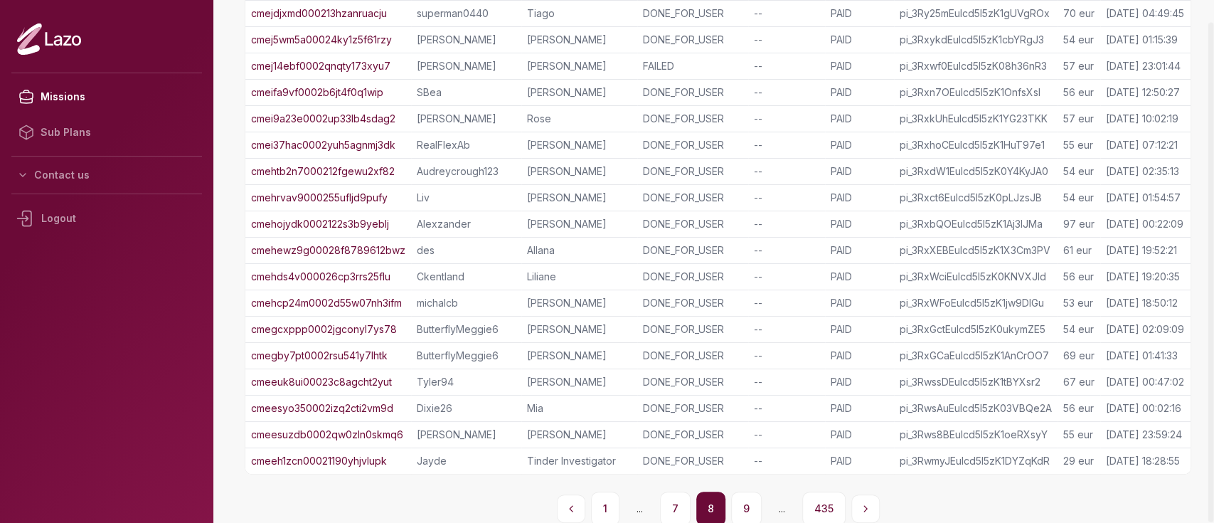
click at [733, 502] on button "9" at bounding box center [746, 508] width 31 height 34
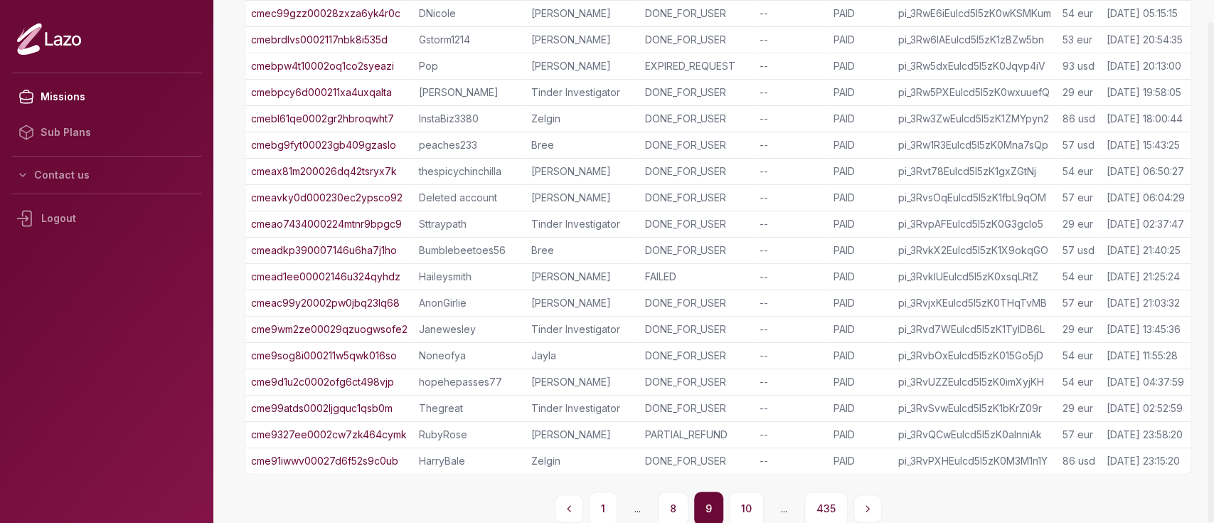
click at [733, 502] on button "10" at bounding box center [746, 508] width 35 height 34
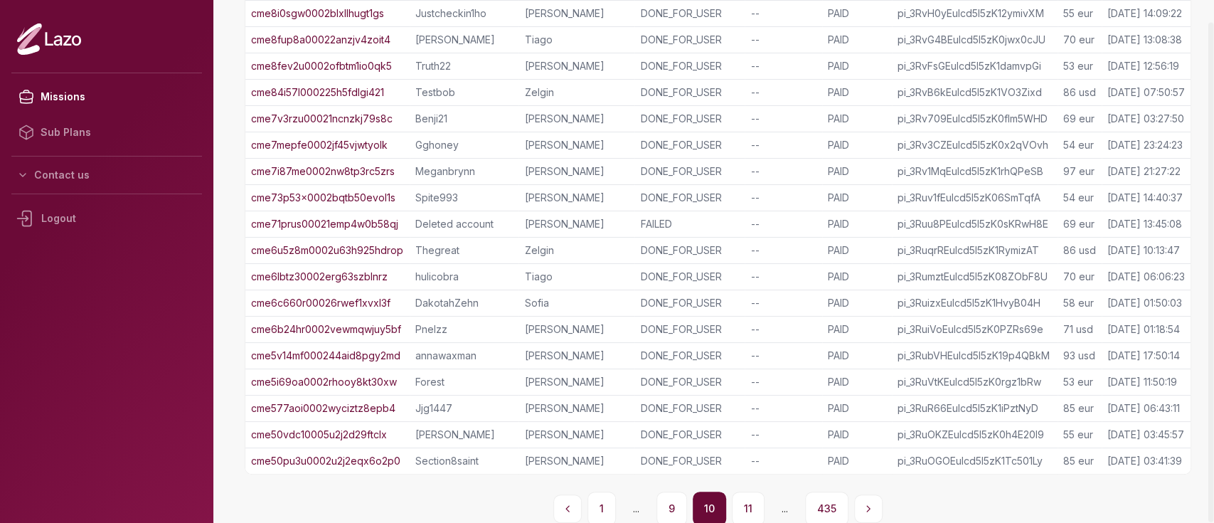
click at [733, 502] on button "11" at bounding box center [748, 508] width 33 height 34
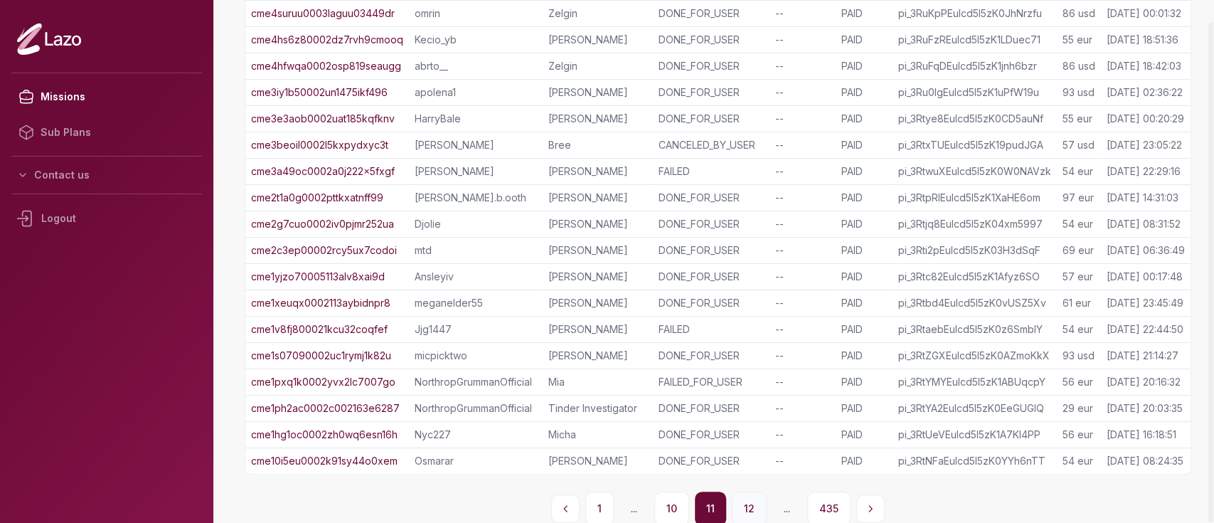
click at [738, 502] on button "12" at bounding box center [749, 508] width 35 height 34
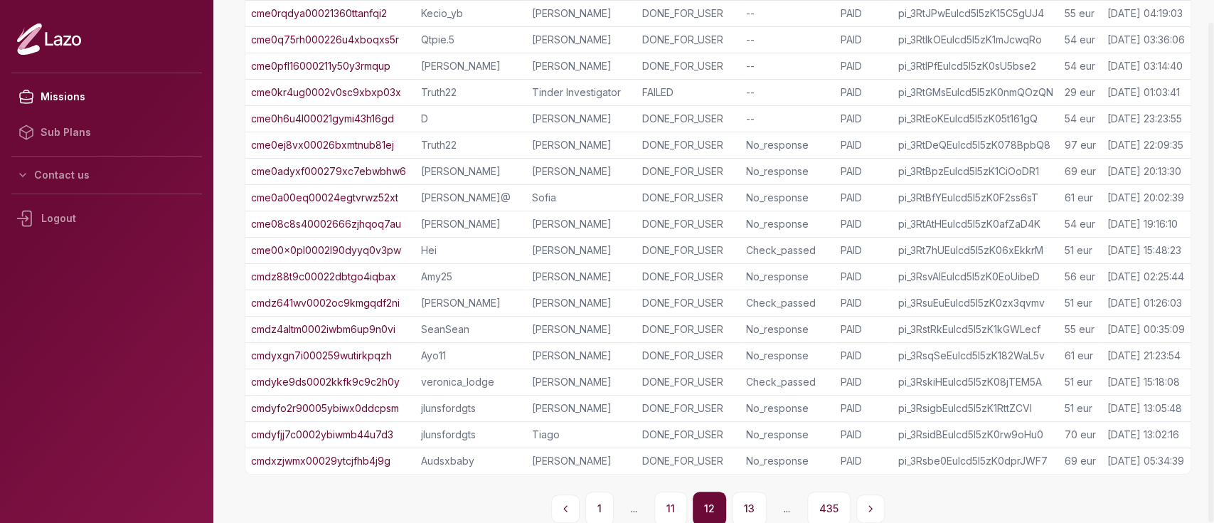
scroll to position [178, 0]
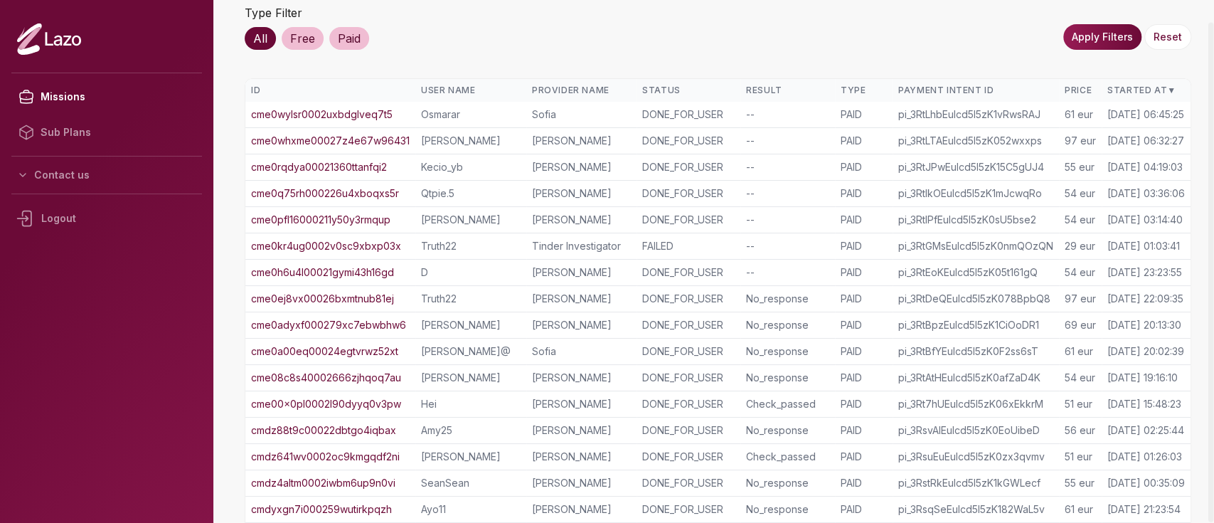
click at [355, 265] on link "cme0h6u4l00021gymi43h16gd" at bounding box center [322, 272] width 143 height 14
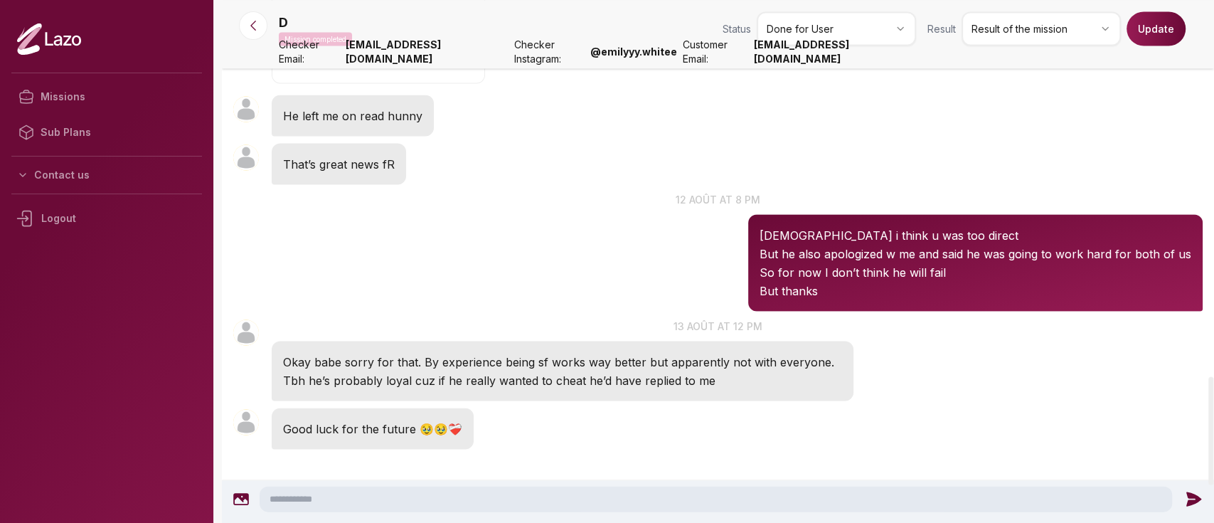
scroll to position [1844, 0]
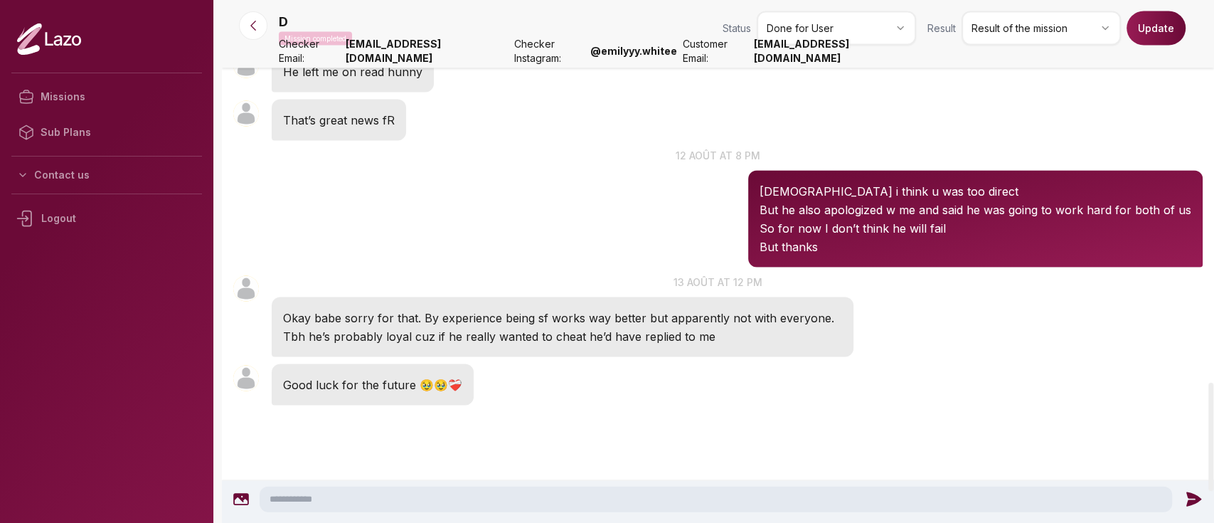
drag, startPoint x: 525, startPoint y: 307, endPoint x: 366, endPoint y: 213, distance: 184.3
click at [366, 213] on div "D 20:53 12 août at 8 pm Haha i think u was too direct But he also apologized w …" at bounding box center [718, 207] width 992 height 127
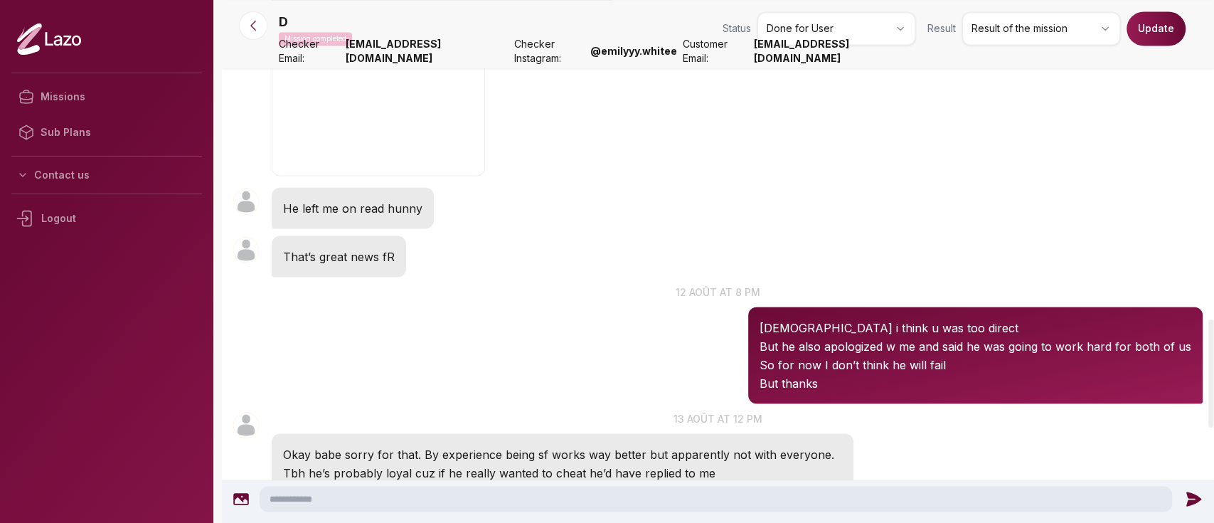
scroll to position [1383, 0]
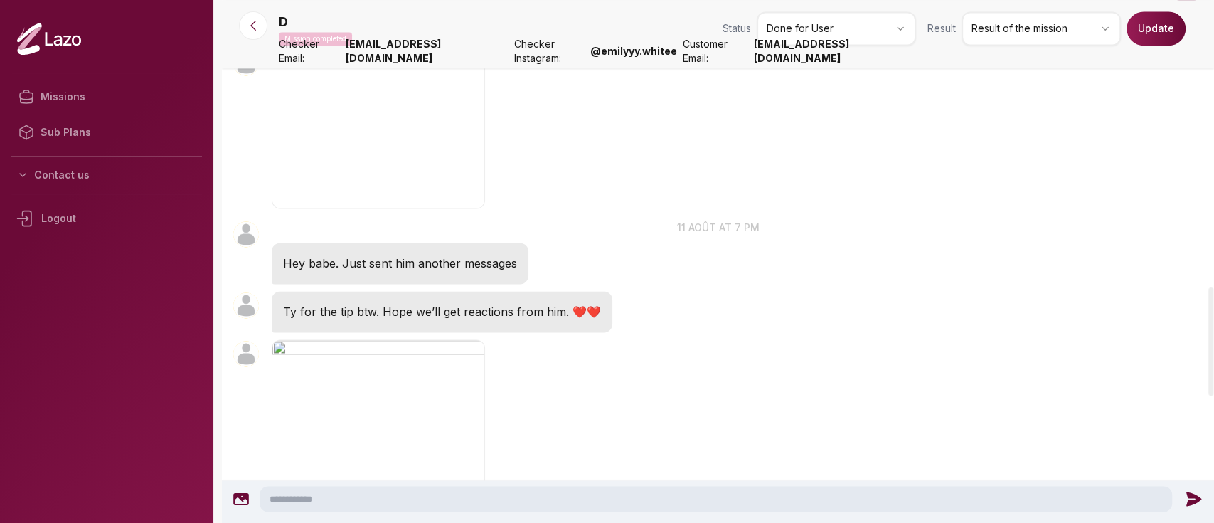
click at [302, 190] on img "button" at bounding box center [378, 128] width 213 height 161
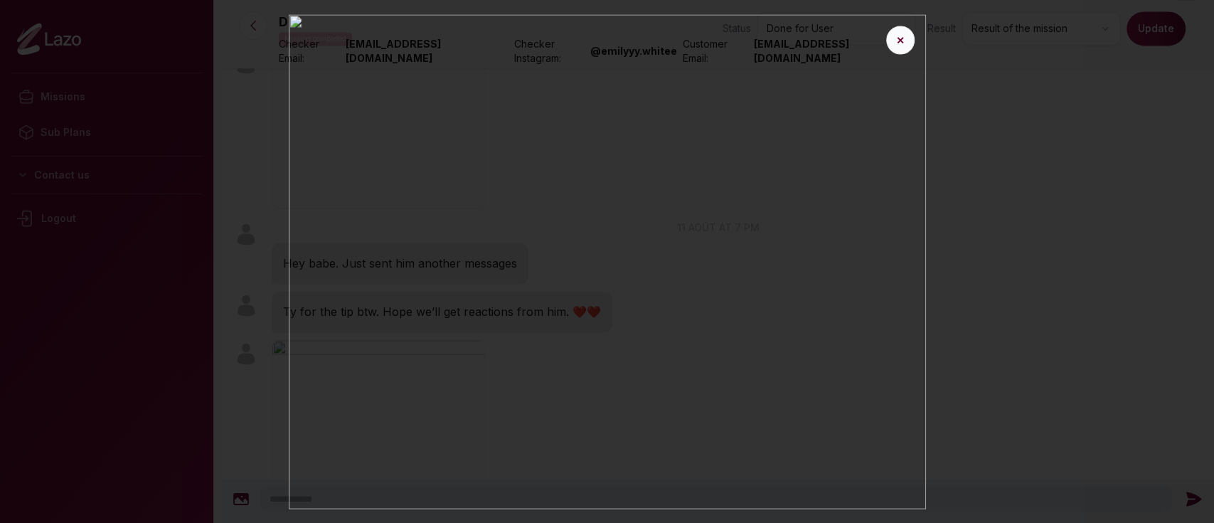
click at [905, 46] on button "✕" at bounding box center [900, 40] width 28 height 28
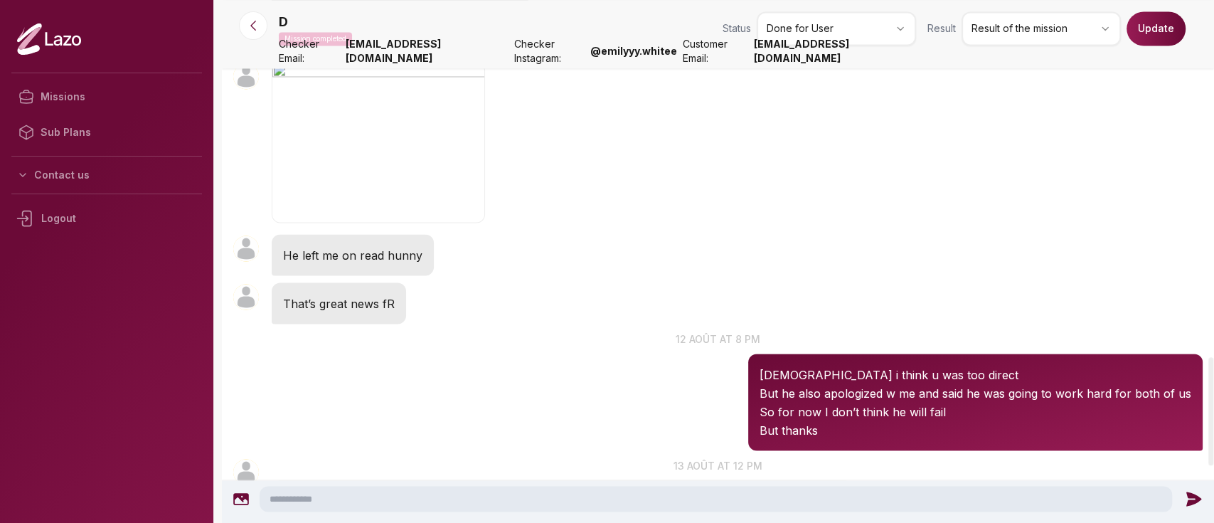
scroll to position [1741, 0]
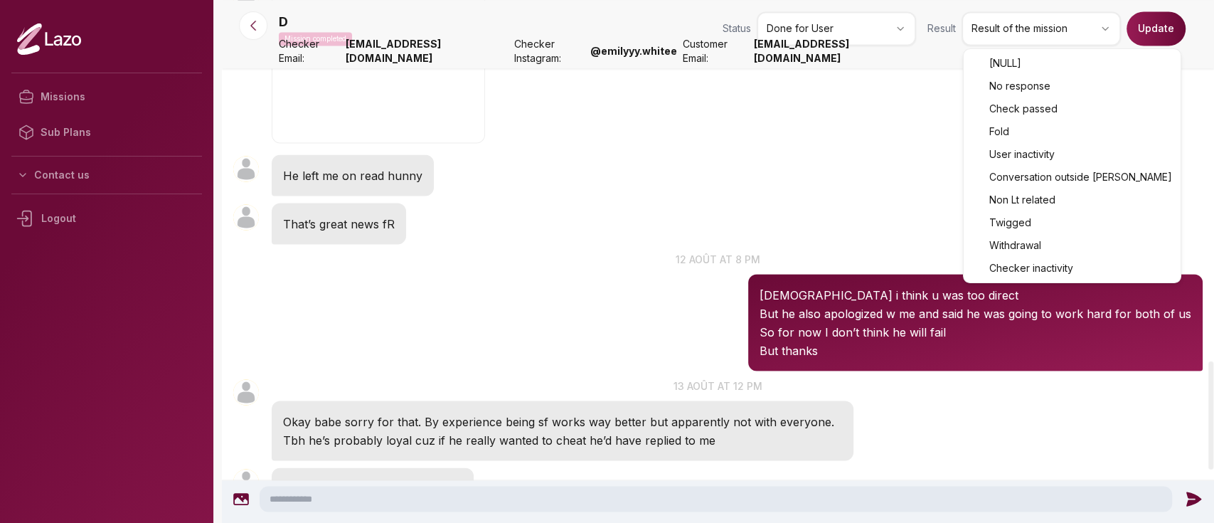
click at [995, 39] on html "Missions Sub Plans Contact us Logout D Mission completed Status Done for User R…" at bounding box center [607, 261] width 1214 height 523
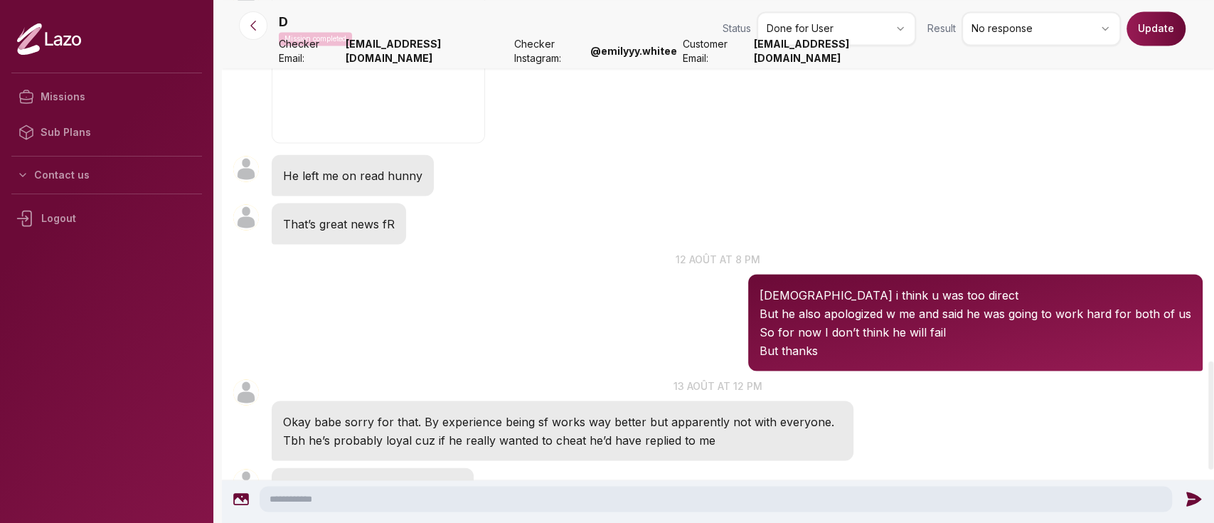
click at [1146, 32] on button "Update" at bounding box center [1156, 28] width 59 height 34
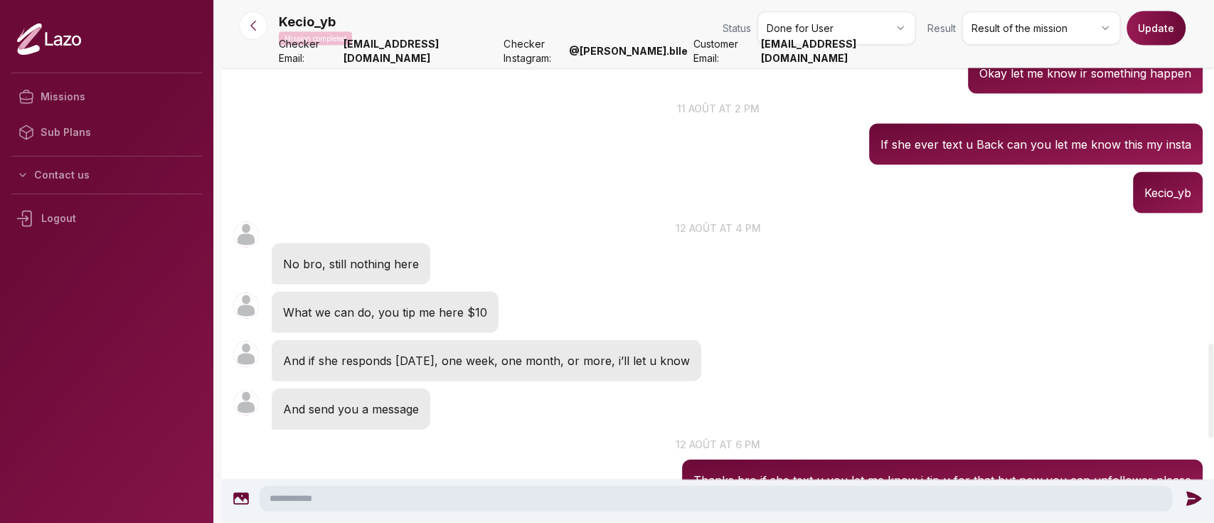
scroll to position [1896, 0]
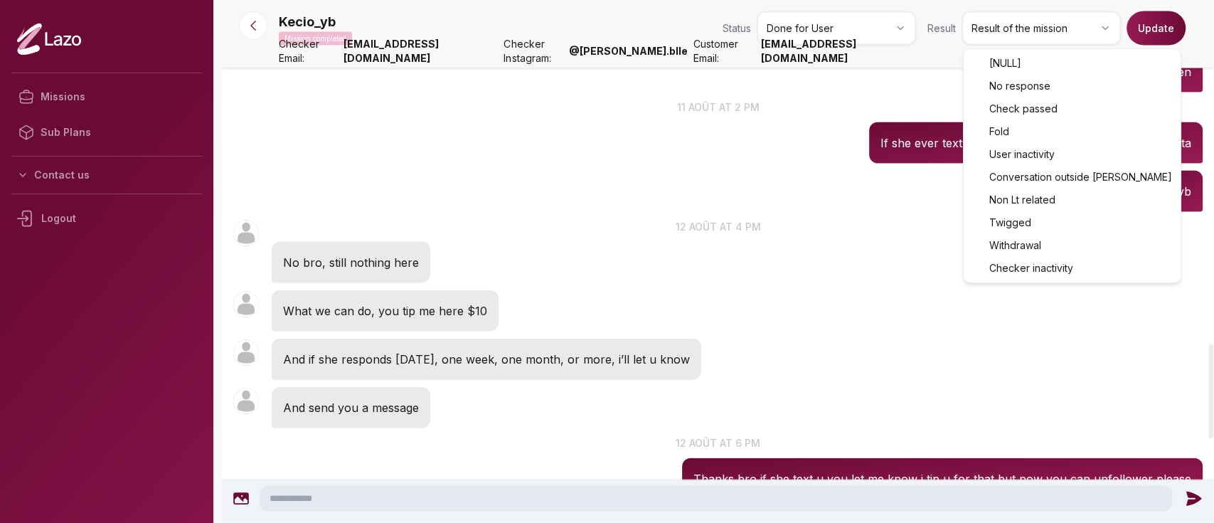
click at [1003, 31] on html "Missions Sub Plans Contact us Logout Kecio_yb Mission completed Status Done for…" at bounding box center [607, 261] width 1214 height 523
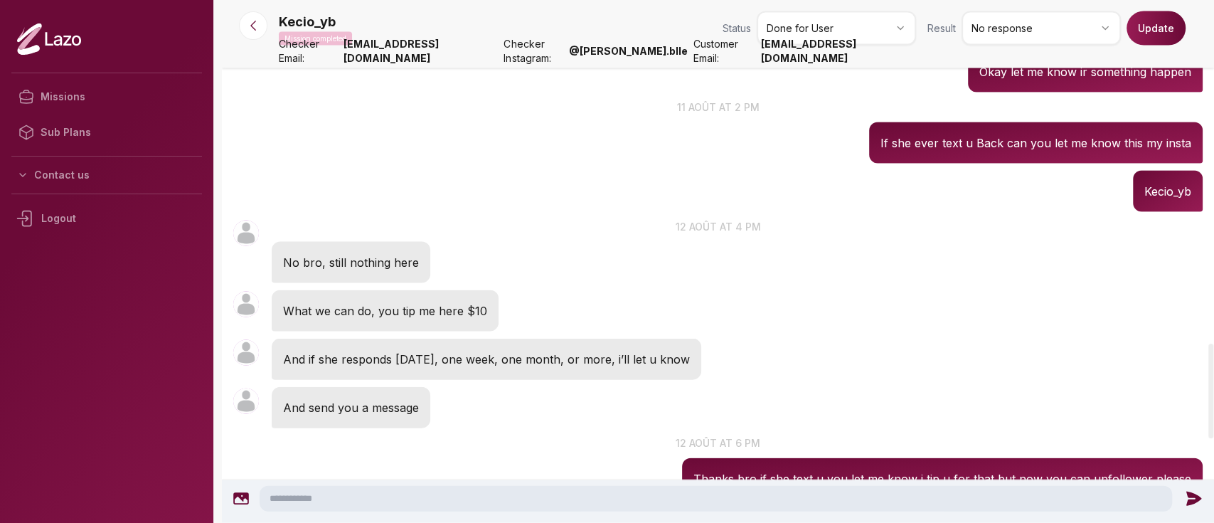
click at [1149, 35] on button "Update" at bounding box center [1156, 28] width 59 height 34
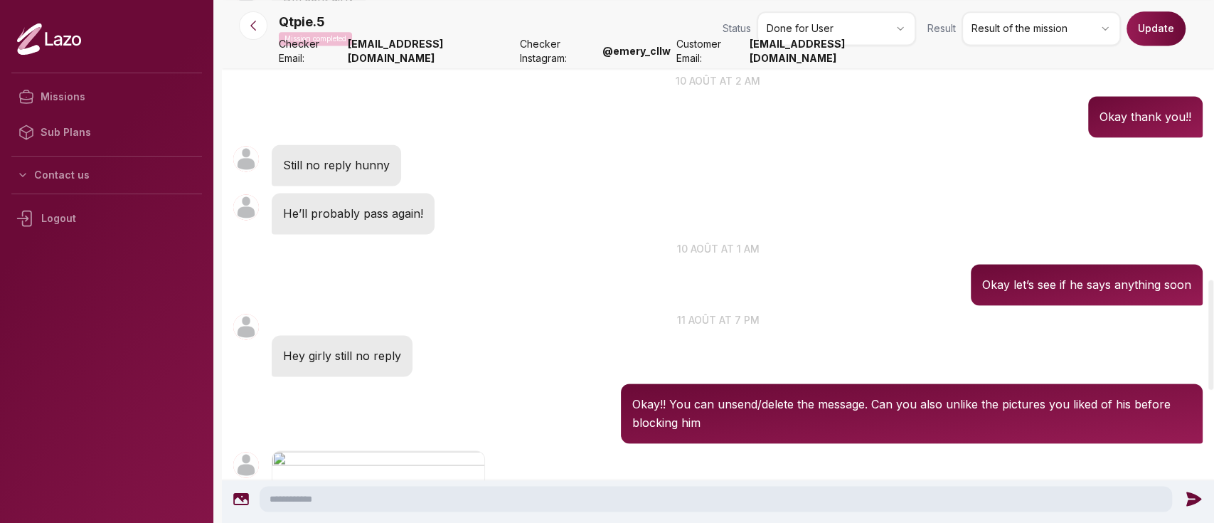
scroll to position [1329, 0]
click at [1022, 29] on html "Missions Sub Plans Contact us Logout Qtpie.5 Mission completed Status Done for …" at bounding box center [607, 261] width 1214 height 523
click at [1148, 35] on button "Update" at bounding box center [1156, 28] width 59 height 34
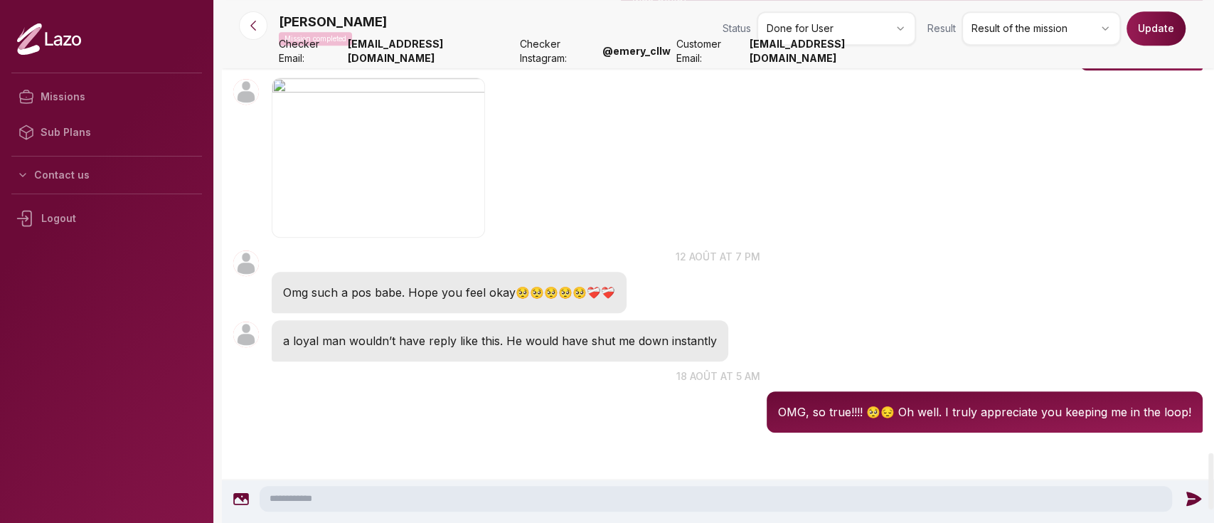
scroll to position [4203, 0]
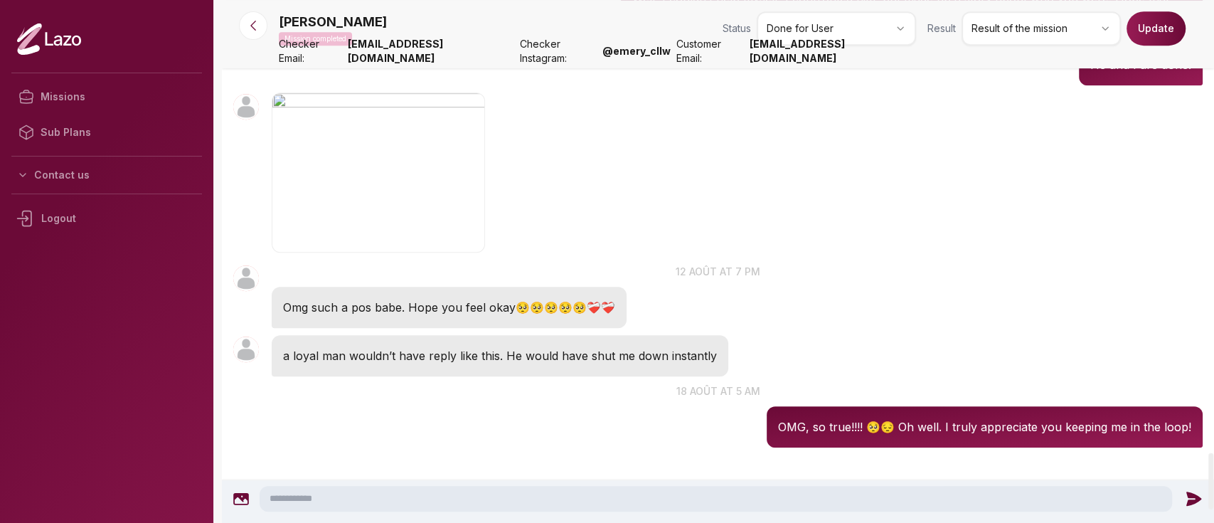
click at [410, 151] on img "button" at bounding box center [378, 172] width 213 height 161
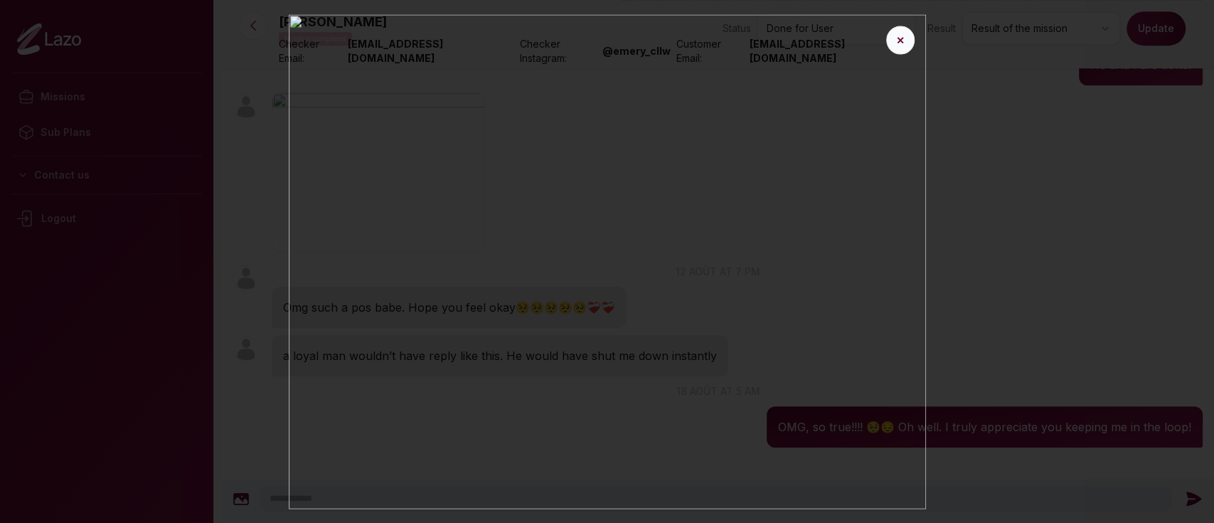
click at [901, 45] on button "✕" at bounding box center [900, 40] width 28 height 28
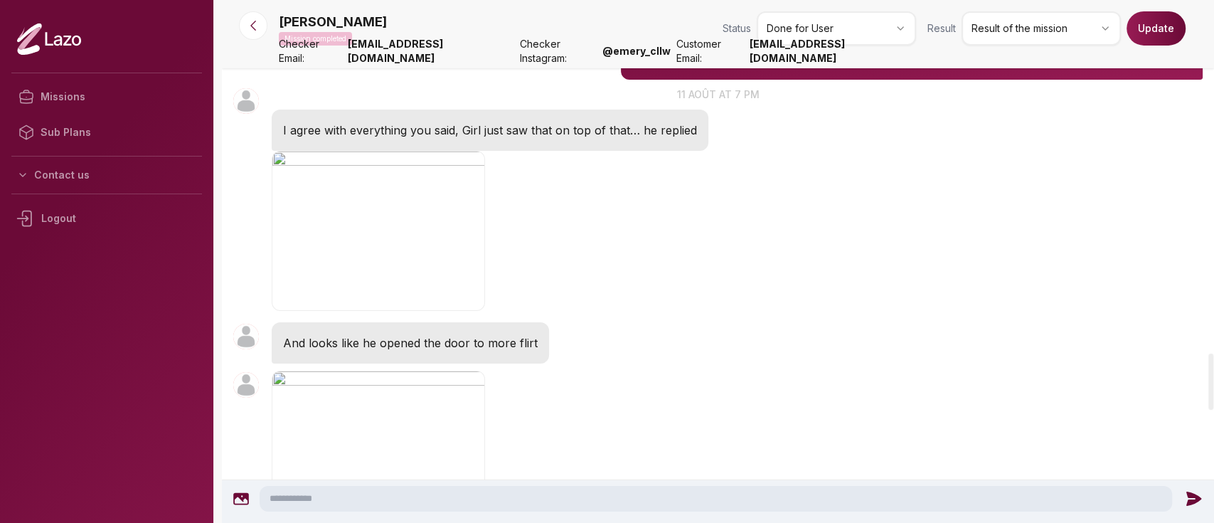
scroll to position [3278, 0]
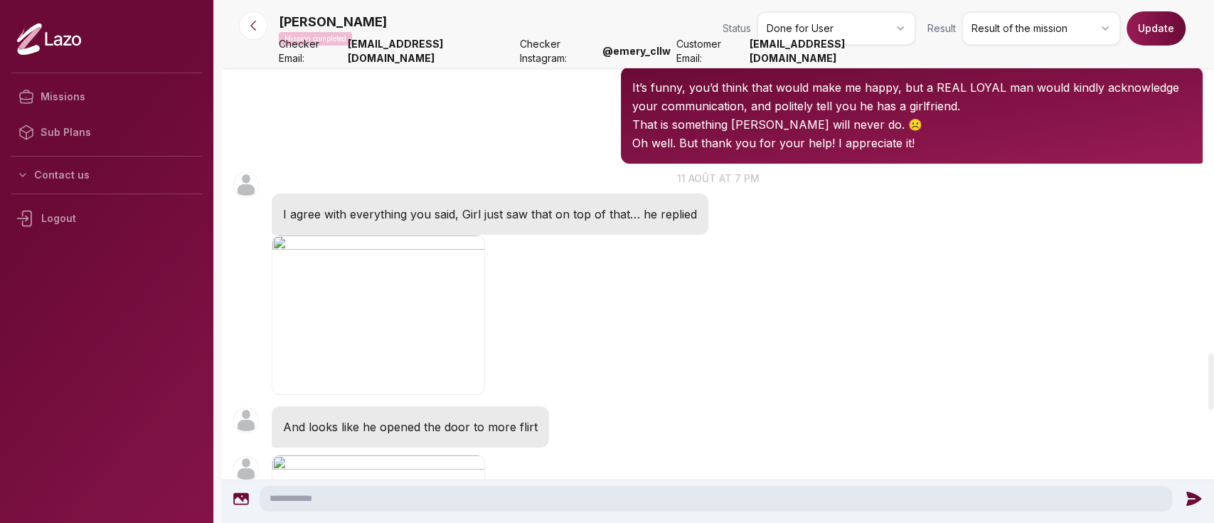
click at [411, 235] on img "button" at bounding box center [378, 315] width 213 height 161
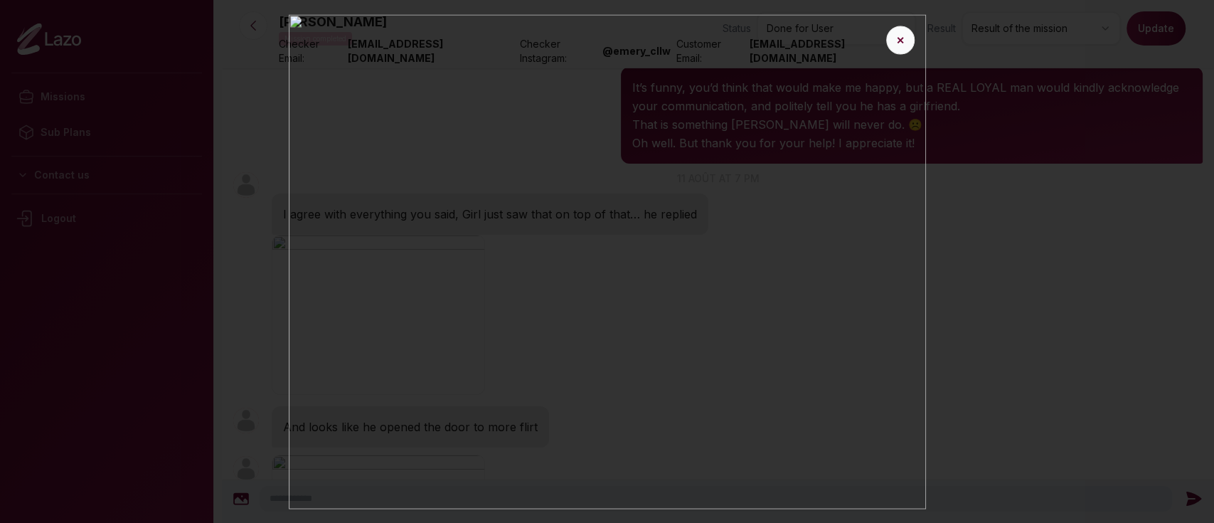
click at [899, 33] on button "✕" at bounding box center [900, 40] width 28 height 28
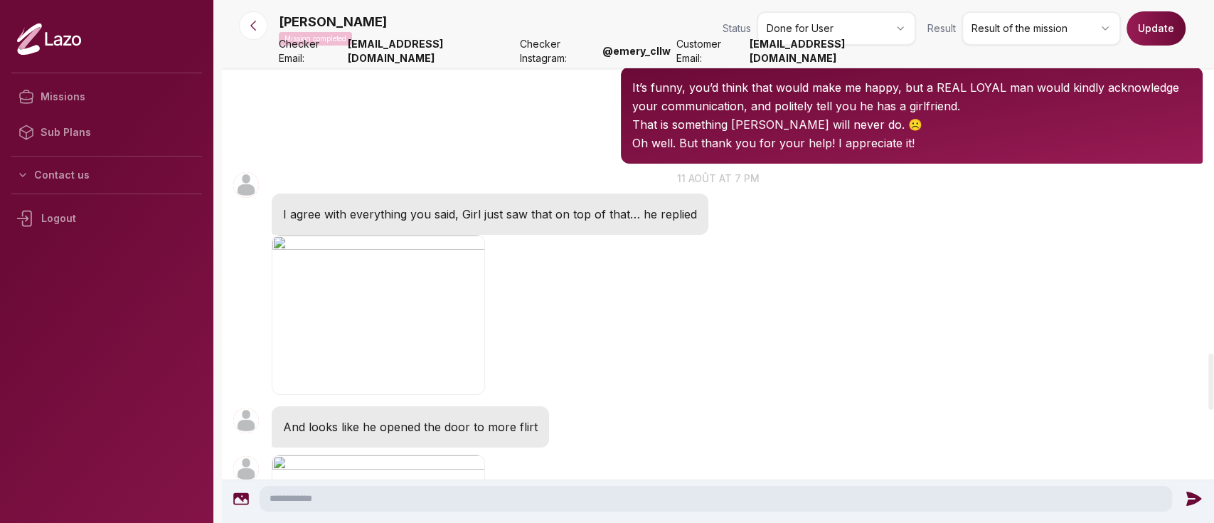
click at [416, 235] on img "button" at bounding box center [378, 315] width 213 height 161
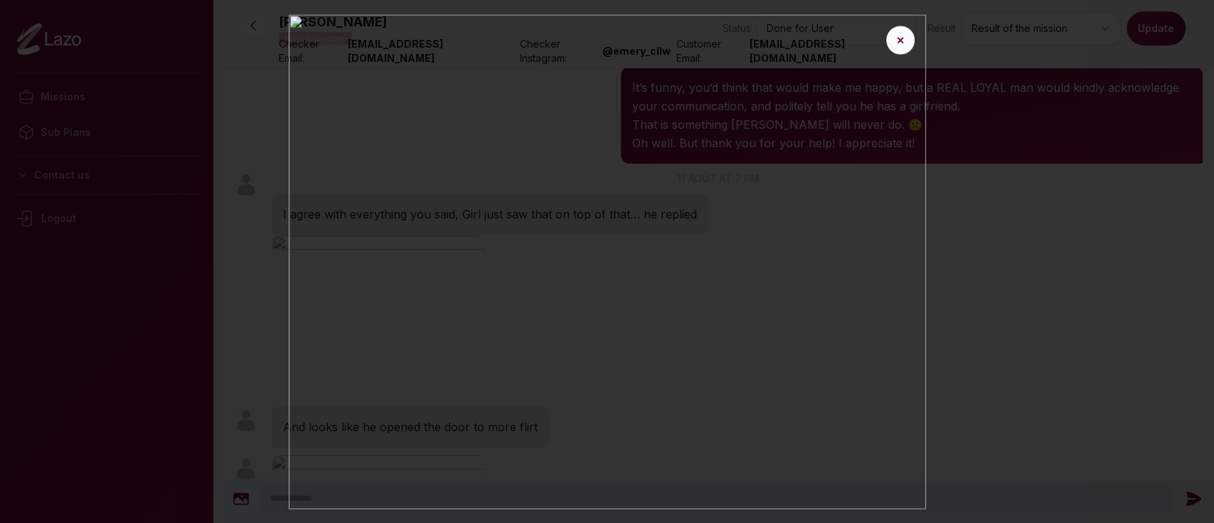
click at [899, 44] on button "✕" at bounding box center [900, 40] width 28 height 28
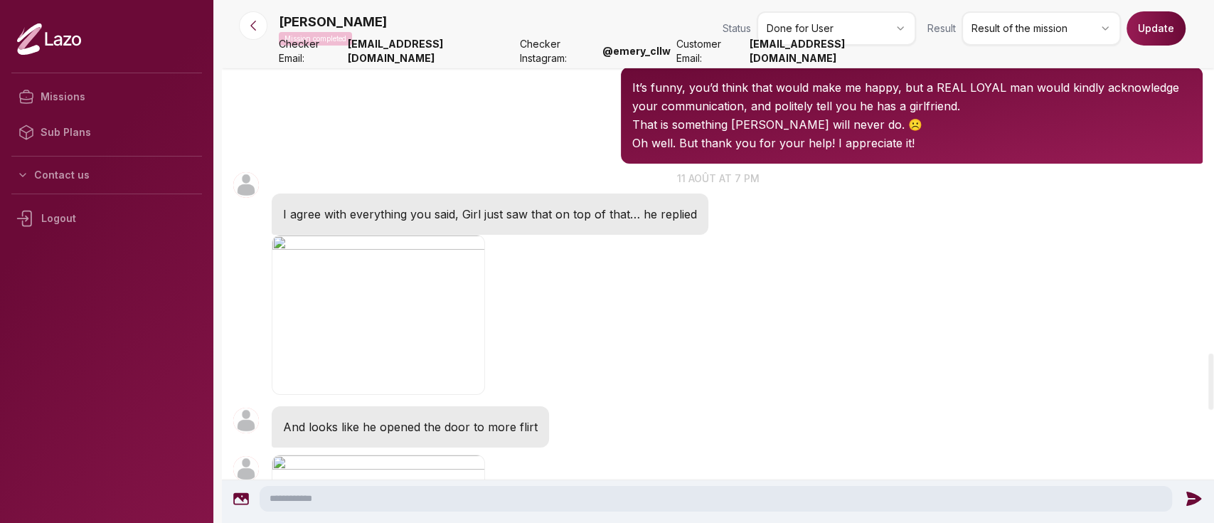
click at [279, 235] on img "button" at bounding box center [378, 315] width 213 height 161
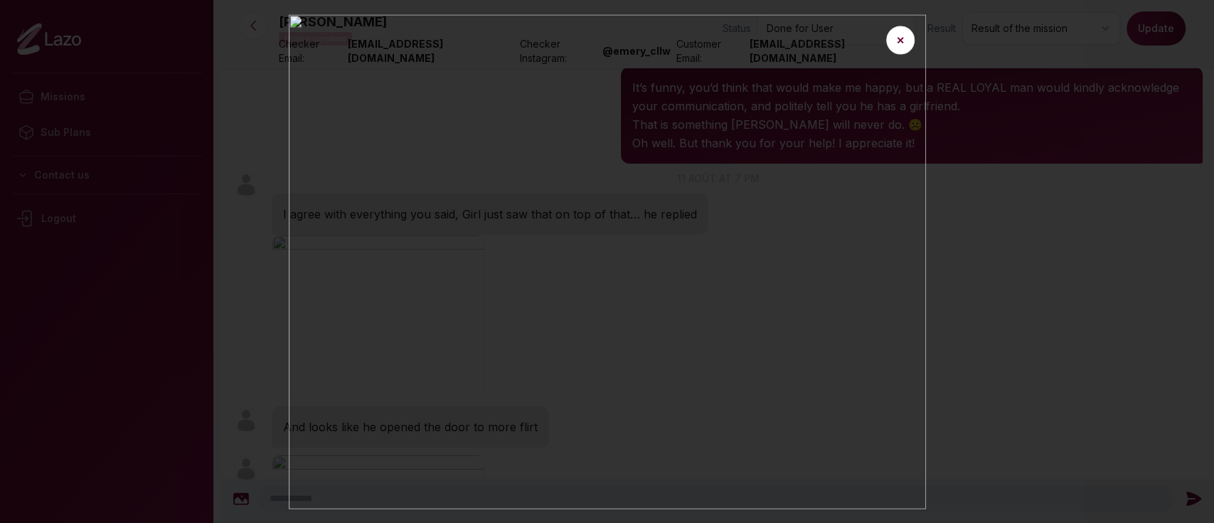
click at [1039, 234] on div at bounding box center [607, 261] width 1214 height 523
click at [903, 39] on button "✕" at bounding box center [900, 40] width 28 height 28
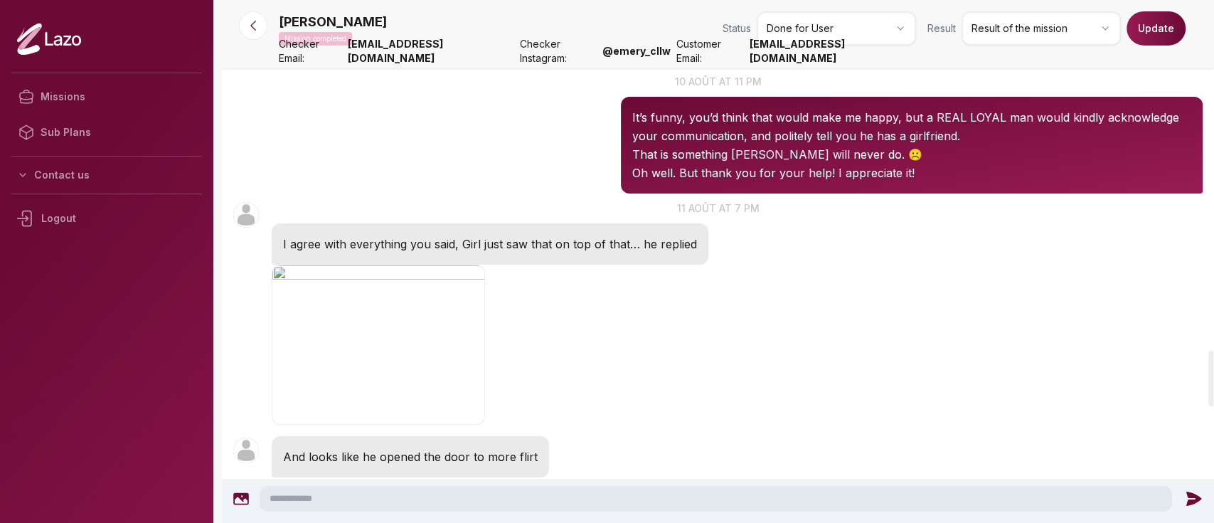
scroll to position [3234, 0]
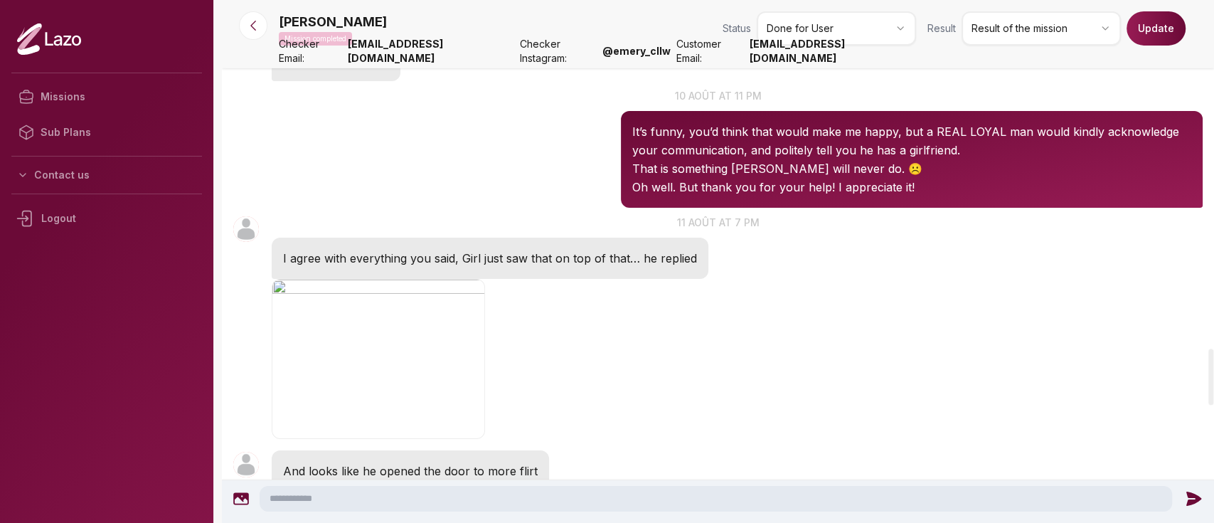
click at [376, 351] on img "button" at bounding box center [378, 359] width 213 height 161
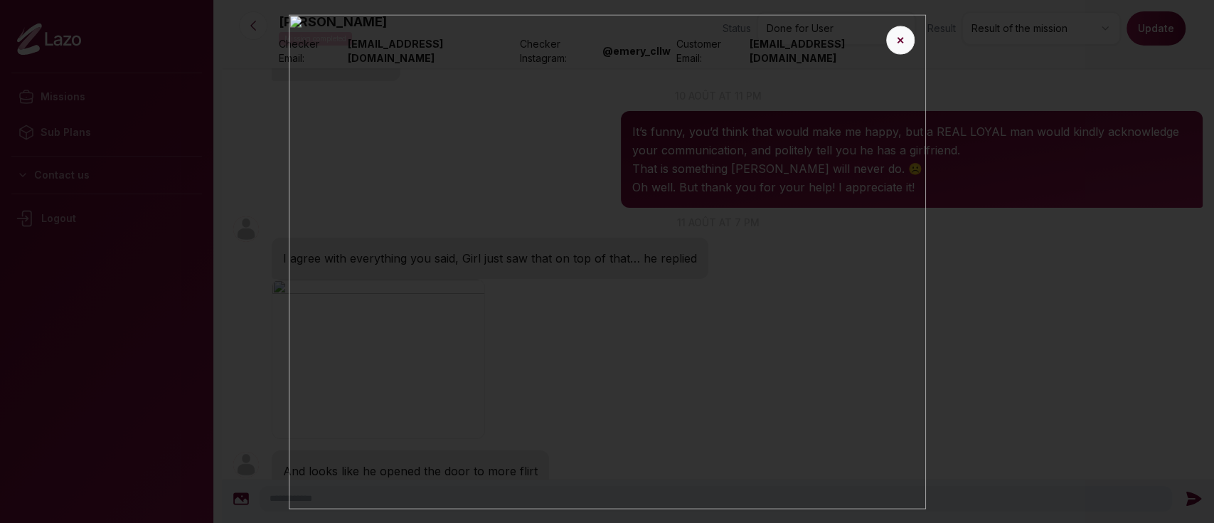
click at [907, 43] on button "✕" at bounding box center [900, 40] width 28 height 28
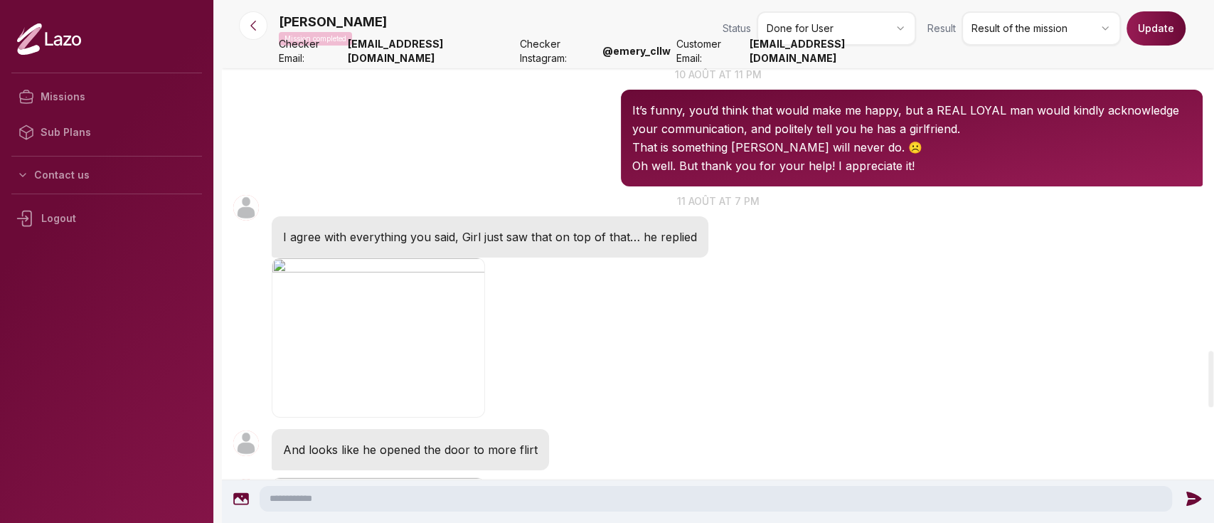
scroll to position [3255, 0]
click at [393, 276] on img "button" at bounding box center [378, 337] width 213 height 161
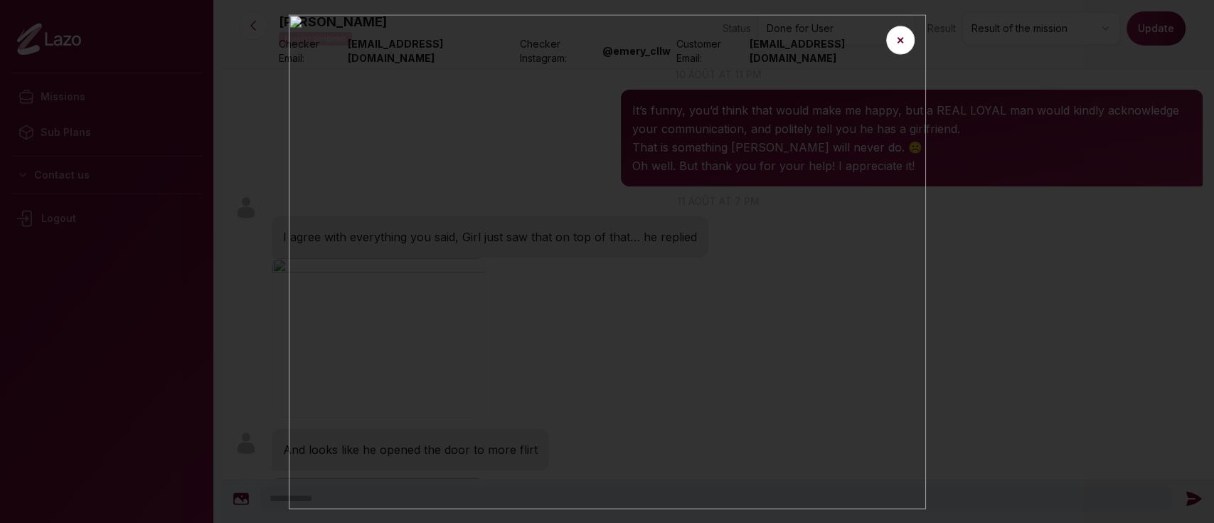
click at [1020, 236] on div at bounding box center [607, 261] width 1214 height 523
click at [903, 50] on button "✕" at bounding box center [900, 40] width 28 height 28
